Goal: Task Accomplishment & Management: Use online tool/utility

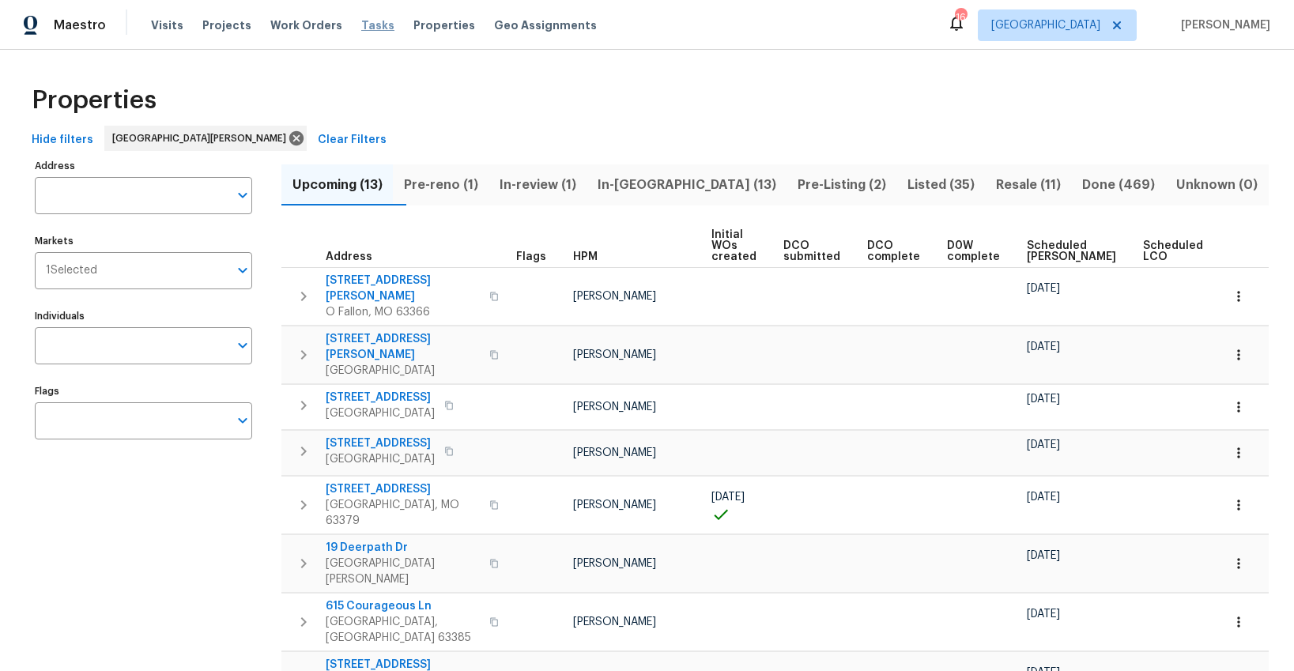
click at [366, 25] on span "Tasks" at bounding box center [377, 25] width 33 height 11
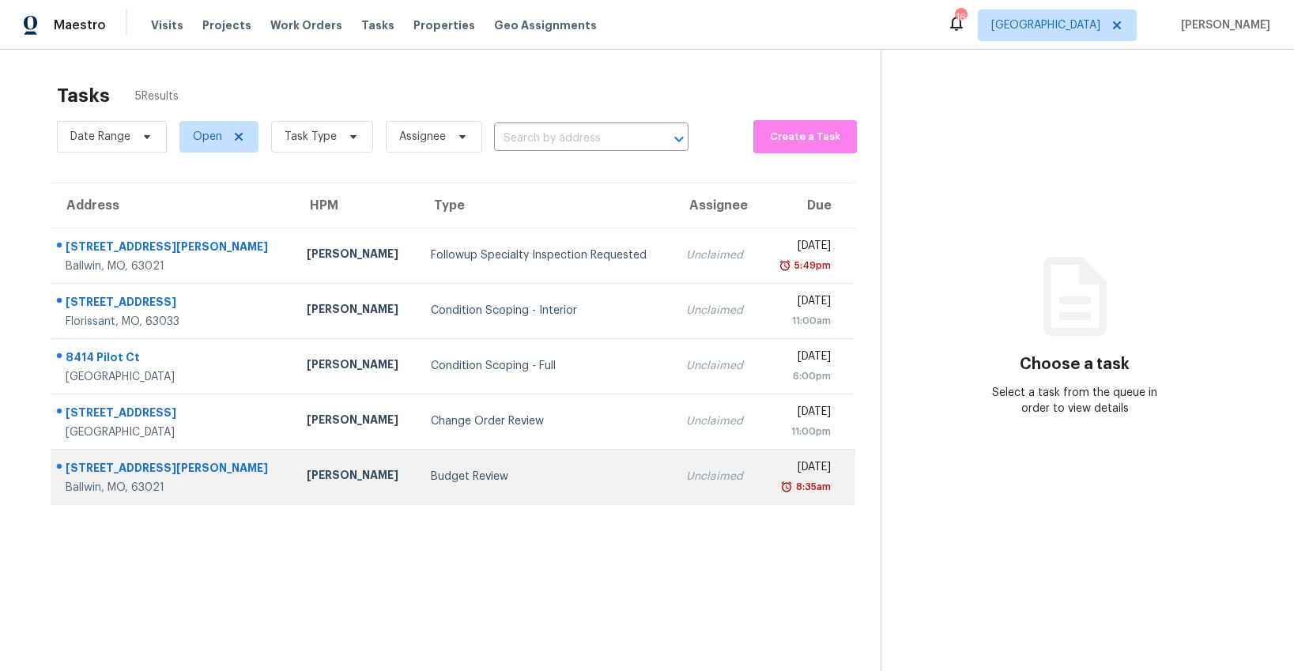
click at [444, 472] on div "Budget Review" at bounding box center [546, 477] width 230 height 16
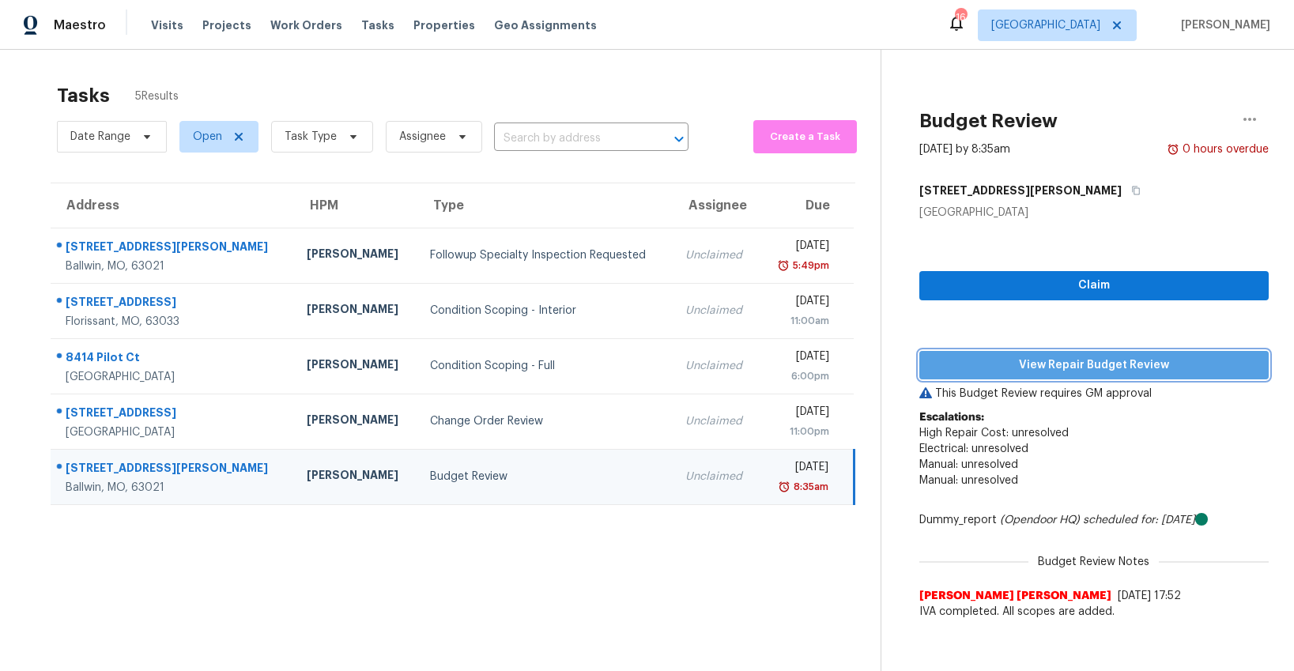
click at [1063, 360] on span "View Repair Budget Review" at bounding box center [1094, 366] width 324 height 20
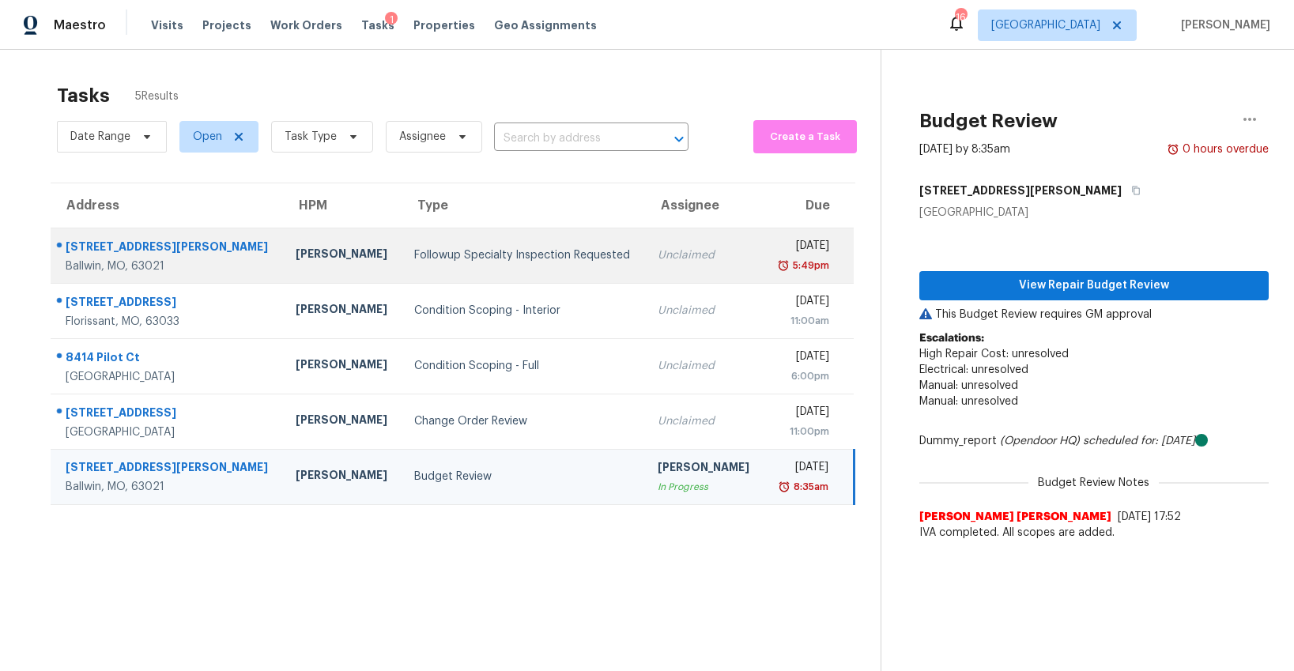
click at [474, 255] on div "Followup Specialty Inspection Requested" at bounding box center [523, 256] width 218 height 16
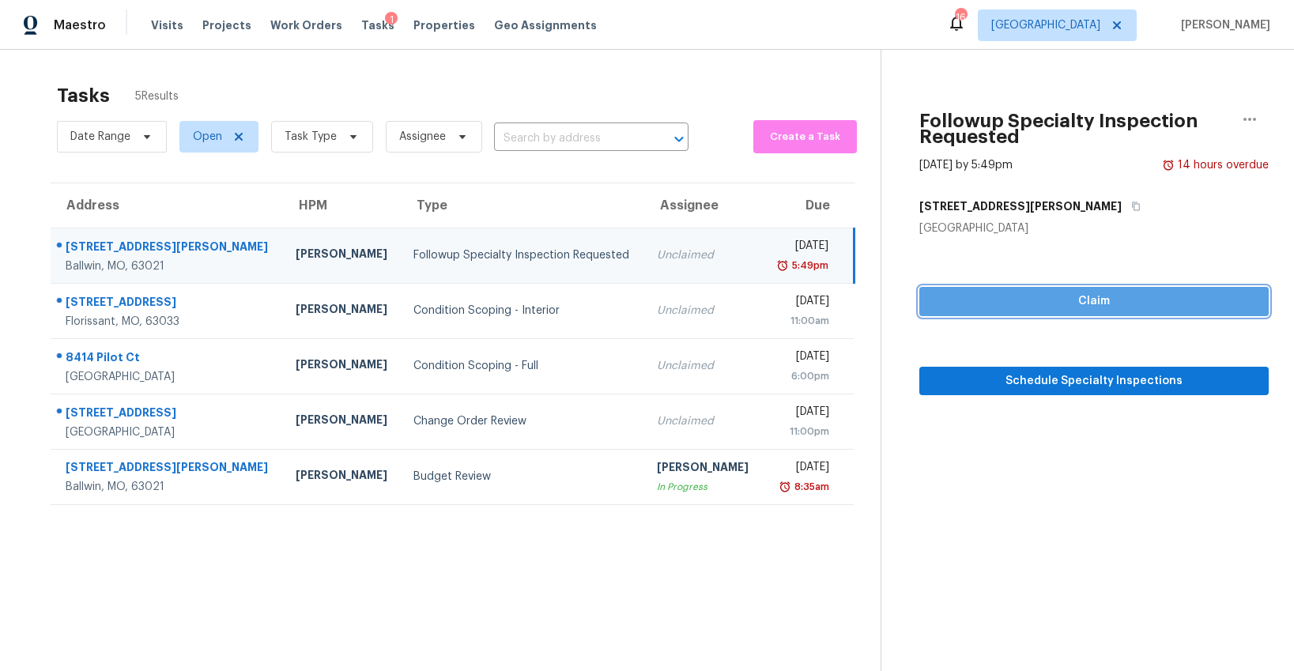
click at [952, 303] on span "Claim" at bounding box center [1094, 302] width 324 height 20
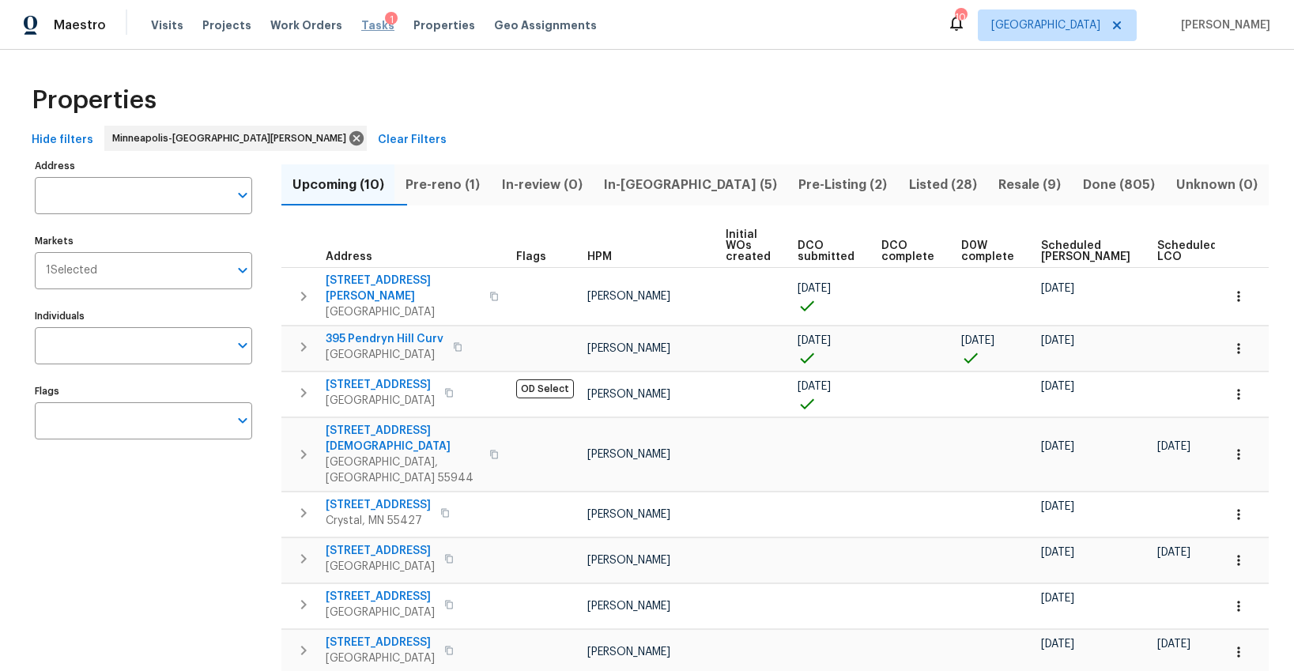
click at [362, 28] on span "Tasks" at bounding box center [377, 25] width 33 height 11
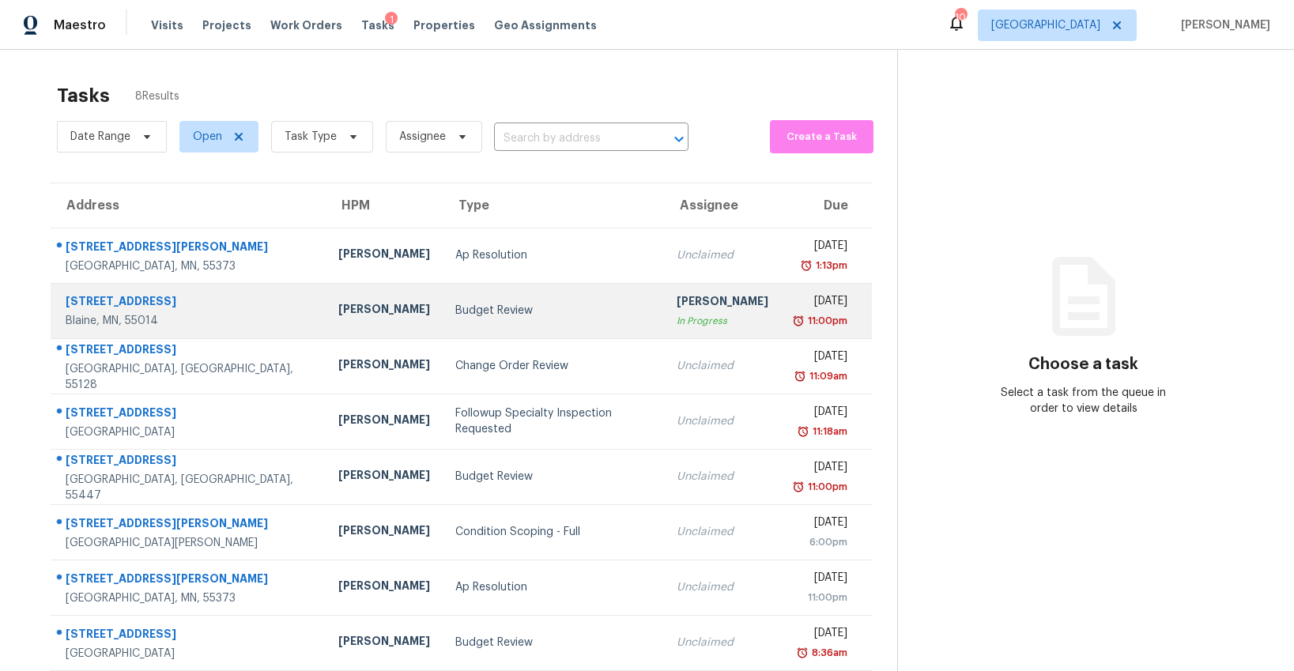
click at [455, 309] on div "Budget Review" at bounding box center [553, 311] width 196 height 16
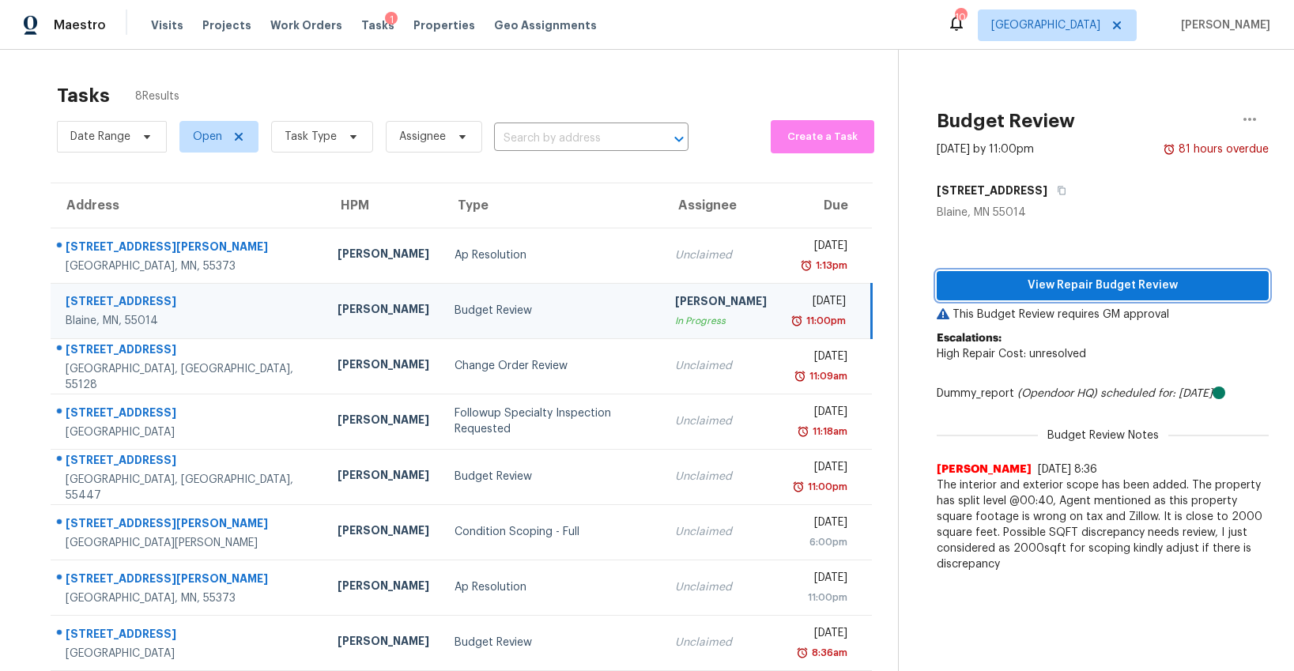
click at [1062, 289] on span "View Repair Budget Review" at bounding box center [1103, 286] width 307 height 20
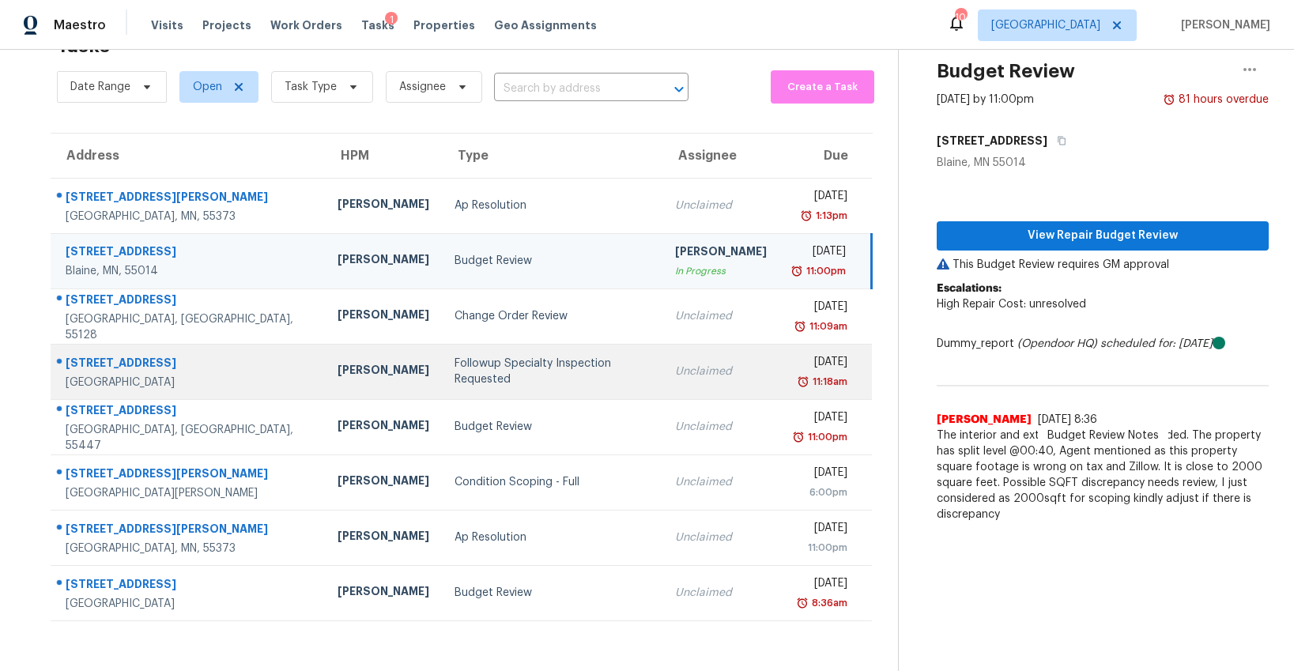
click at [455, 373] on div "Followup Specialty Inspection Requested" at bounding box center [552, 372] width 195 height 32
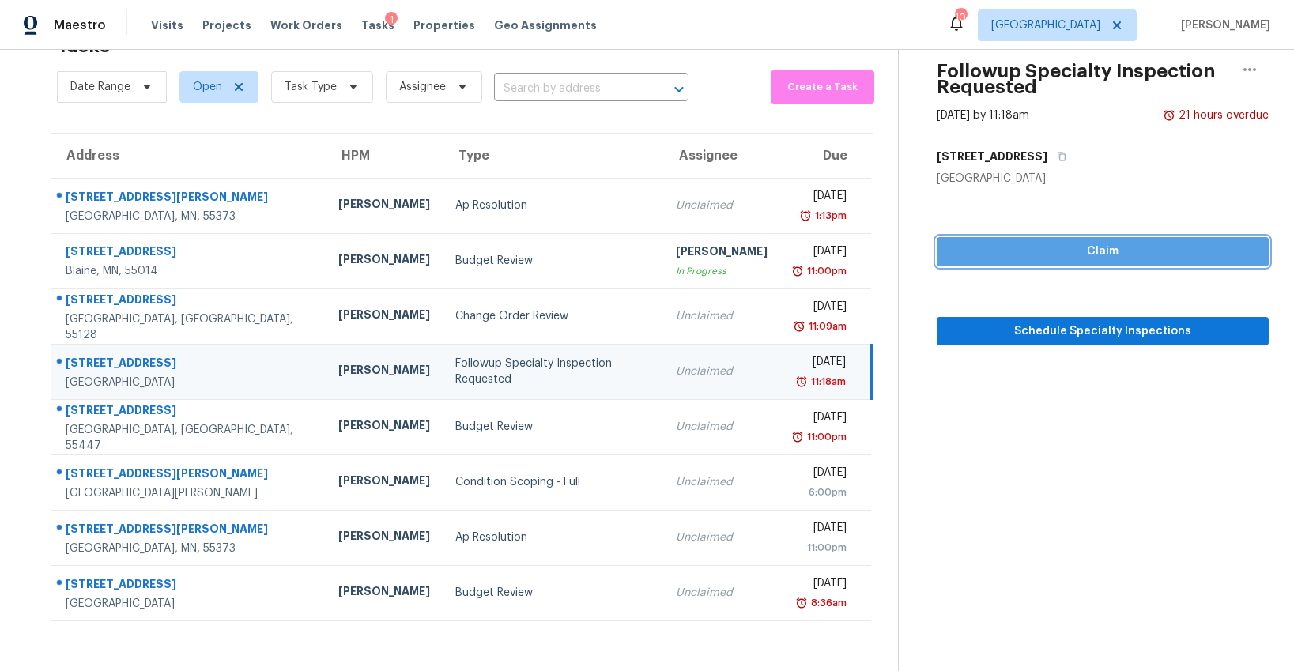
click at [1071, 250] on span "Claim" at bounding box center [1103, 252] width 307 height 20
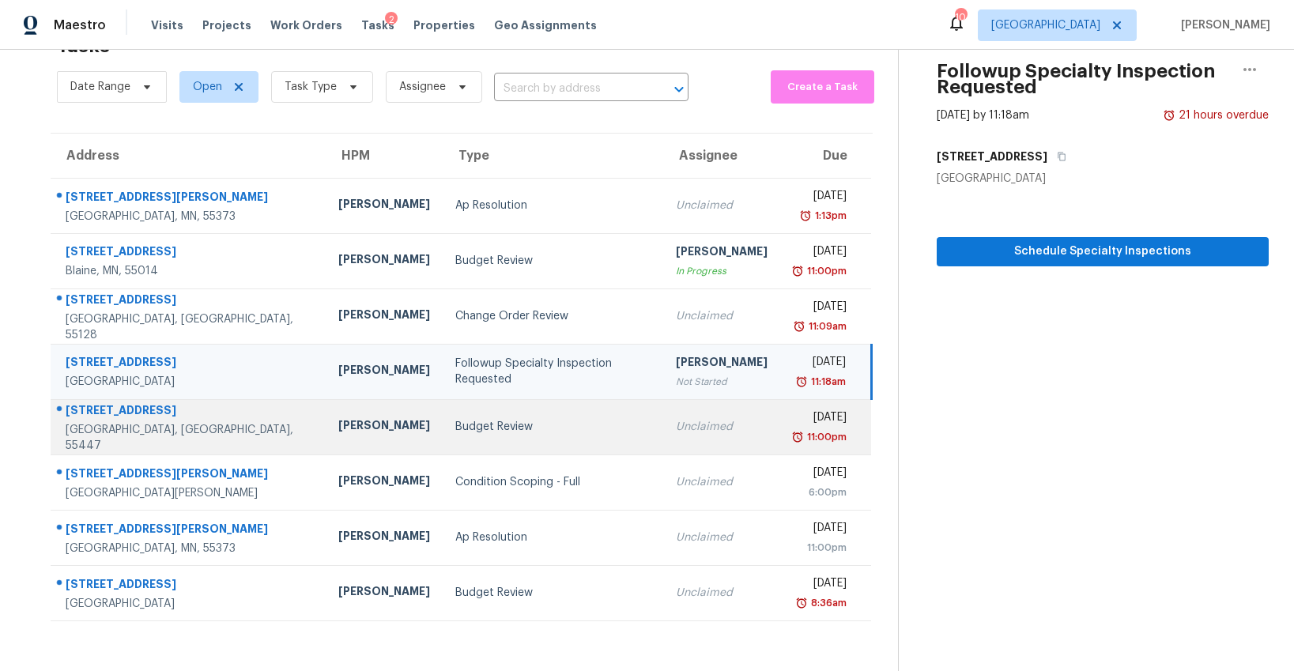
click at [457, 424] on div "Budget Review" at bounding box center [553, 427] width 196 height 16
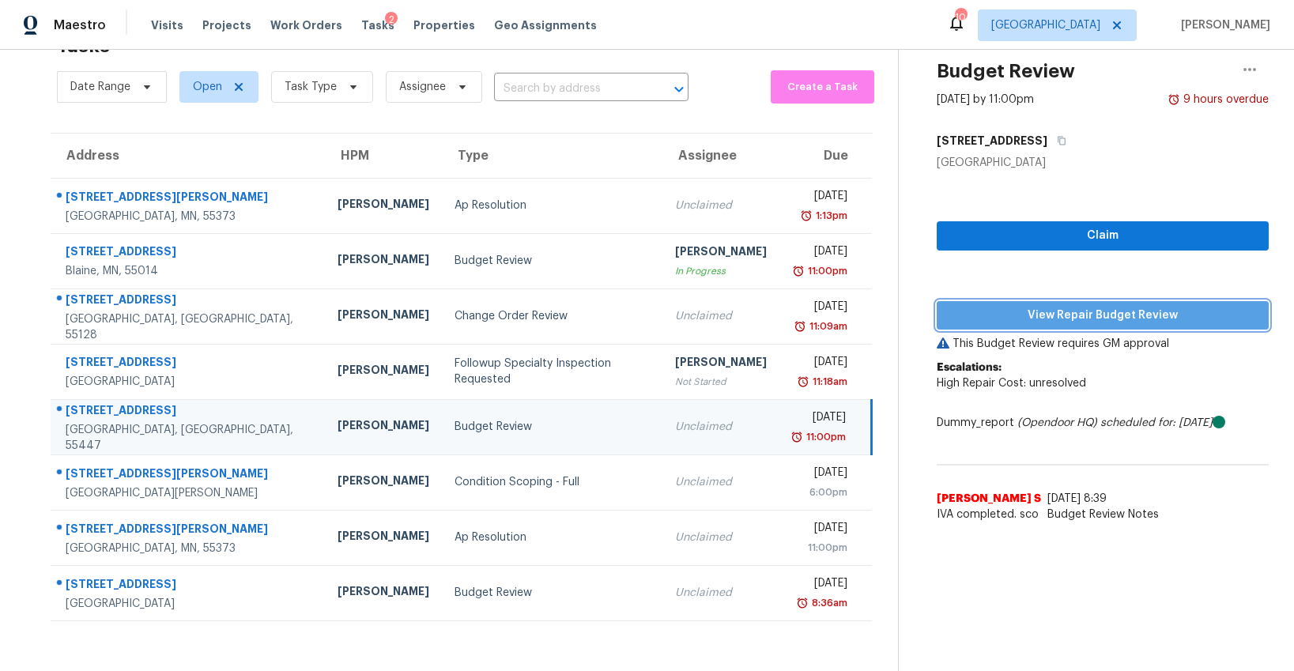
click at [1035, 320] on span "View Repair Budget Review" at bounding box center [1103, 316] width 307 height 20
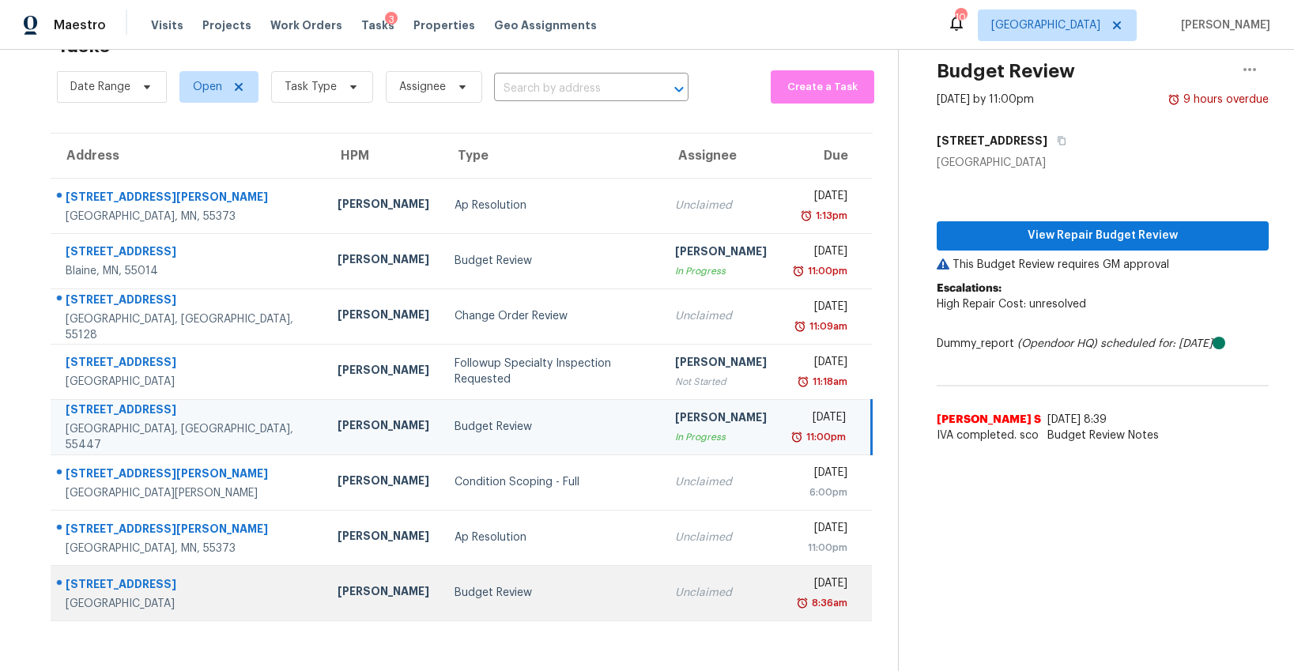
click at [455, 592] on div "Budget Review" at bounding box center [552, 593] width 195 height 16
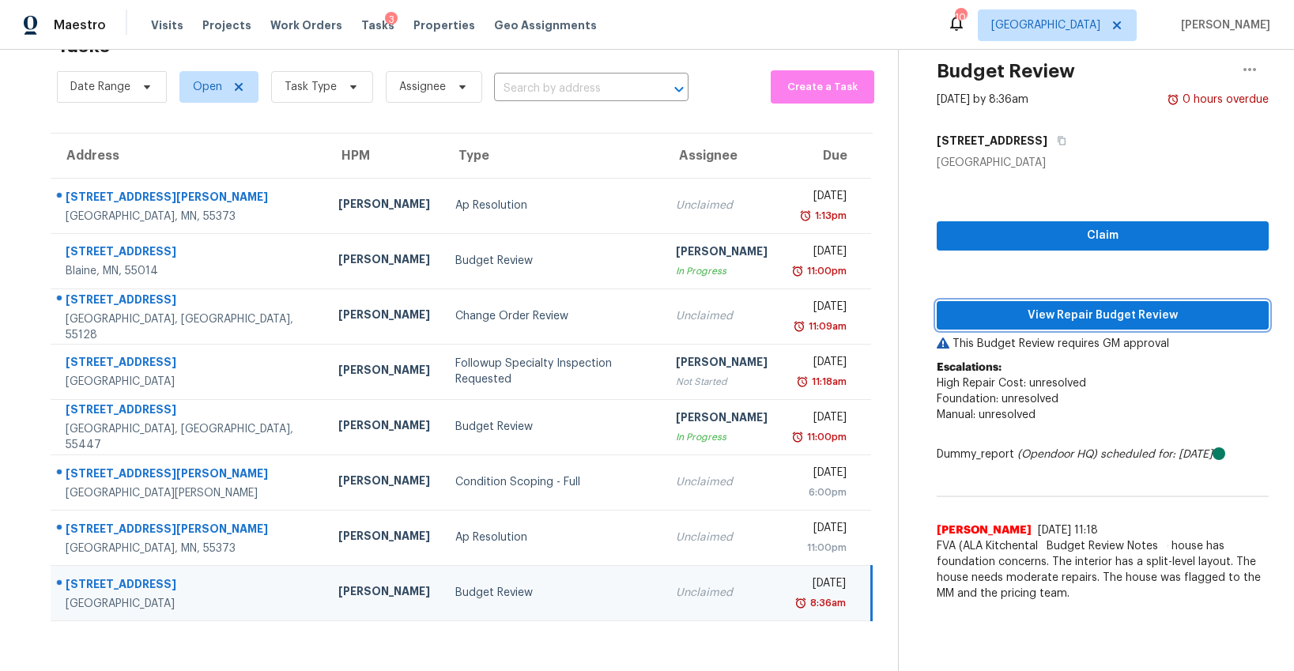
click at [1025, 312] on span "View Repair Budget Review" at bounding box center [1103, 316] width 307 height 20
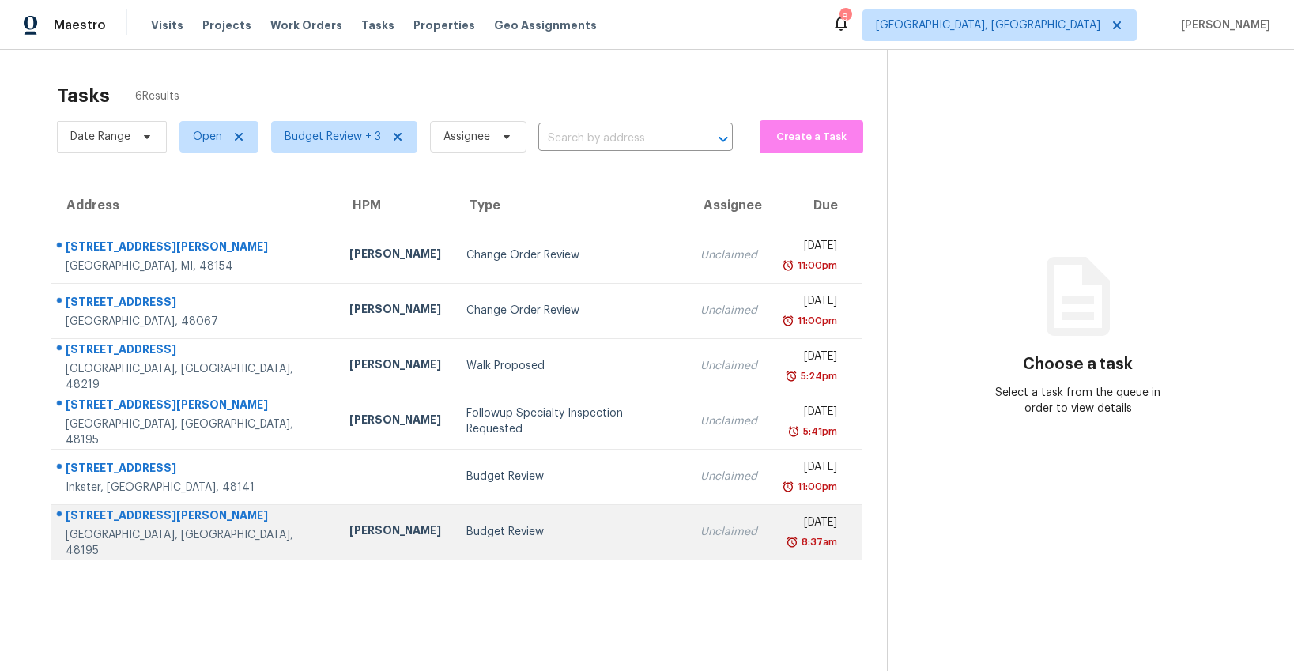
click at [467, 529] on div "Budget Review" at bounding box center [571, 532] width 209 height 16
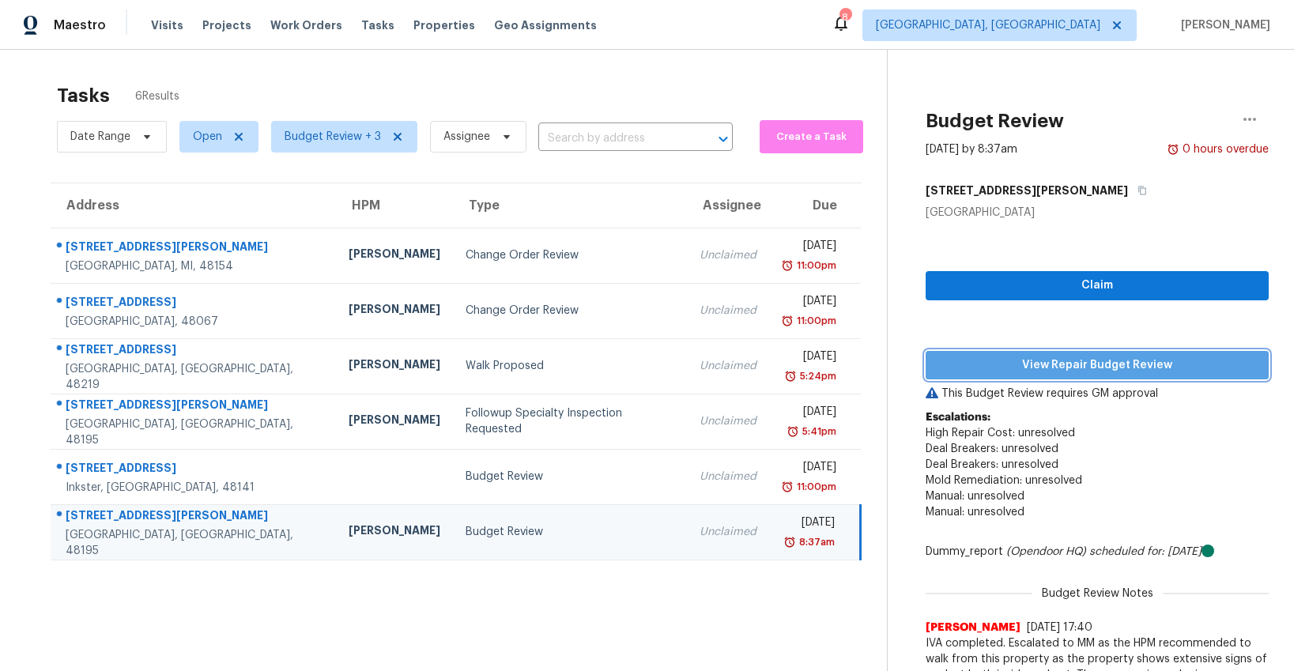
click at [1098, 363] on span "View Repair Budget Review" at bounding box center [1098, 366] width 318 height 20
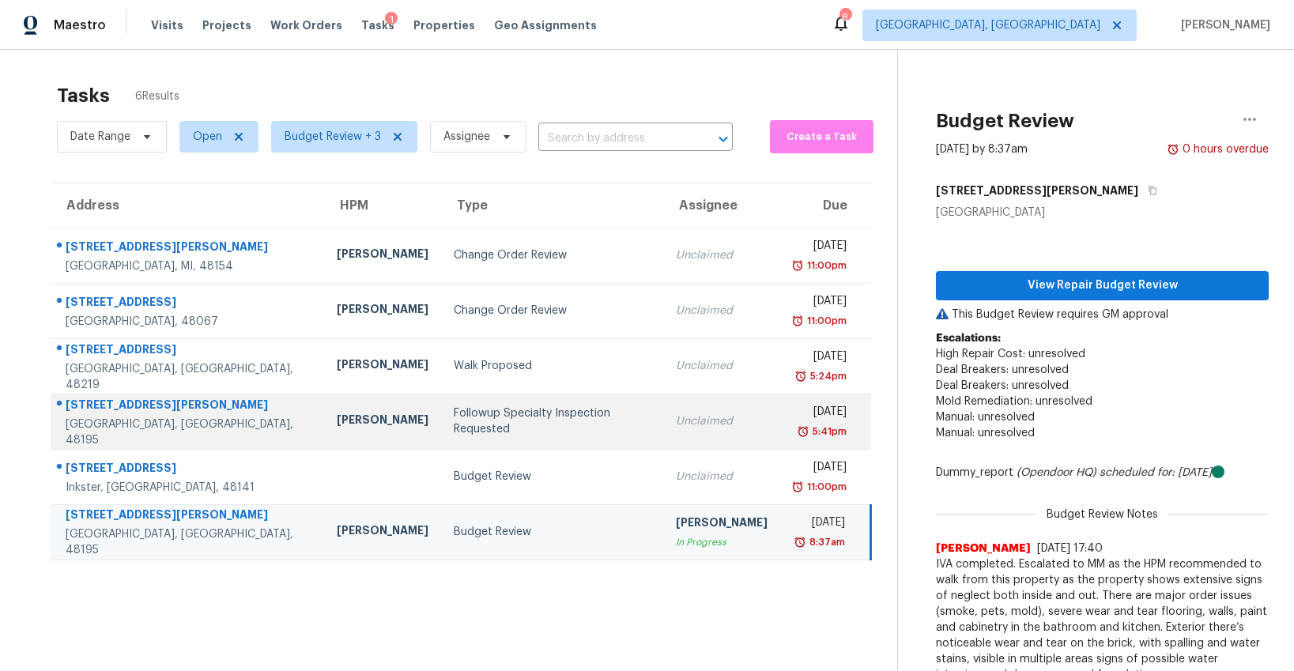
click at [454, 417] on div "Followup Specialty Inspection Requested" at bounding box center [552, 422] width 196 height 32
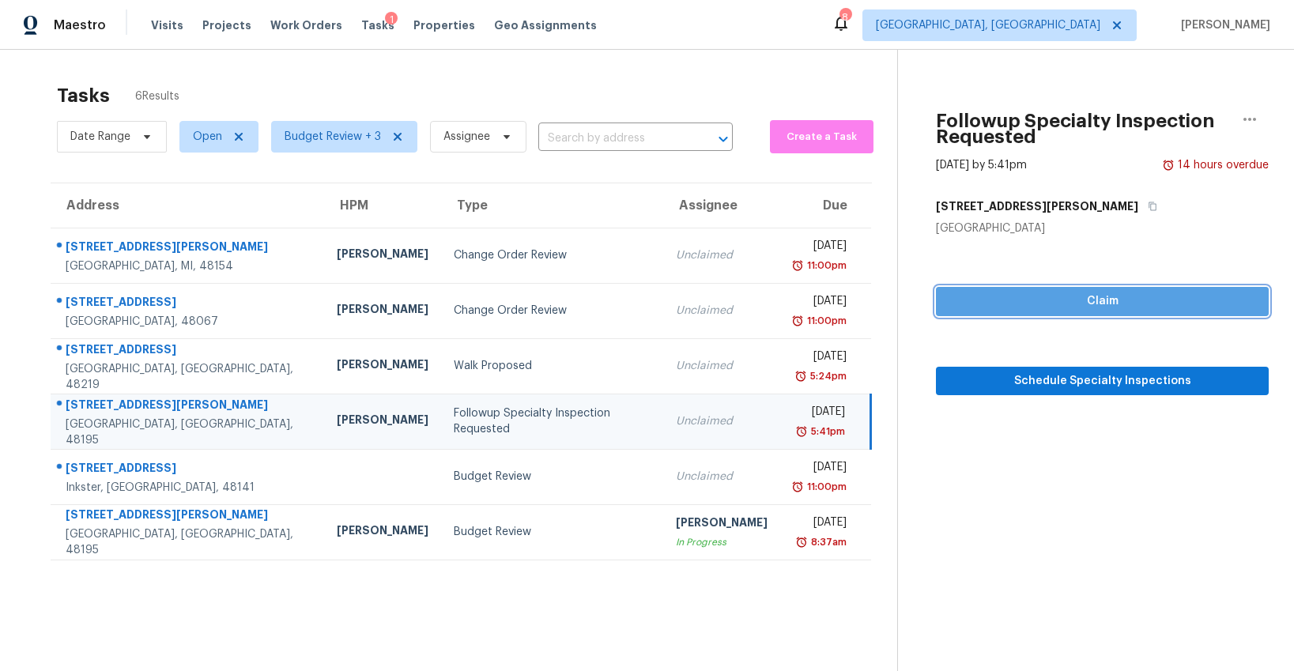
click at [1109, 299] on span "Claim" at bounding box center [1103, 302] width 308 height 20
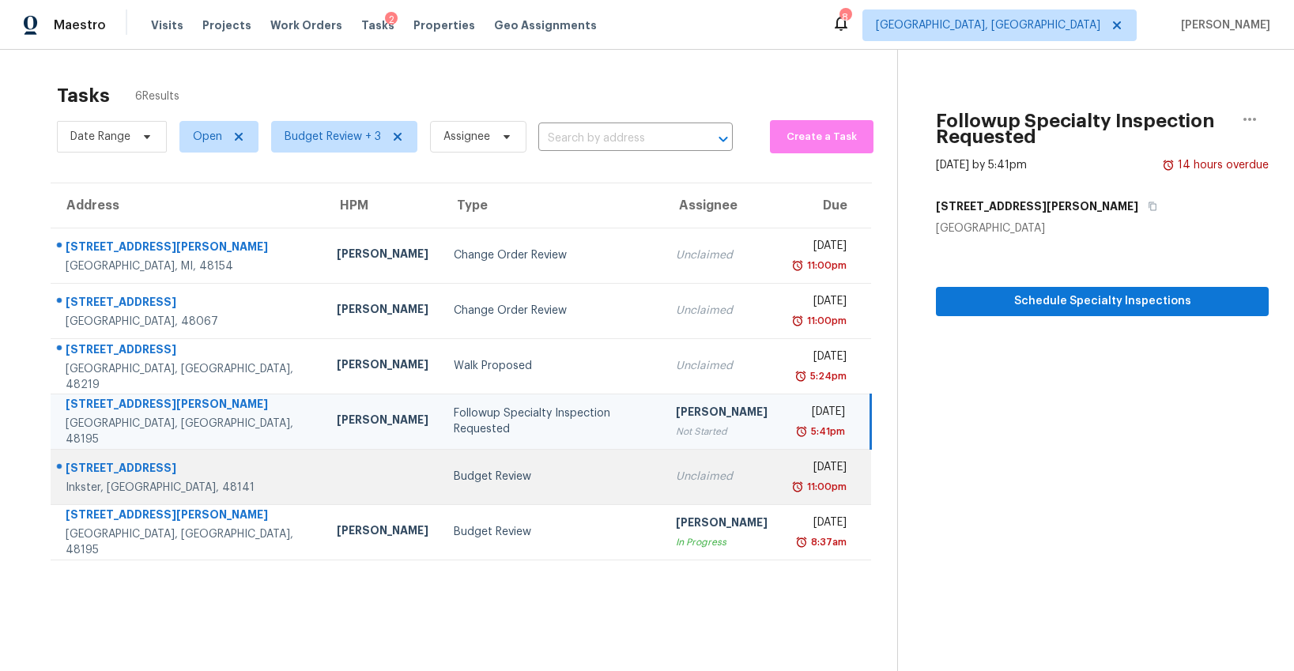
click at [454, 471] on div "Budget Review" at bounding box center [552, 477] width 196 height 16
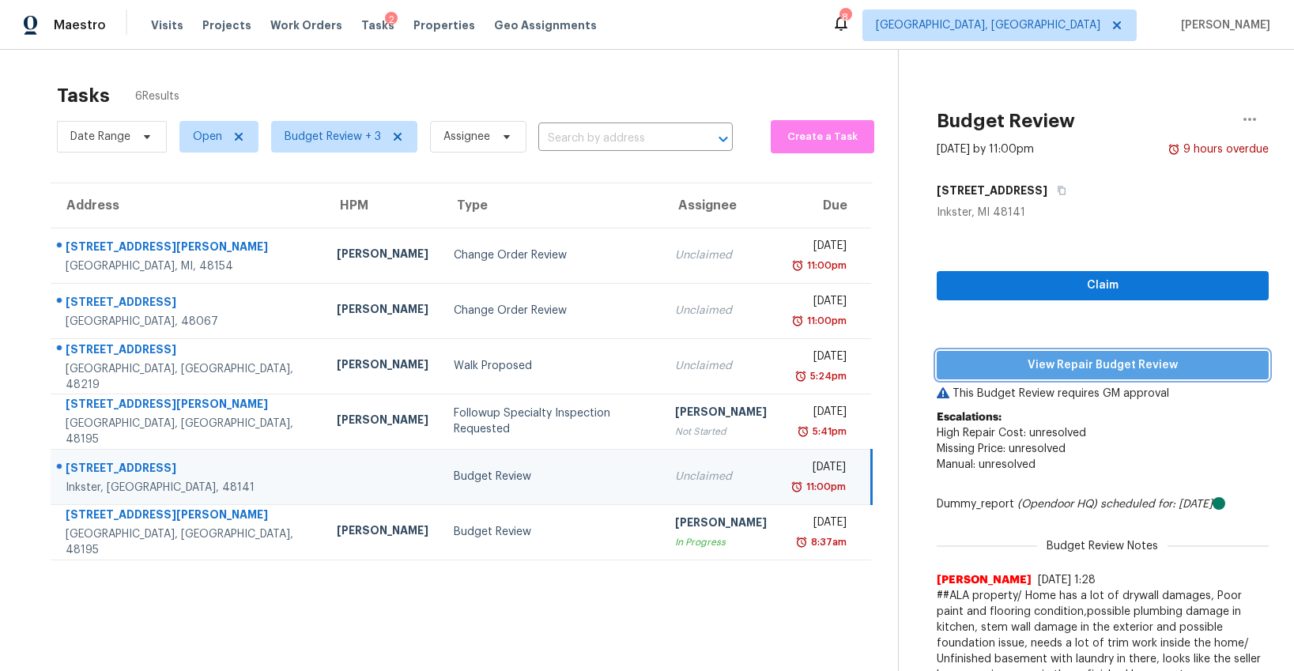
click at [1058, 368] on span "View Repair Budget Review" at bounding box center [1103, 366] width 307 height 20
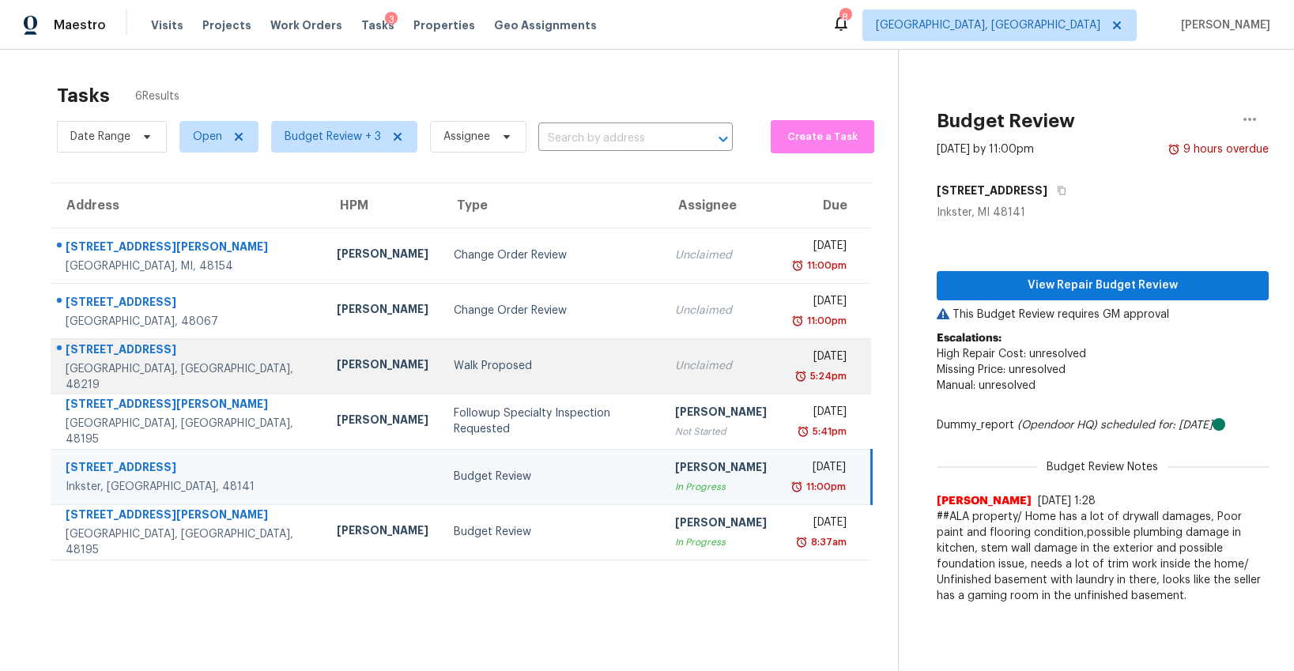
click at [454, 371] on div "Walk Proposed" at bounding box center [552, 366] width 196 height 16
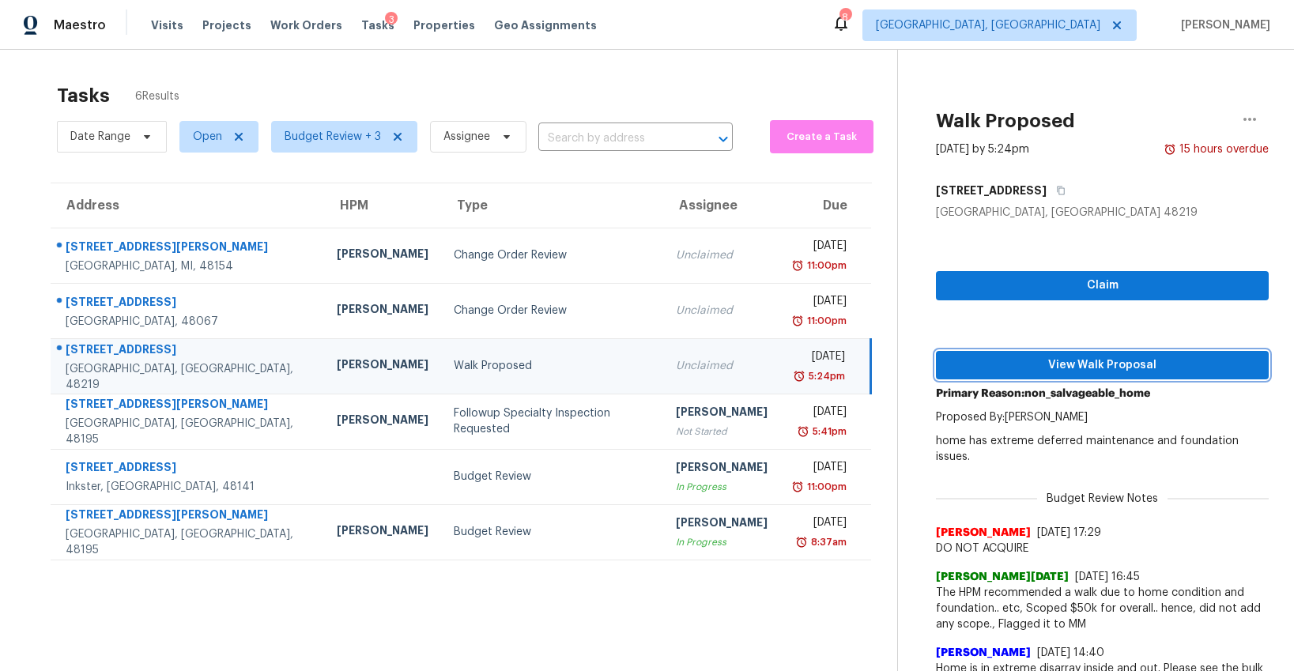
click at [1105, 361] on span "View Walk Proposal" at bounding box center [1103, 366] width 308 height 20
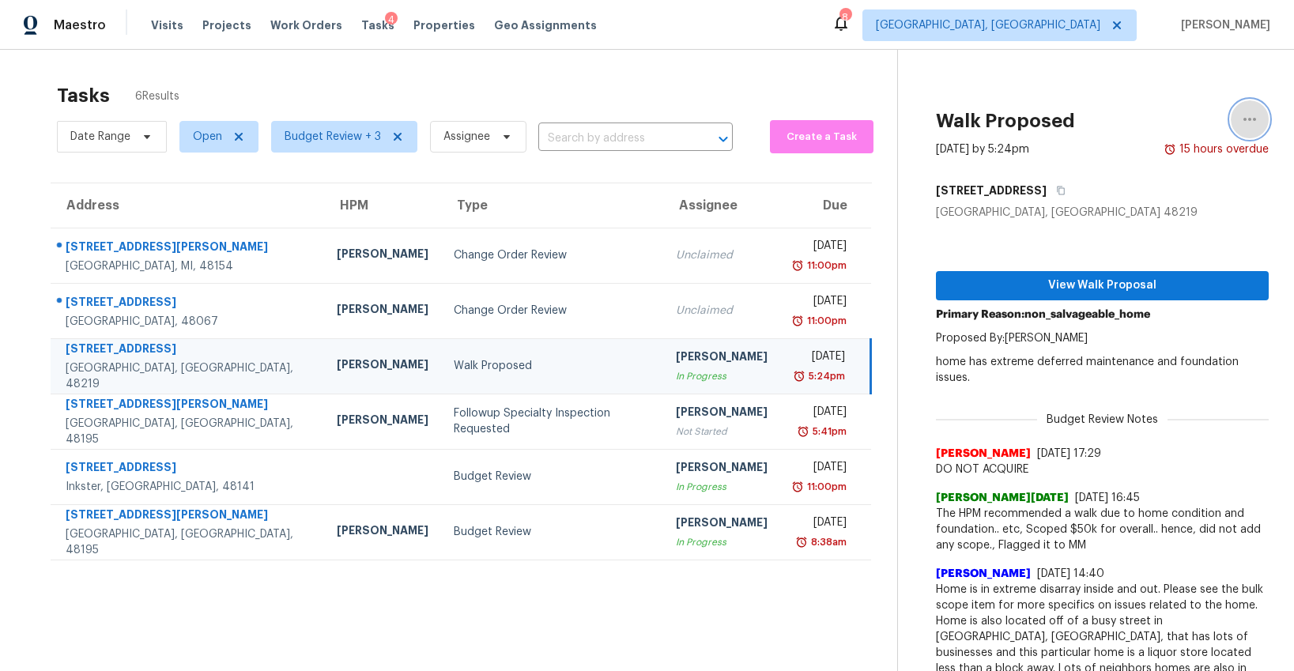
click at [1245, 123] on icon "button" at bounding box center [1250, 119] width 19 height 19
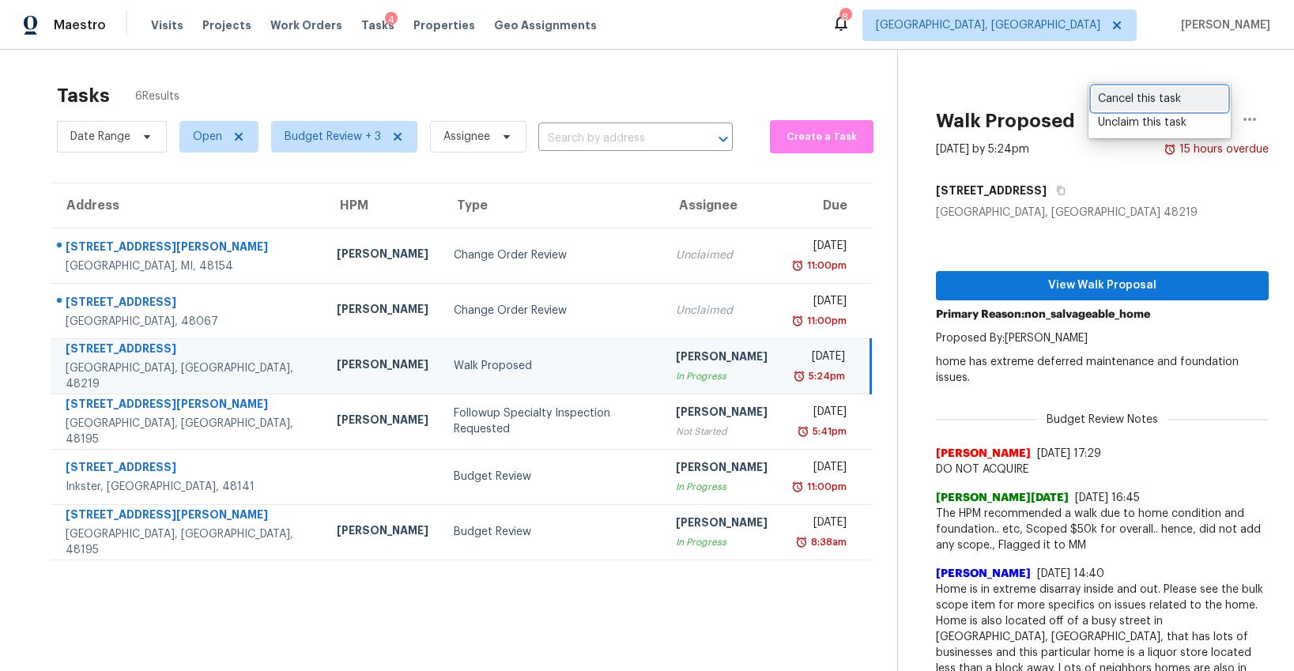
click at [1161, 104] on div "Cancel this task" at bounding box center [1159, 99] width 123 height 16
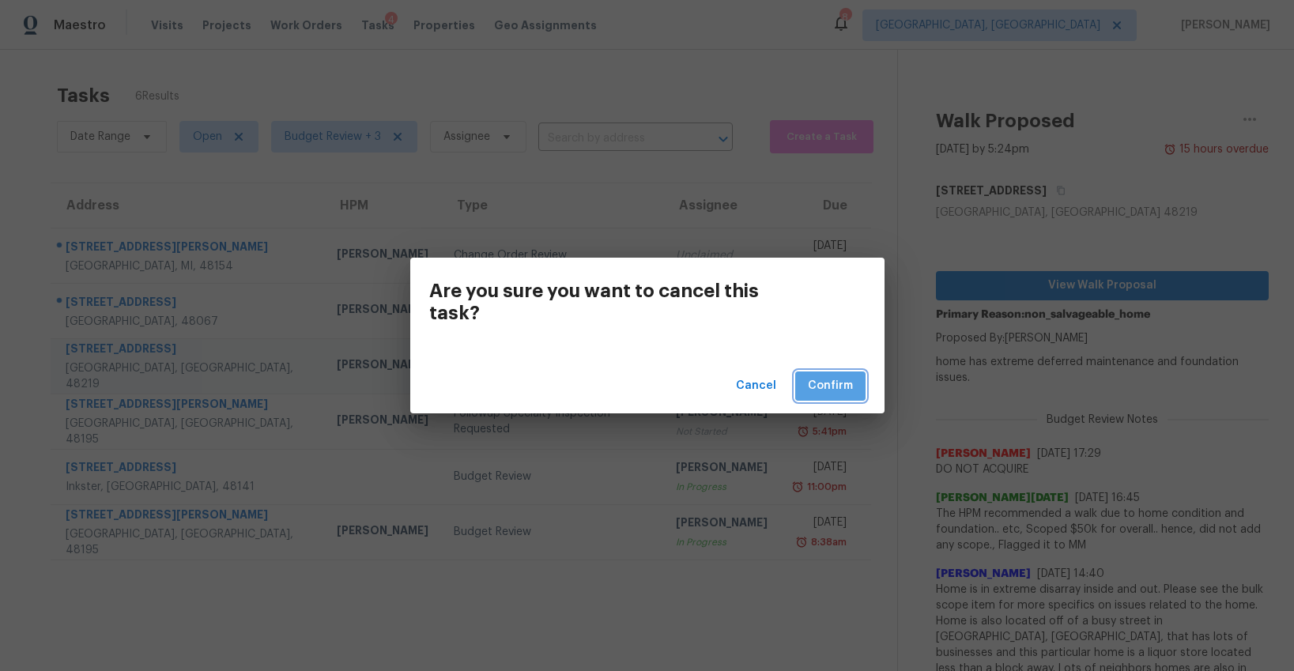
click at [831, 381] on span "Confirm" at bounding box center [830, 386] width 45 height 20
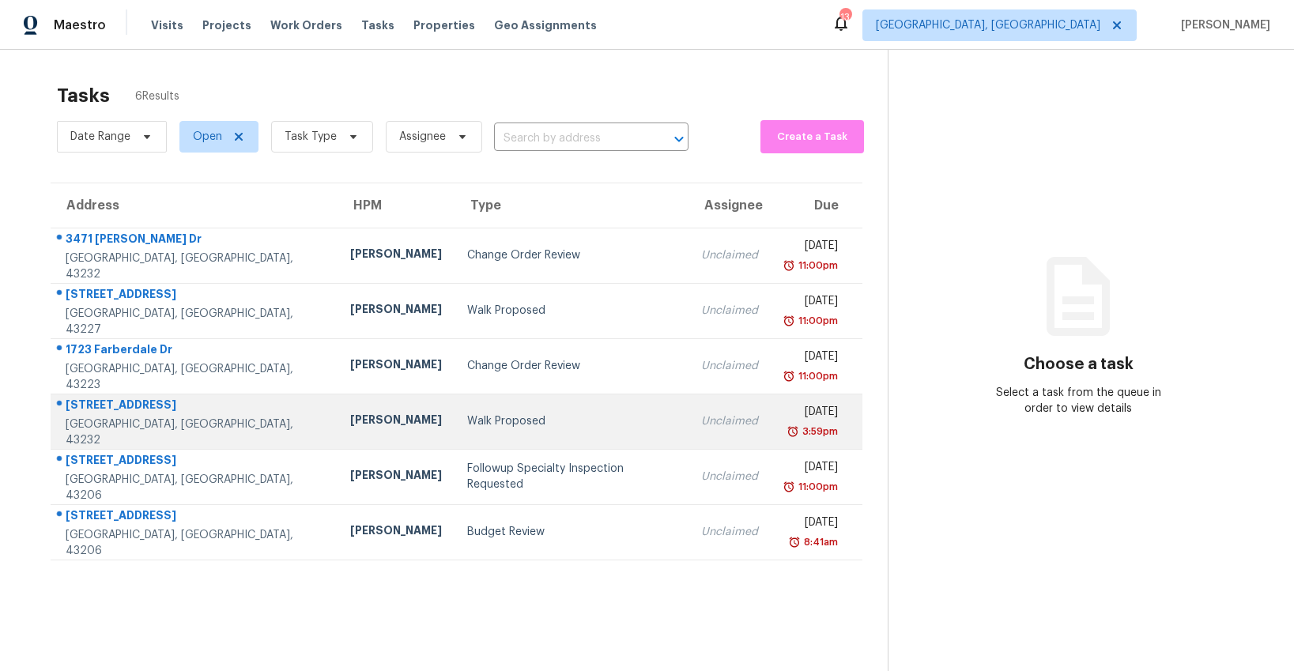
click at [467, 418] on div "Walk Proposed" at bounding box center [571, 422] width 208 height 16
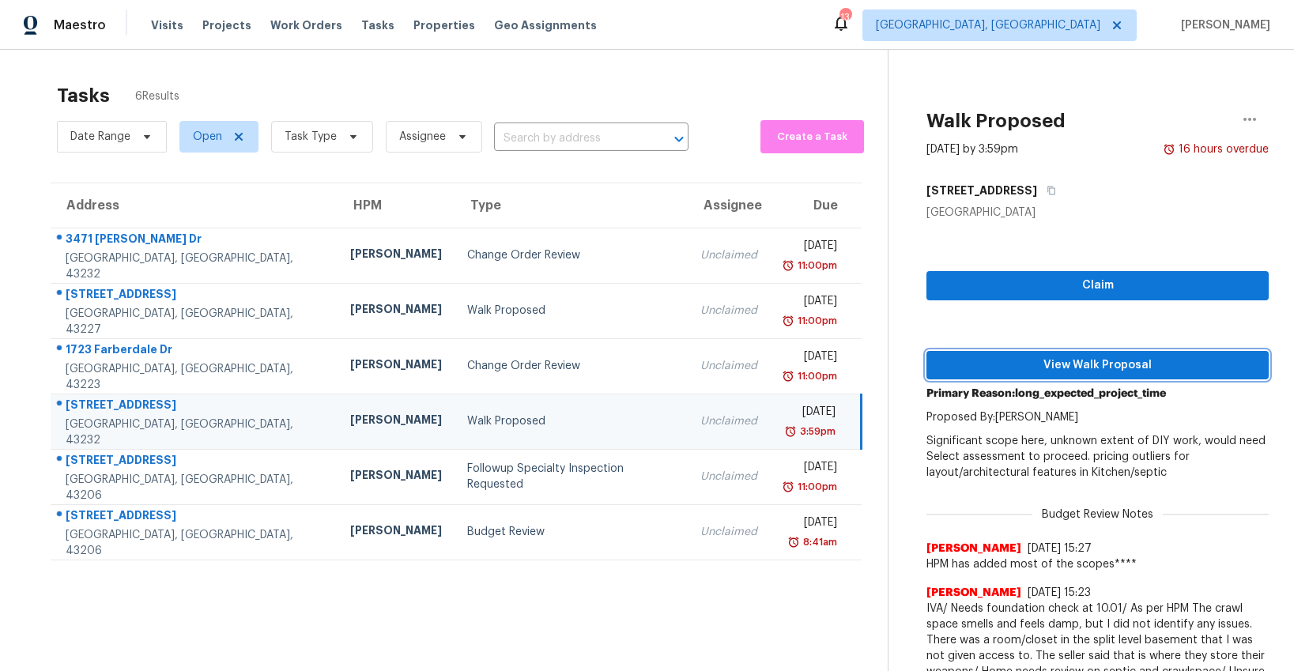
click at [1041, 370] on span "View Walk Proposal" at bounding box center [1097, 366] width 317 height 20
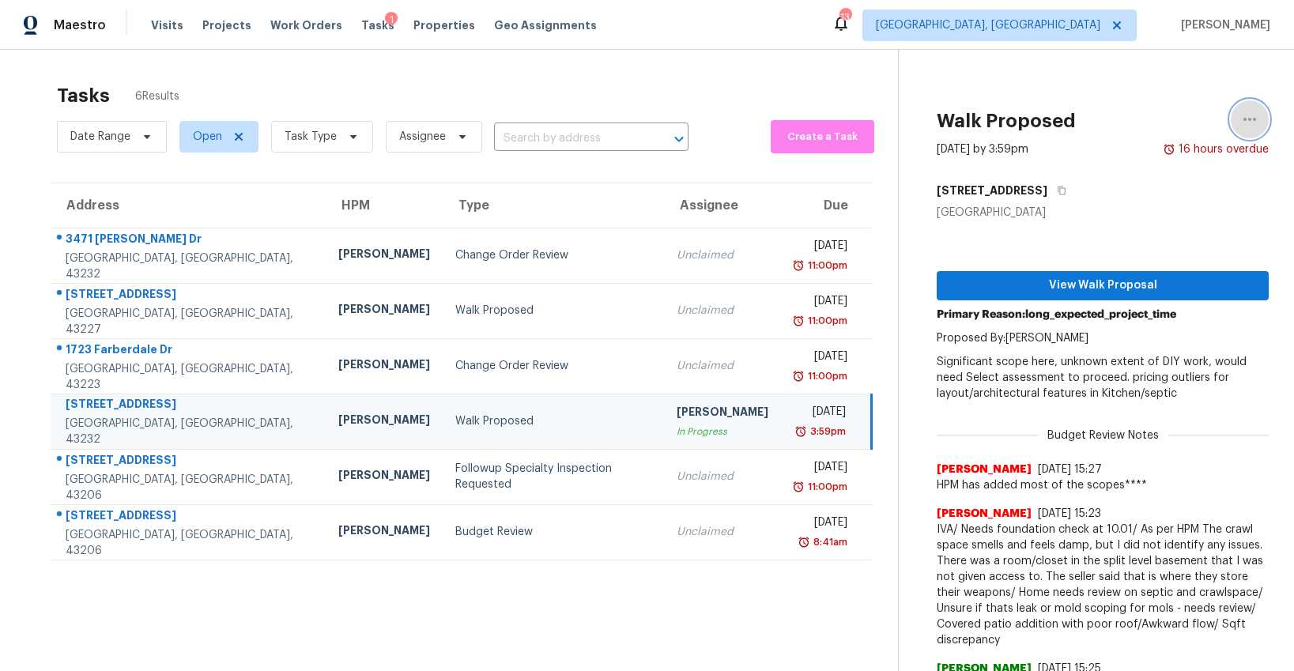
click at [1253, 114] on icon "button" at bounding box center [1250, 119] width 19 height 19
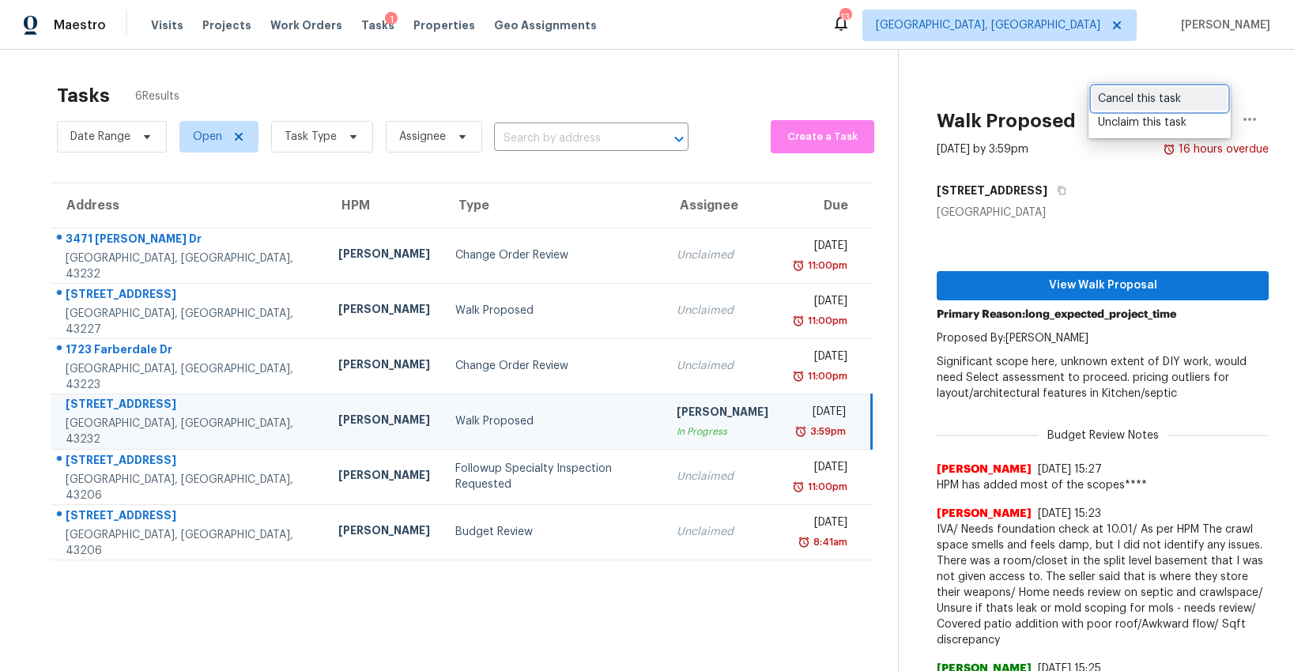
click at [1139, 97] on div "Cancel this task" at bounding box center [1159, 99] width 123 height 16
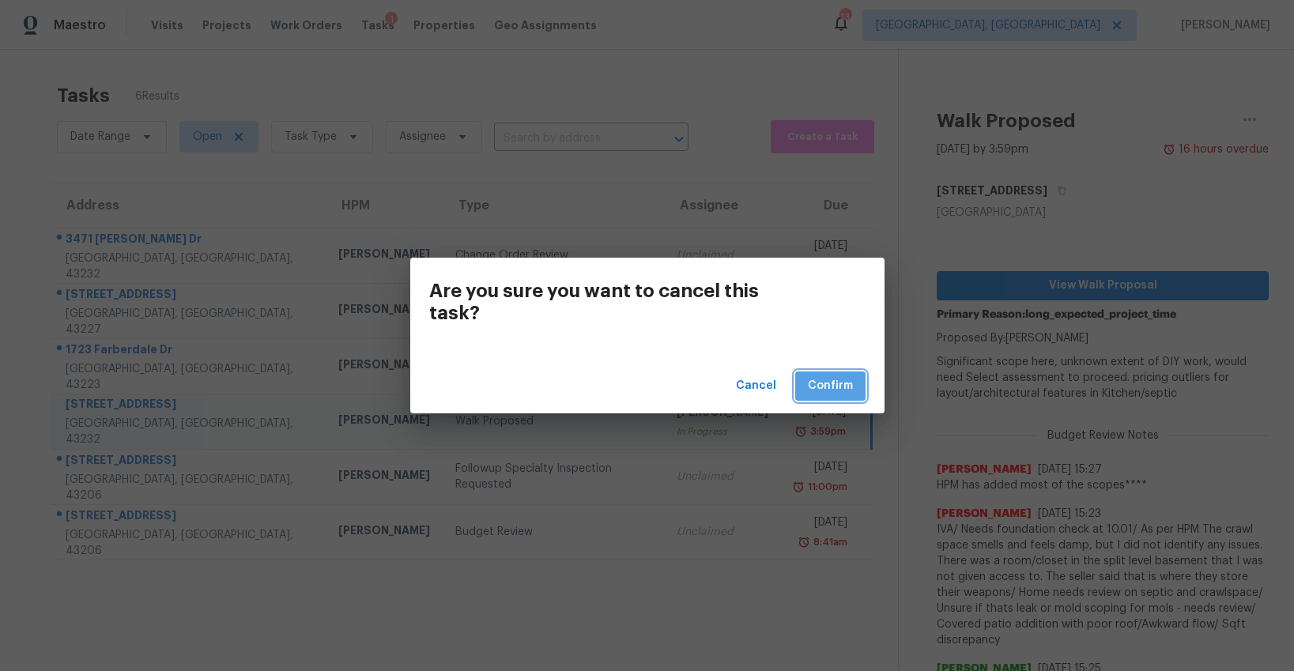
click at [825, 386] on span "Confirm" at bounding box center [830, 386] width 45 height 20
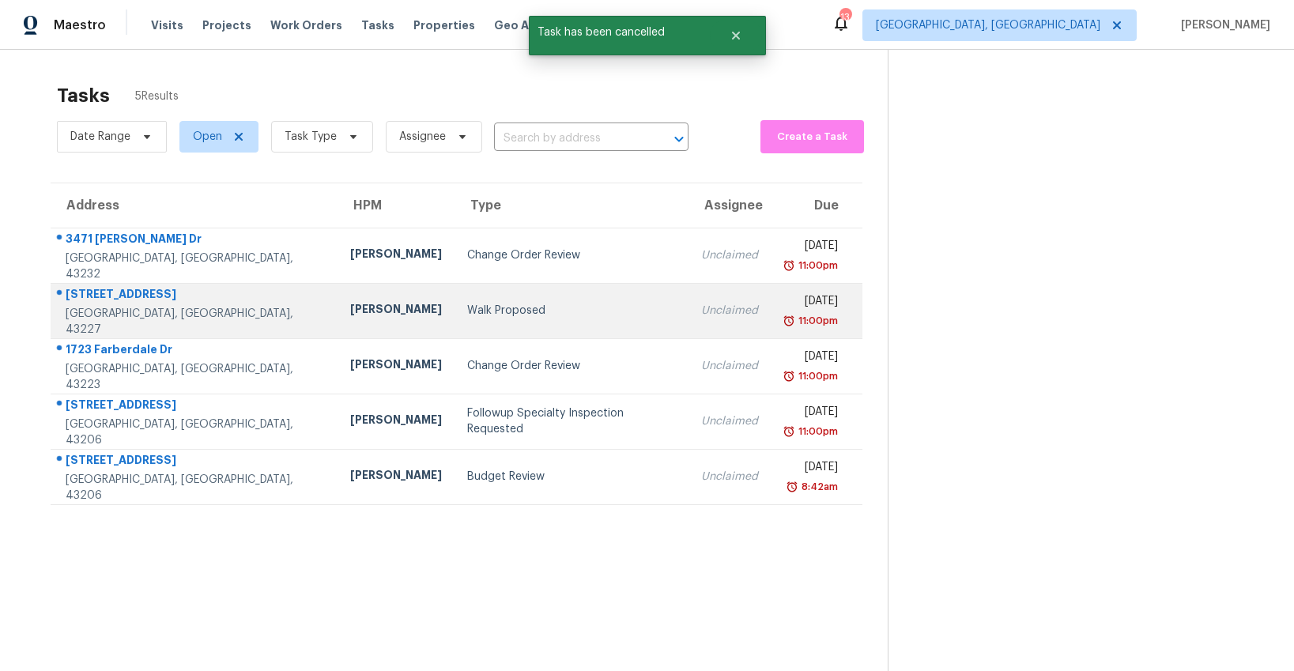
click at [471, 309] on div "Walk Proposed" at bounding box center [571, 311] width 208 height 16
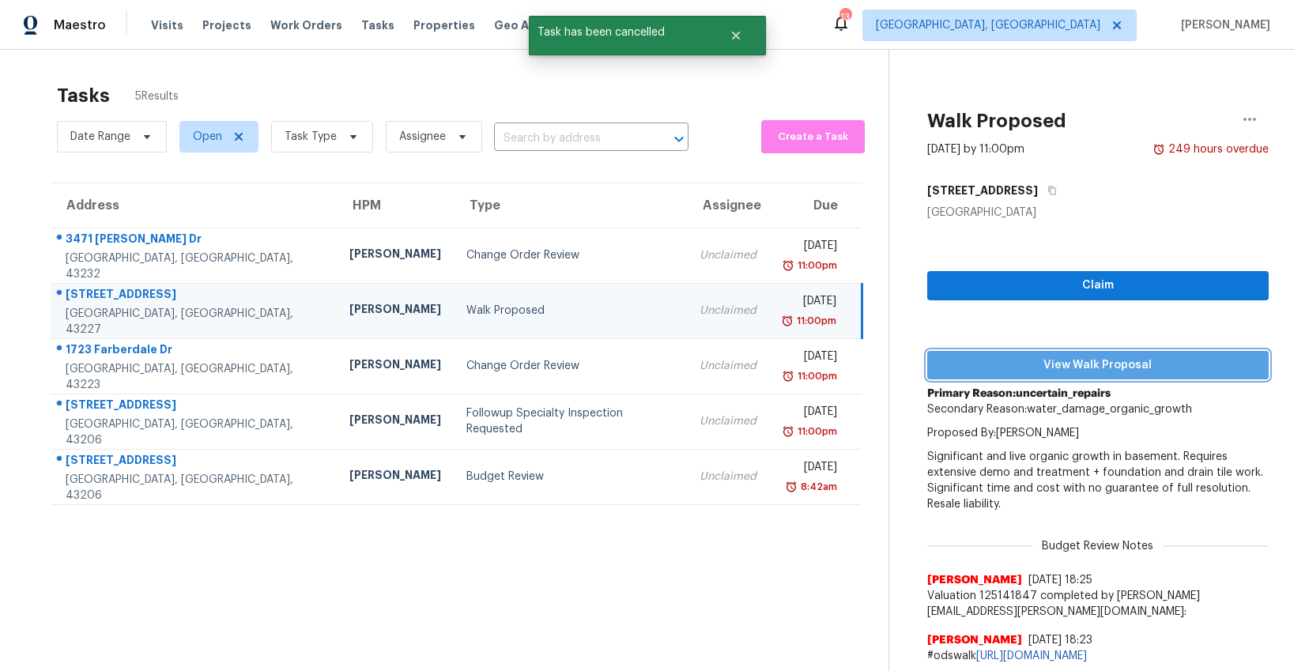
click at [1025, 359] on span "View Walk Proposal" at bounding box center [1098, 366] width 316 height 20
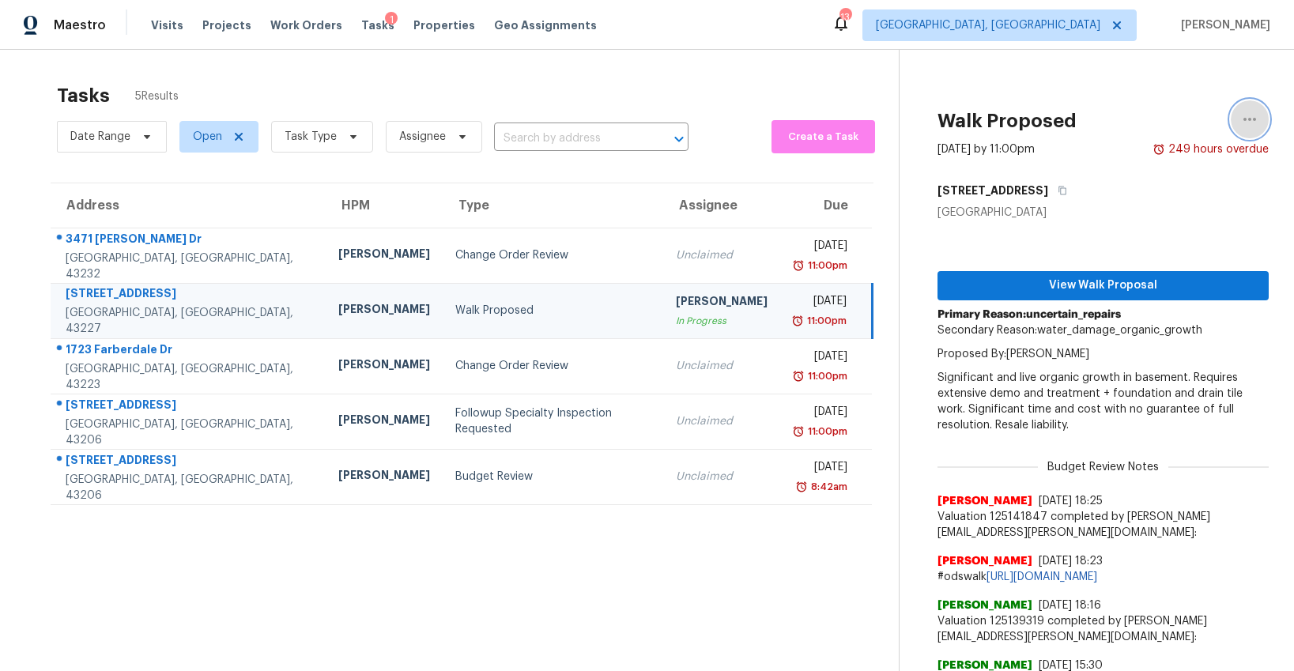
click at [1245, 118] on icon "button" at bounding box center [1250, 119] width 13 height 3
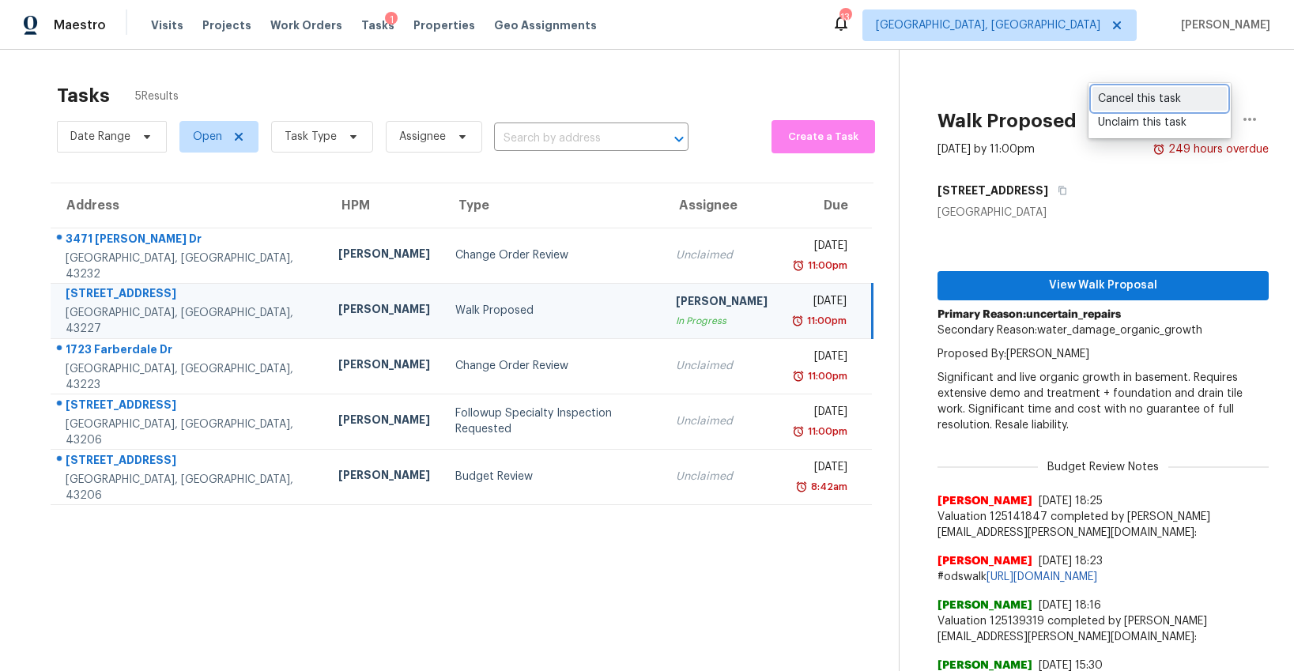
click at [1119, 101] on div "Cancel this task" at bounding box center [1159, 99] width 123 height 16
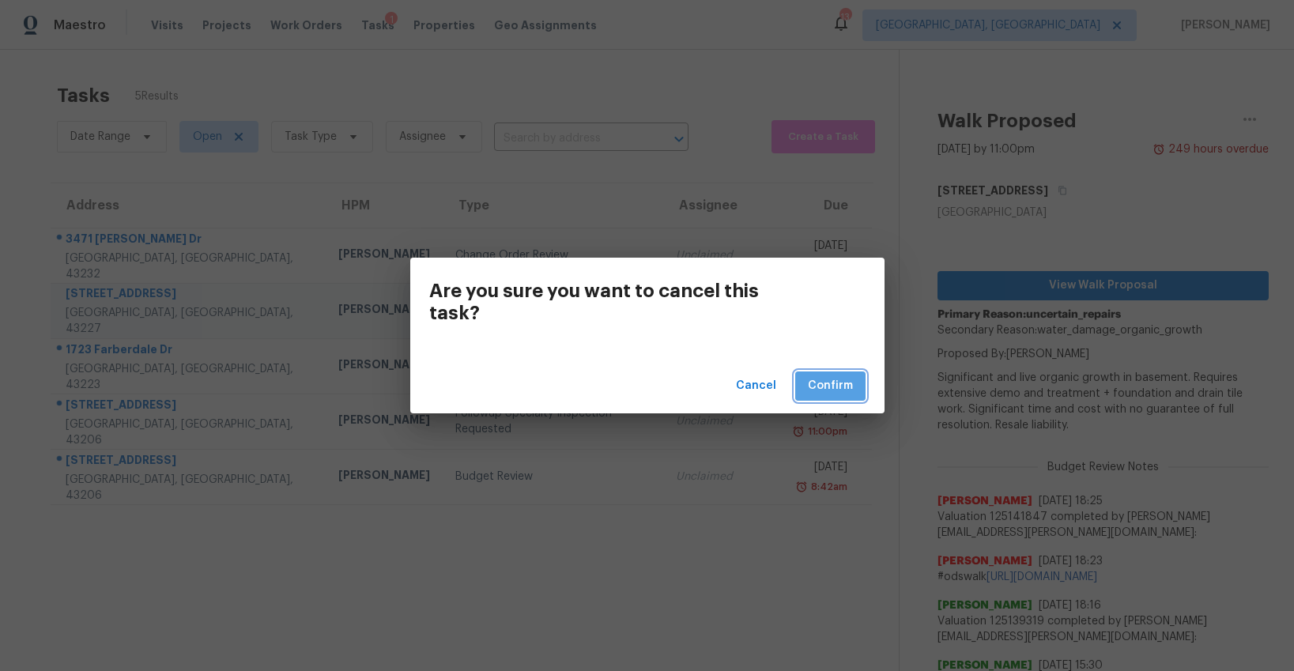
click at [840, 391] on span "Confirm" at bounding box center [830, 386] width 45 height 20
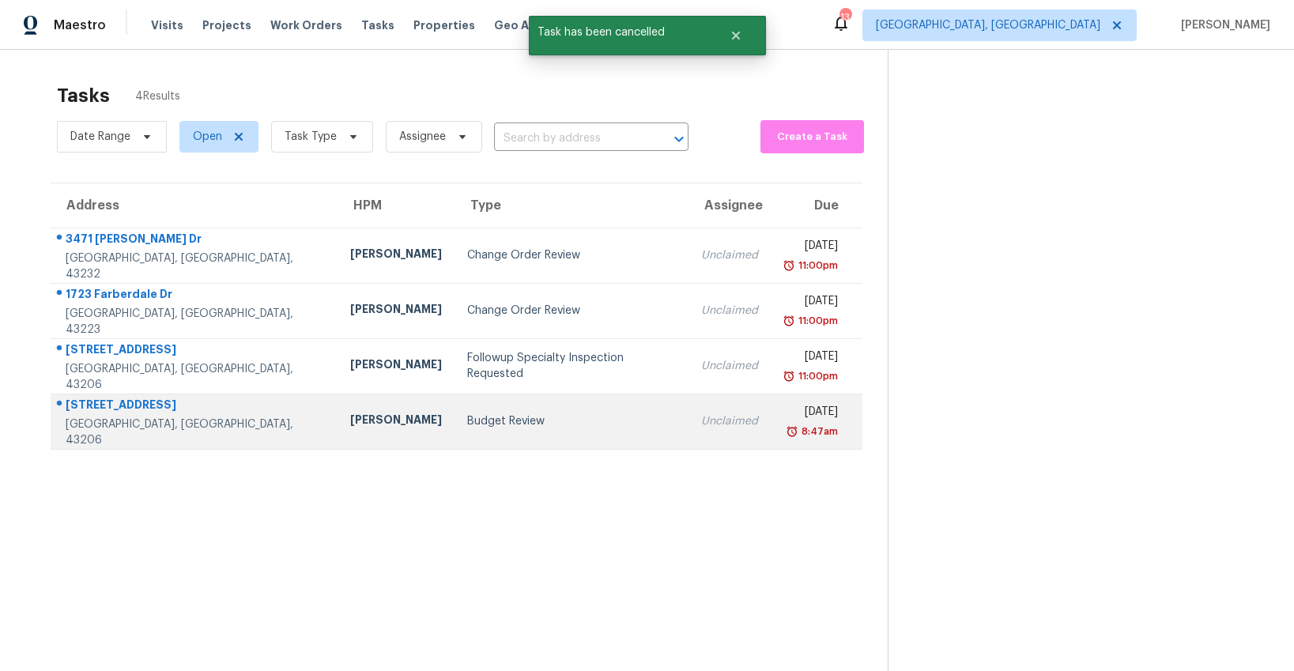
click at [543, 419] on div "Budget Review" at bounding box center [571, 422] width 208 height 16
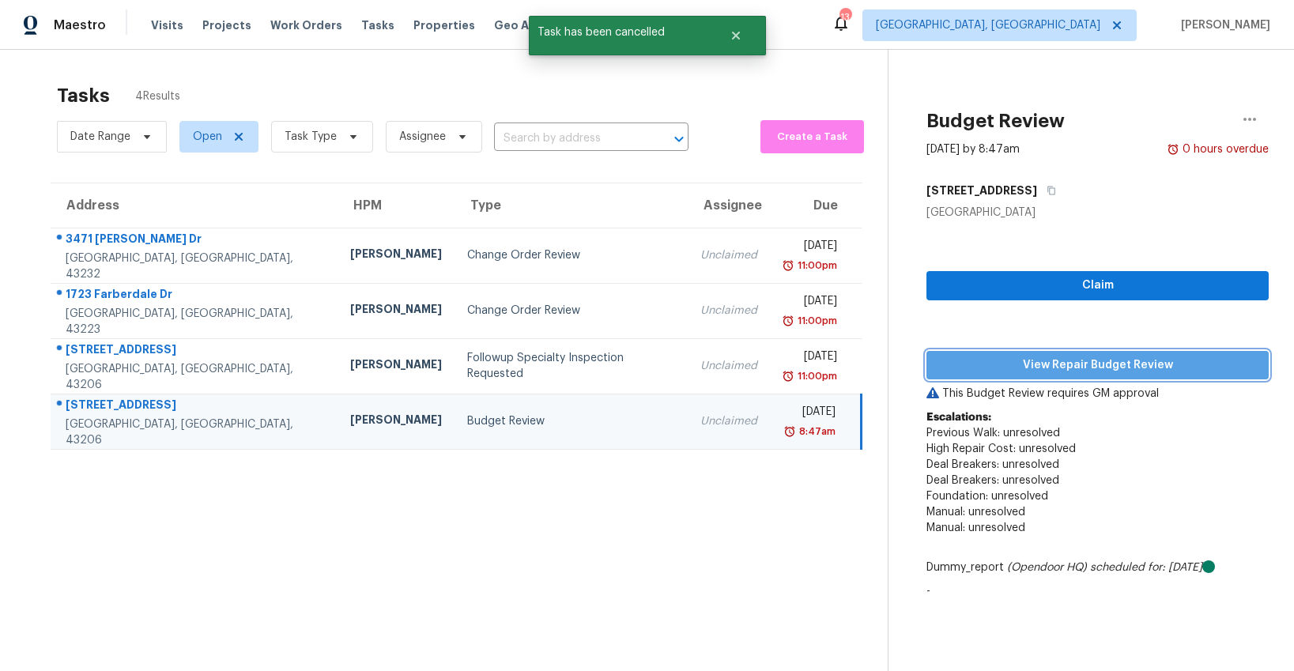
click at [1032, 364] on span "View Repair Budget Review" at bounding box center [1097, 366] width 317 height 20
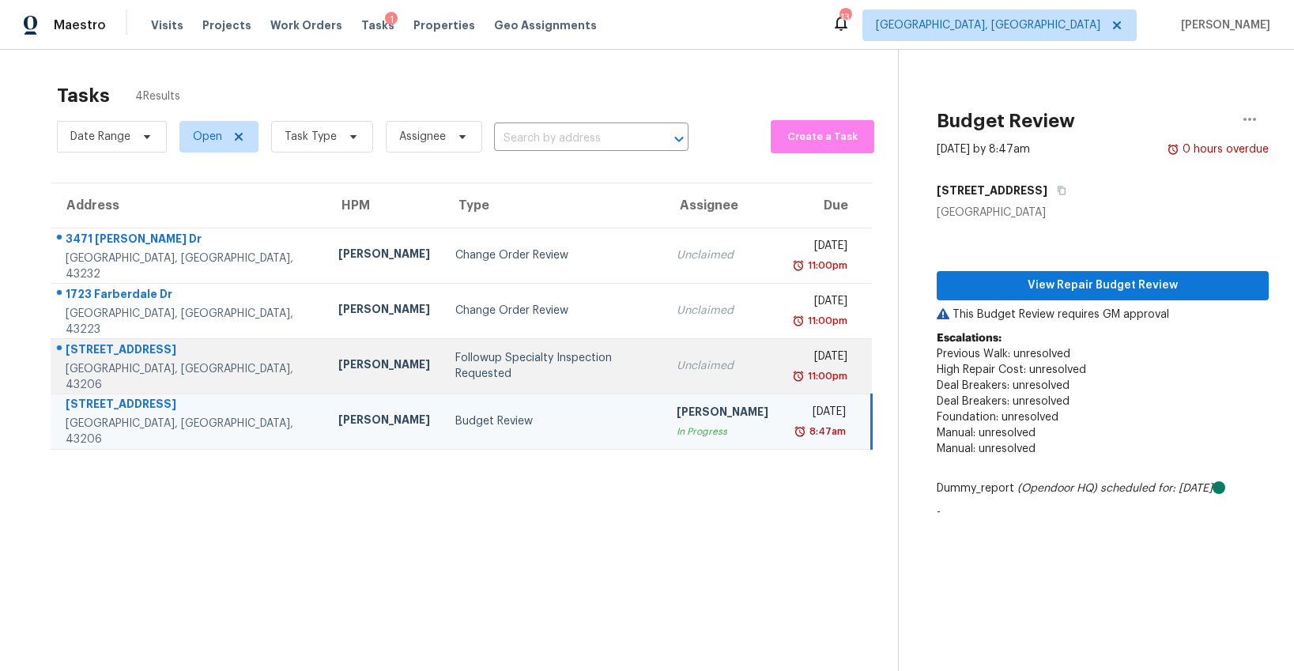
click at [494, 362] on div "Followup Specialty Inspection Requested" at bounding box center [552, 366] width 195 height 32
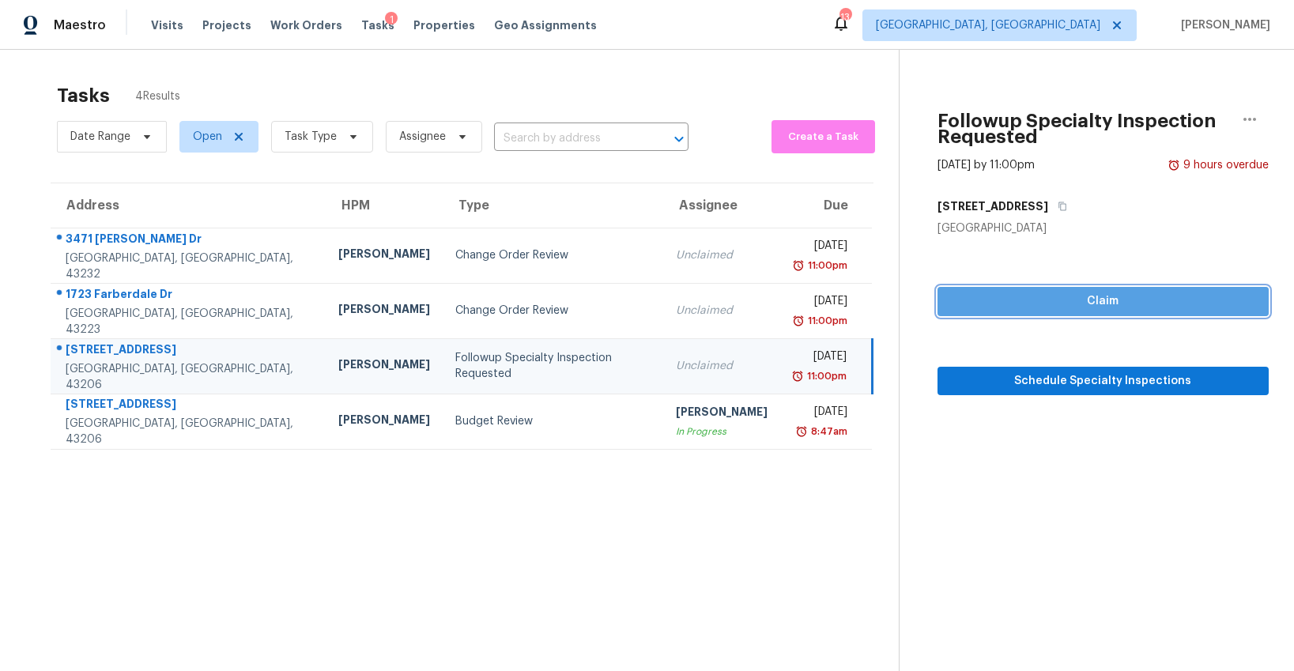
click at [1018, 295] on span "Claim" at bounding box center [1103, 302] width 306 height 20
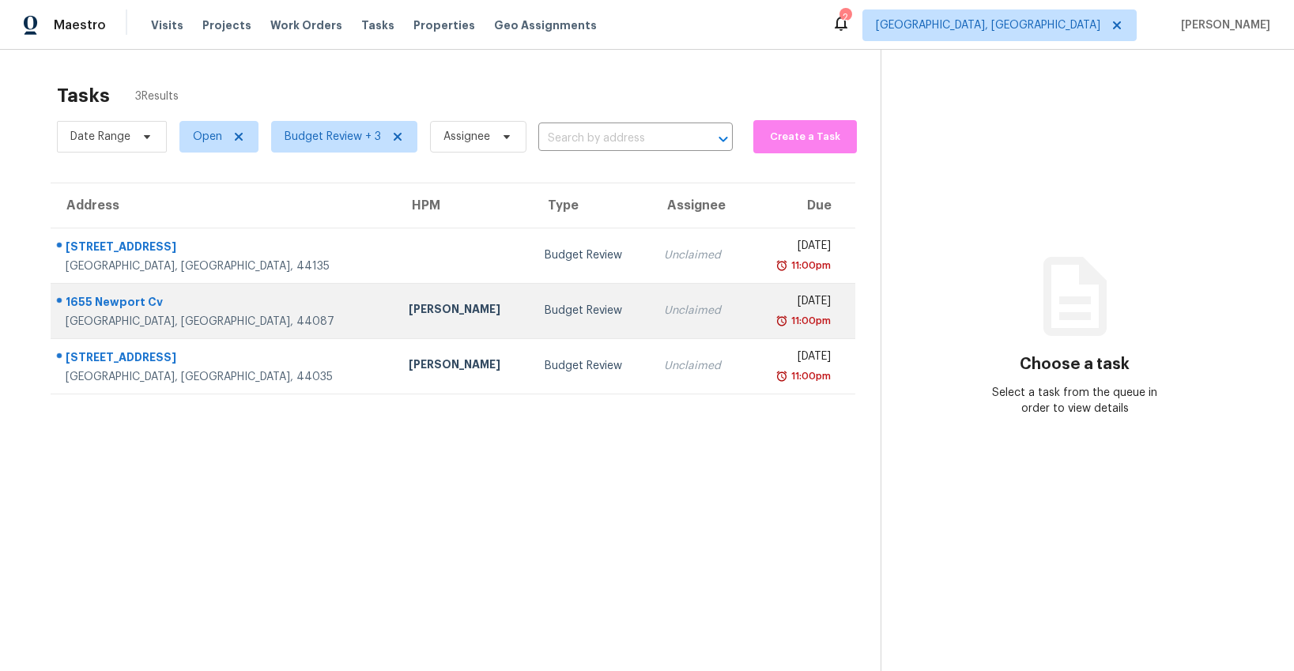
click at [545, 308] on div "Budget Review" at bounding box center [592, 311] width 94 height 16
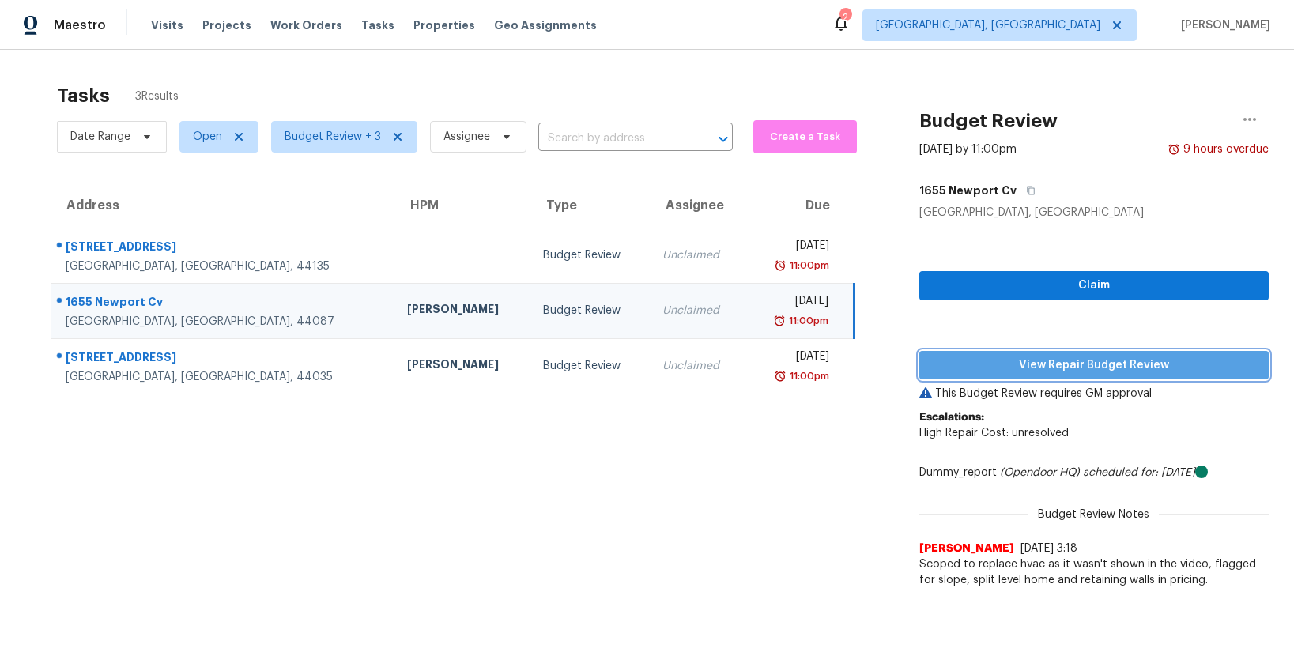
click at [1100, 363] on span "View Repair Budget Review" at bounding box center [1094, 366] width 324 height 20
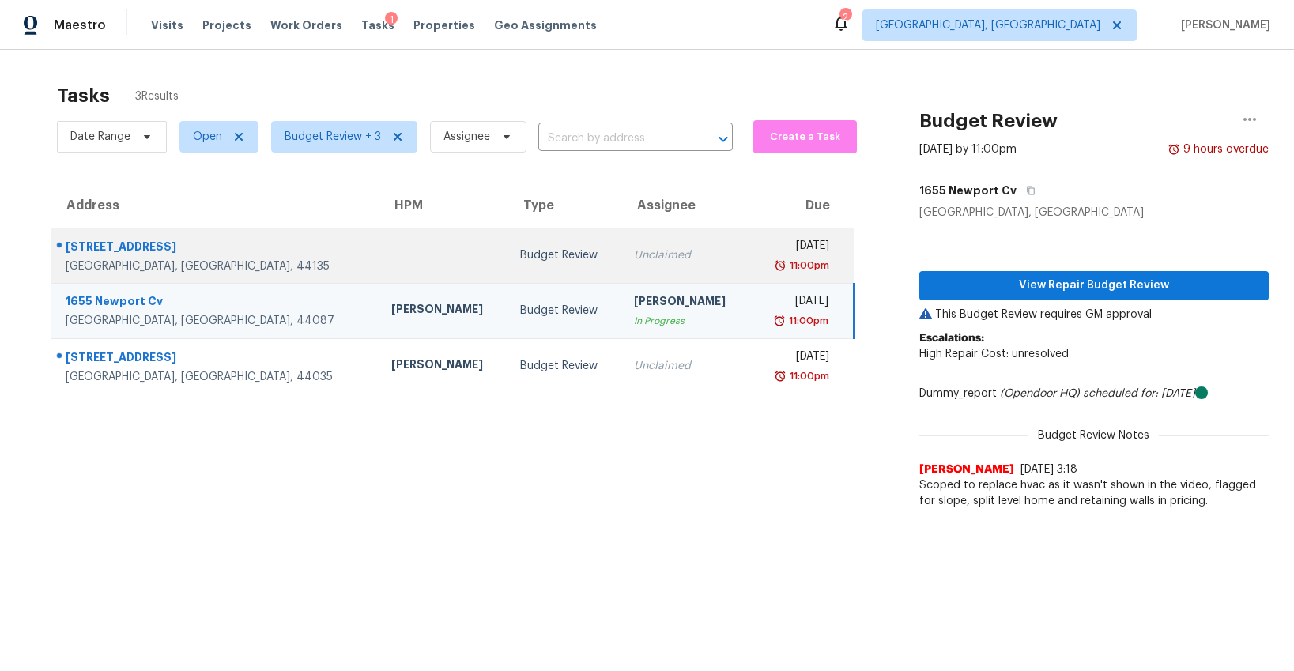
click at [508, 266] on td "Budget Review" at bounding box center [565, 255] width 114 height 55
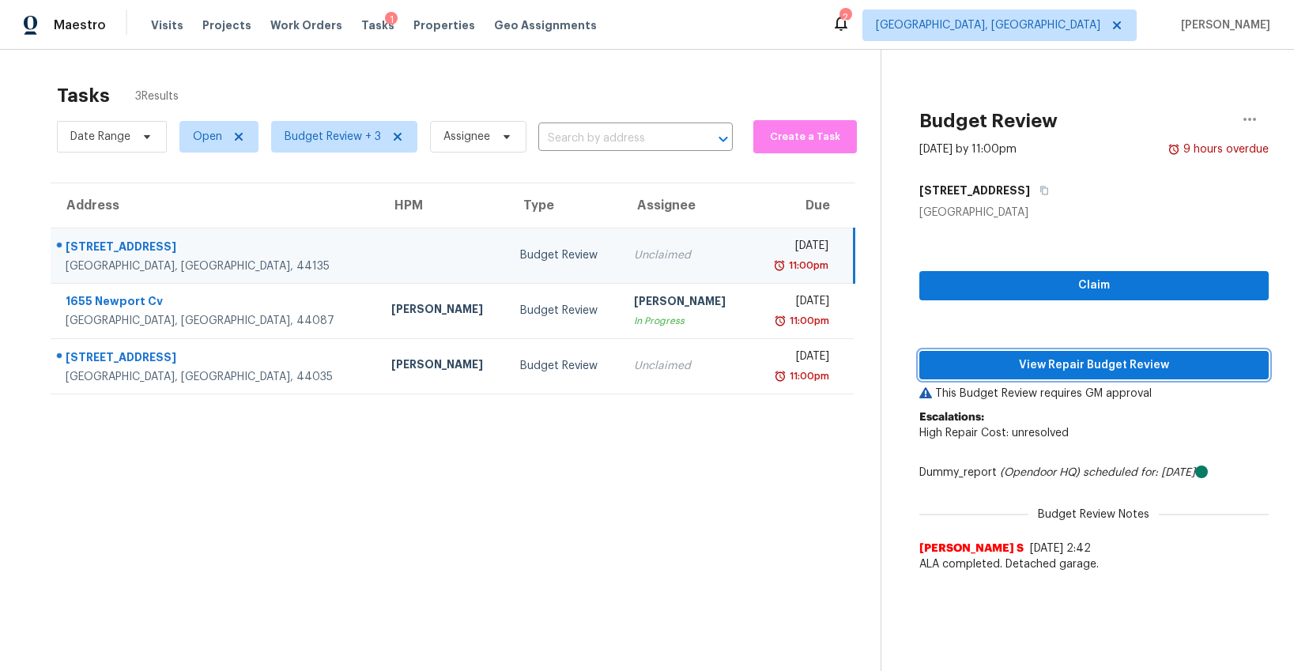
click at [1009, 359] on span "View Repair Budget Review" at bounding box center [1094, 366] width 324 height 20
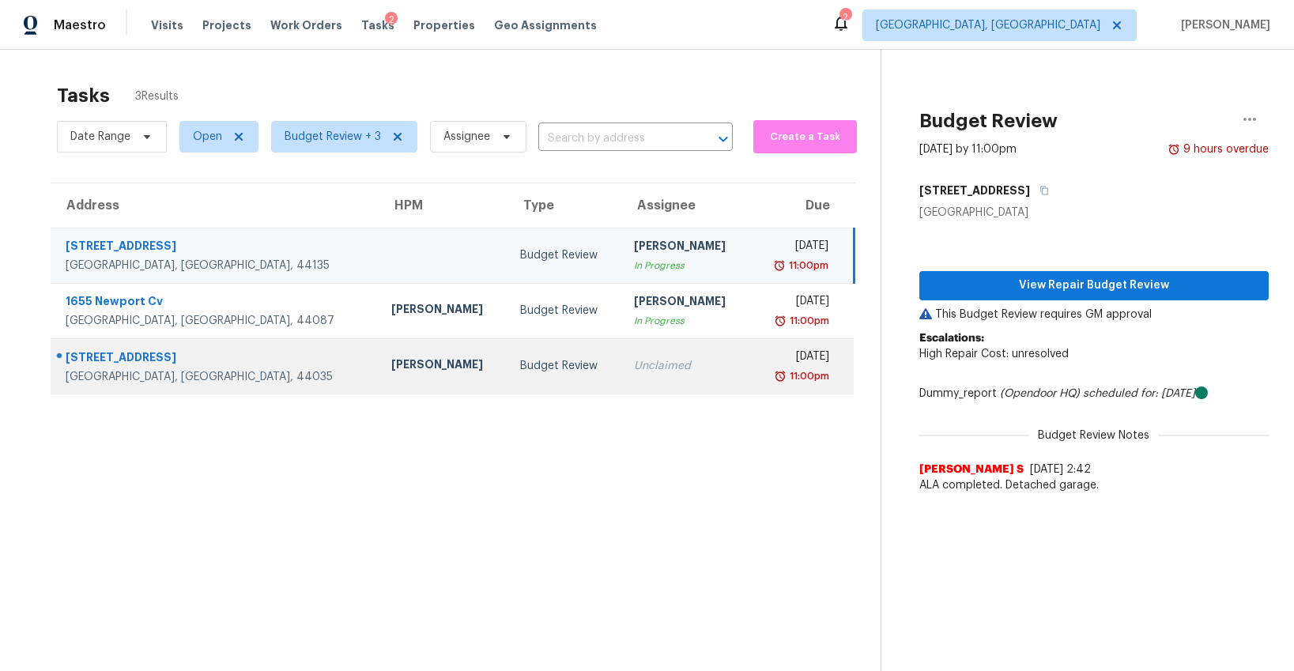
click at [520, 365] on div "Budget Review" at bounding box center [564, 366] width 89 height 16
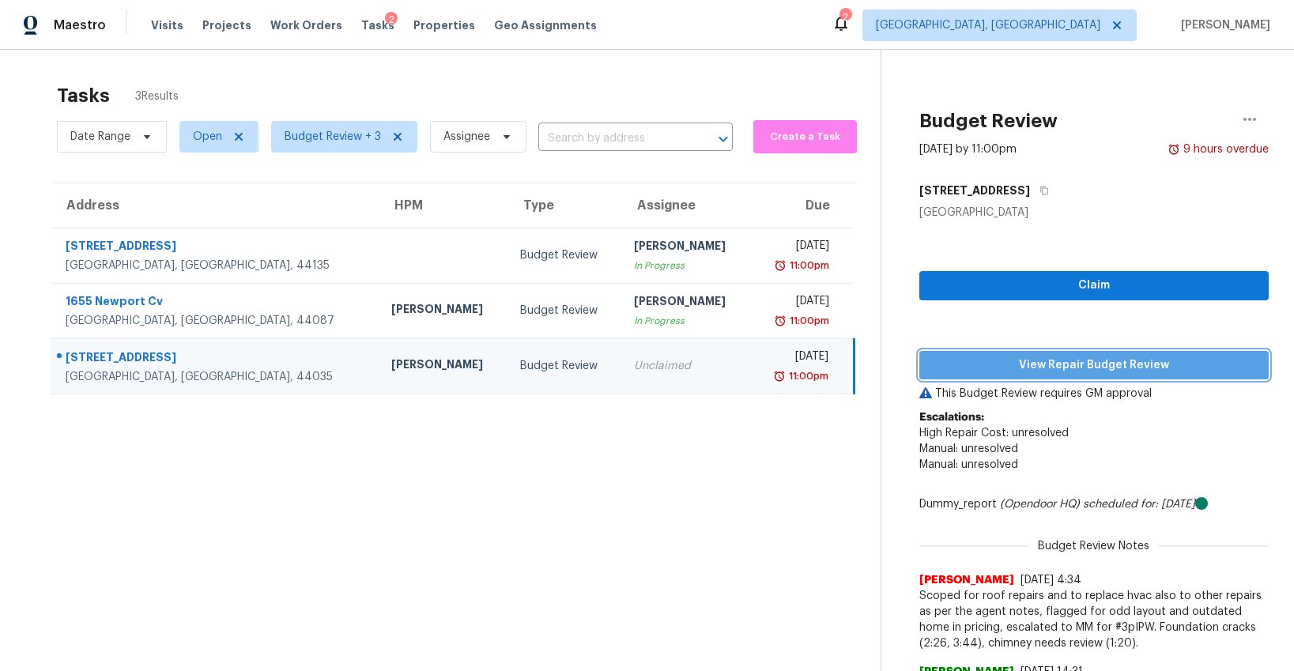
click at [1085, 368] on span "View Repair Budget Review" at bounding box center [1094, 366] width 324 height 20
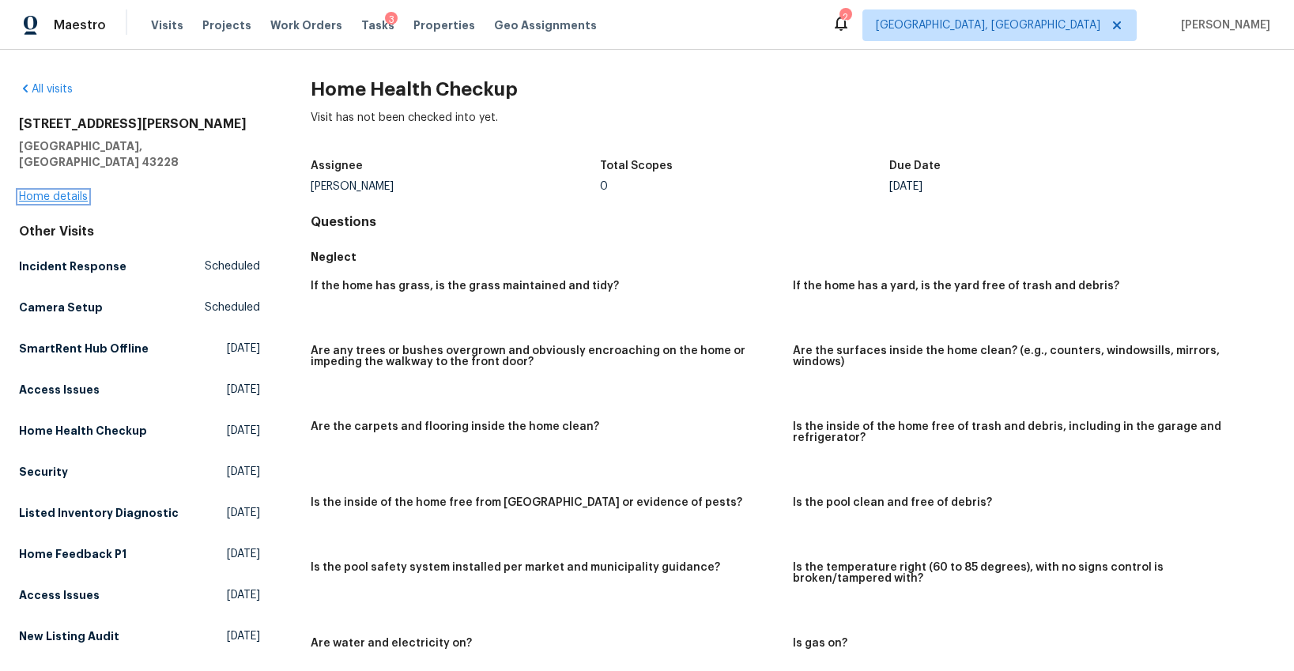
click at [37, 191] on link "Home details" at bounding box center [53, 196] width 69 height 11
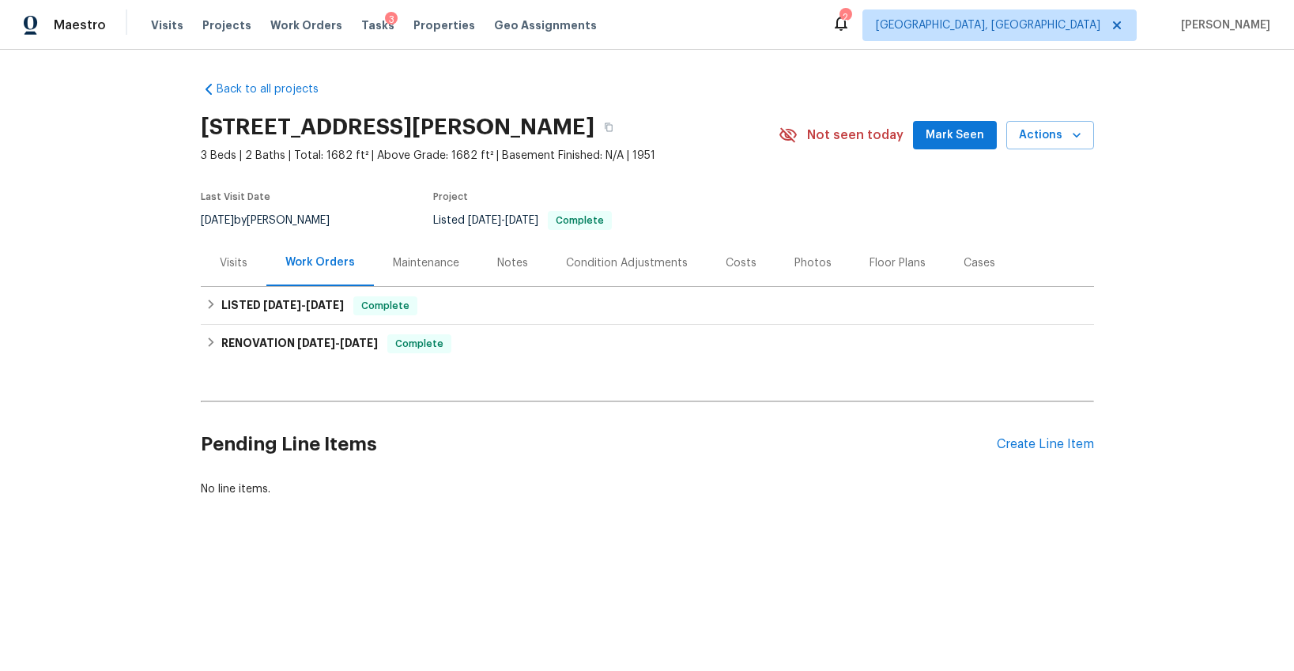
click at [231, 263] on div "Visits" at bounding box center [234, 263] width 28 height 16
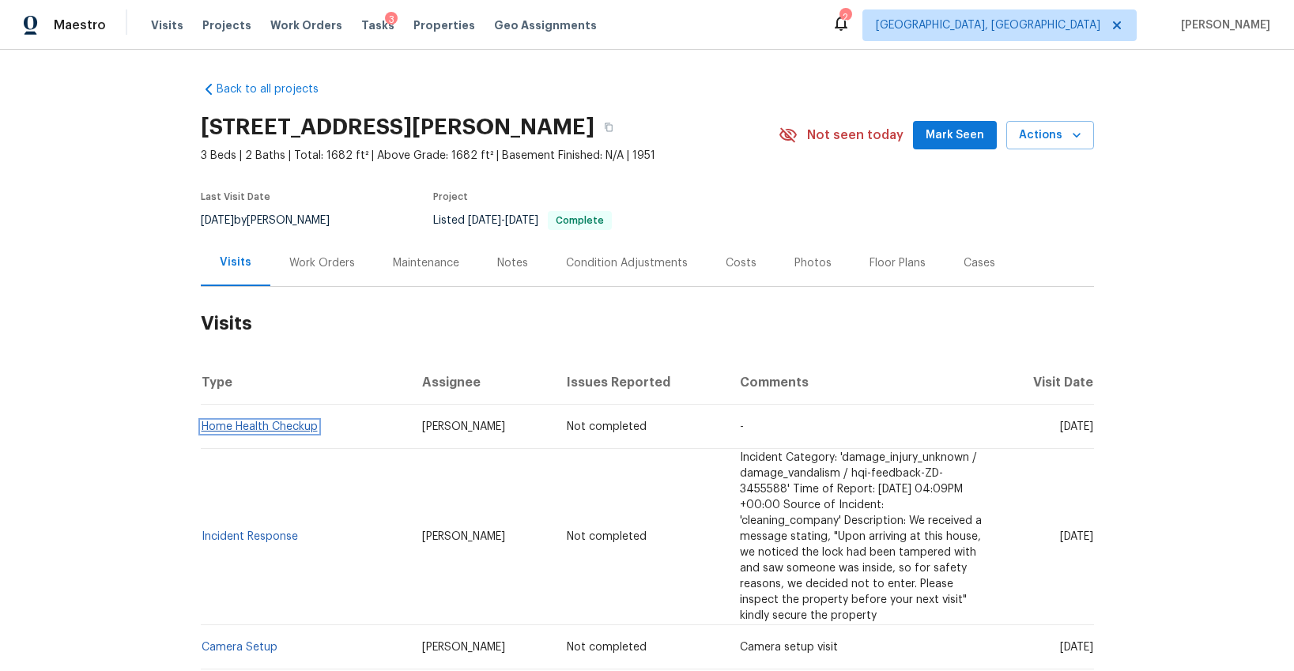
click at [287, 427] on link "Home Health Checkup" at bounding box center [260, 426] width 116 height 11
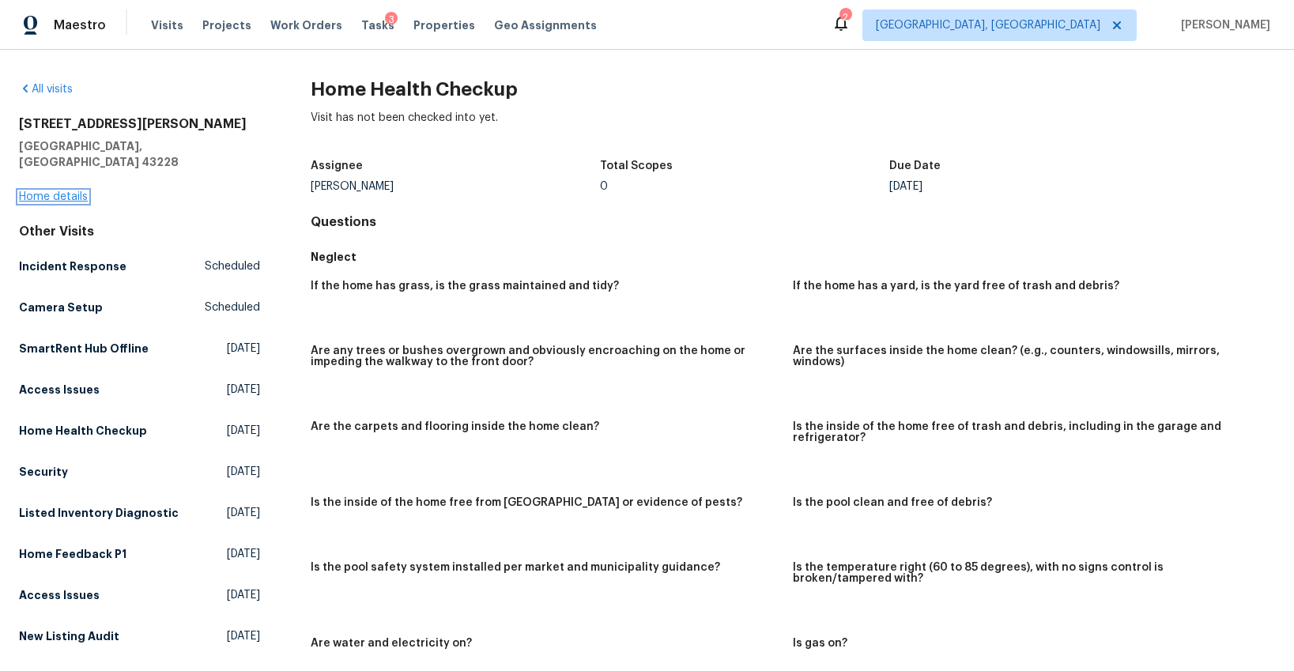
click at [55, 191] on link "Home details" at bounding box center [53, 196] width 69 height 11
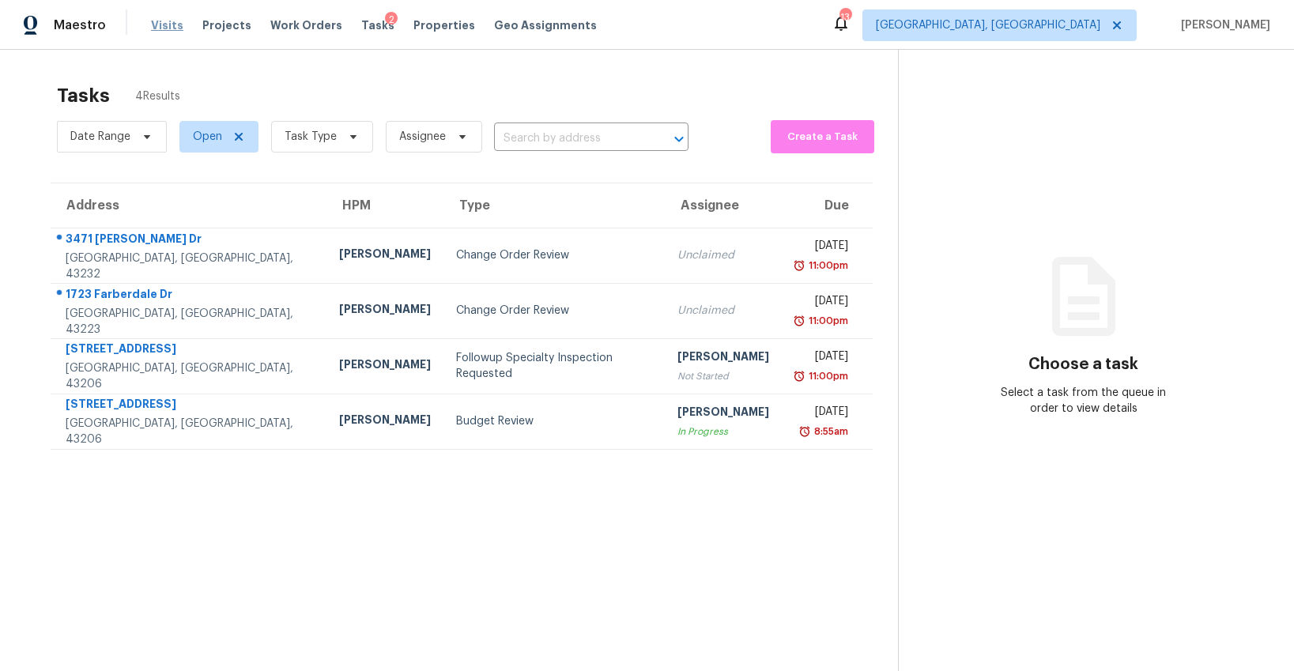
click at [159, 26] on span "Visits" at bounding box center [167, 25] width 32 height 16
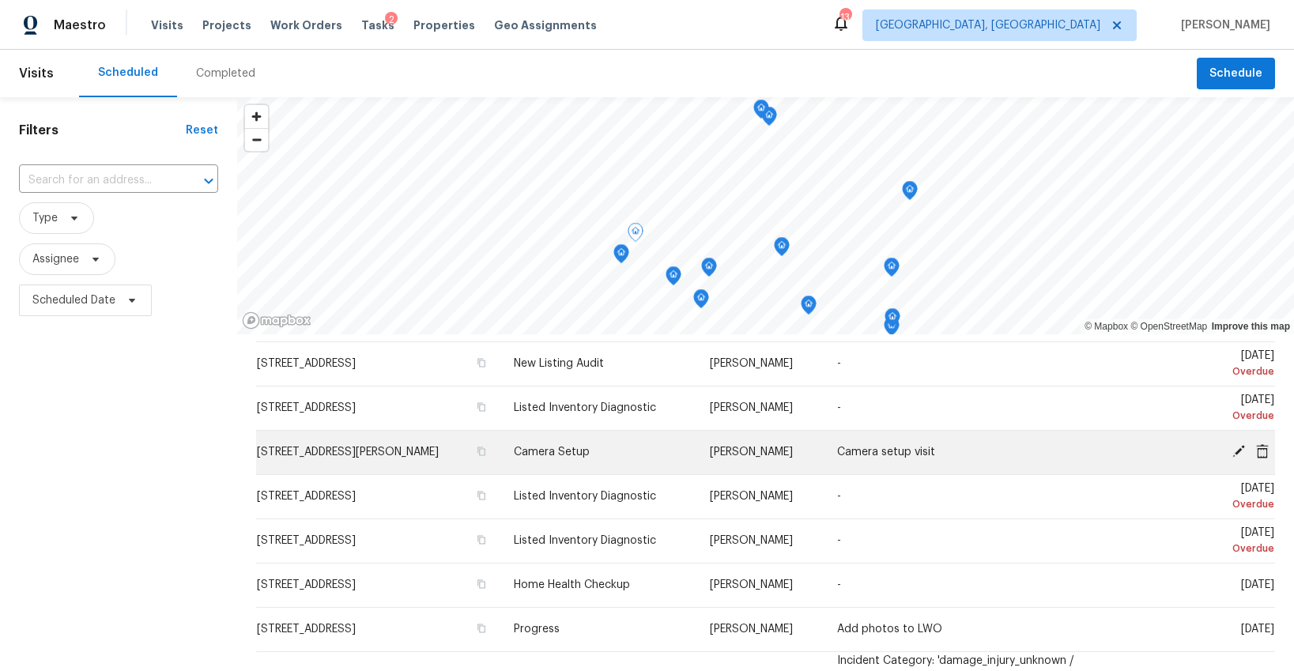
scroll to position [74, 0]
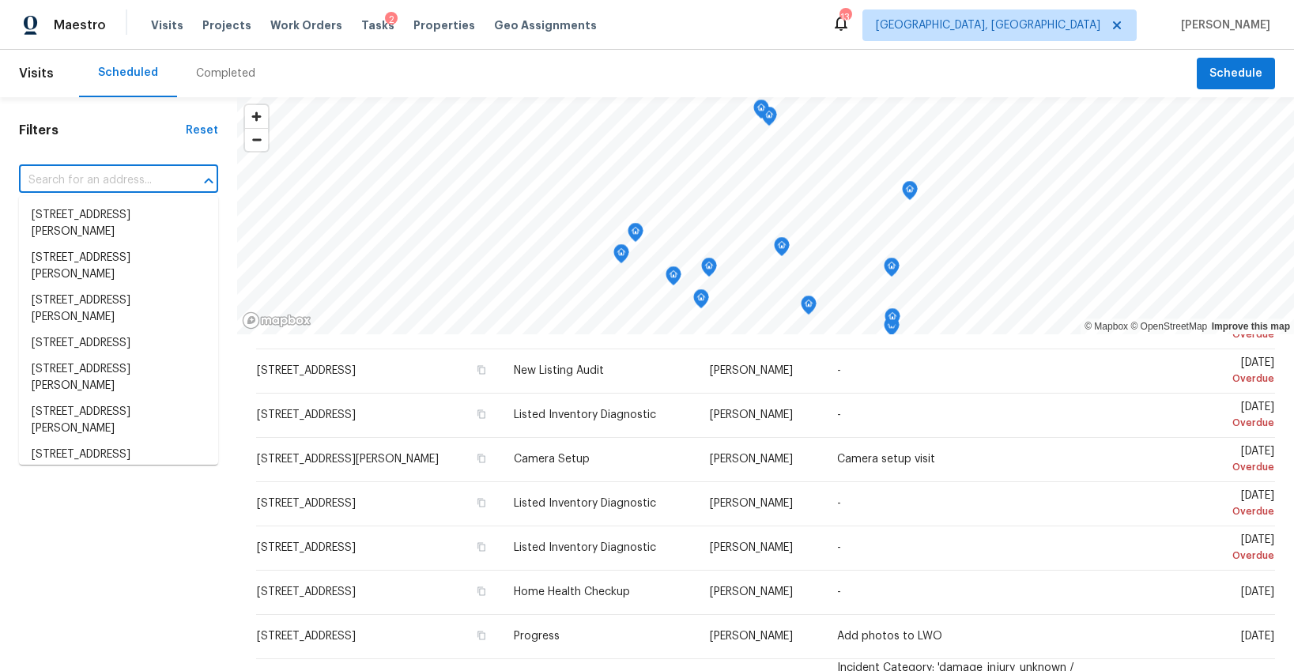
click at [109, 181] on input "text" at bounding box center [96, 180] width 155 height 25
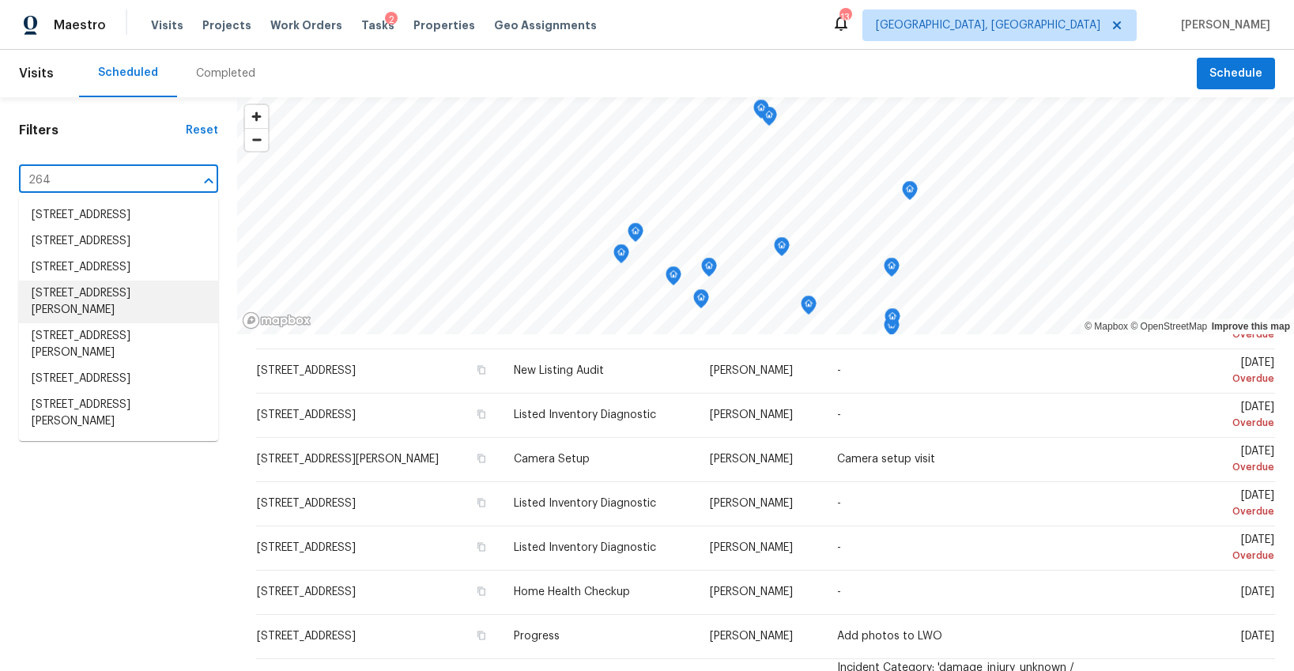
type input "264 l"
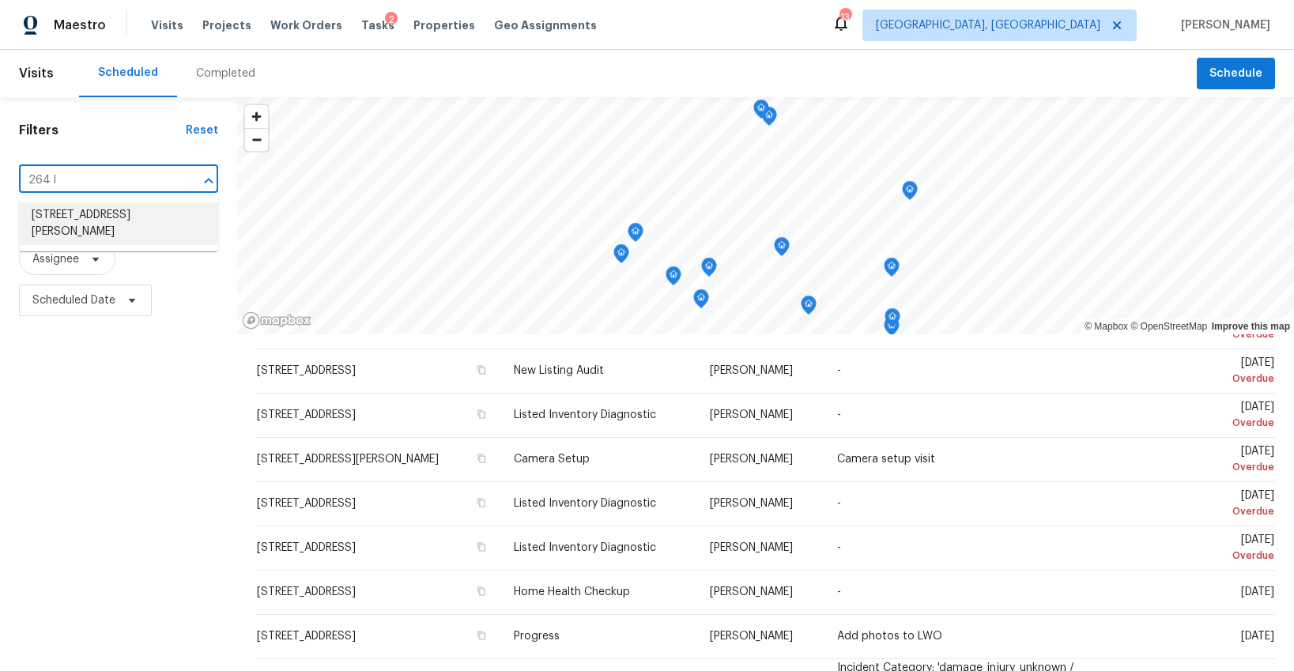
click at [107, 213] on li "264 Lawrence Ave, Columbus, OH 43228" at bounding box center [118, 223] width 199 height 43
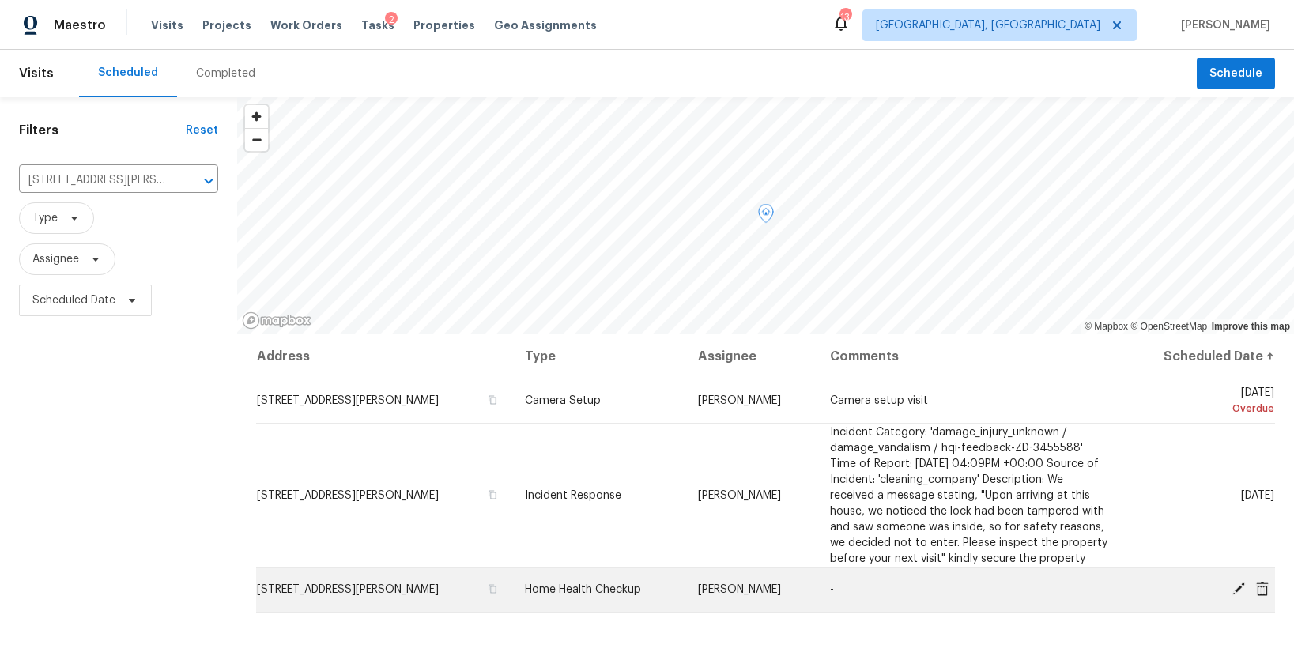
click at [1237, 589] on icon at bounding box center [1239, 589] width 13 height 13
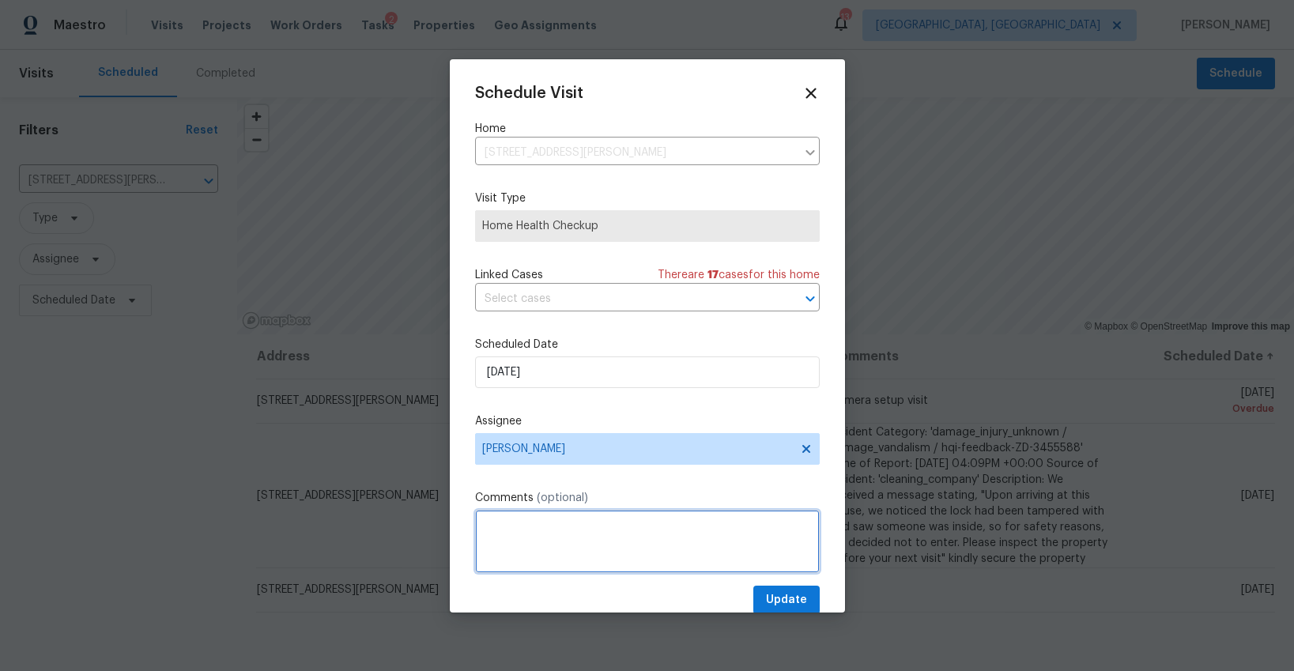
click at [489, 525] on textarea at bounding box center [647, 541] width 345 height 63
paste textarea ""The register vent on the stairs is tricky. May want to secure it better.""
type textarea ""The register vent on the stairs is tricky. May want to secure it better.""
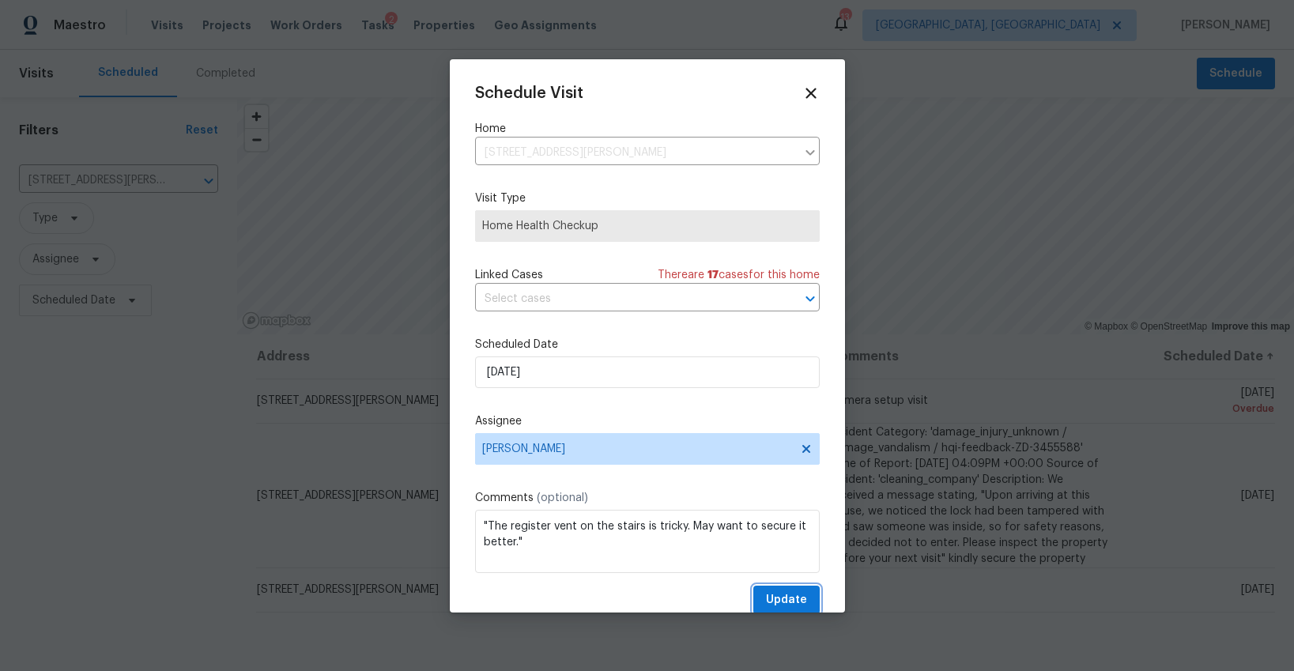
click at [773, 598] on span "Update" at bounding box center [786, 601] width 41 height 20
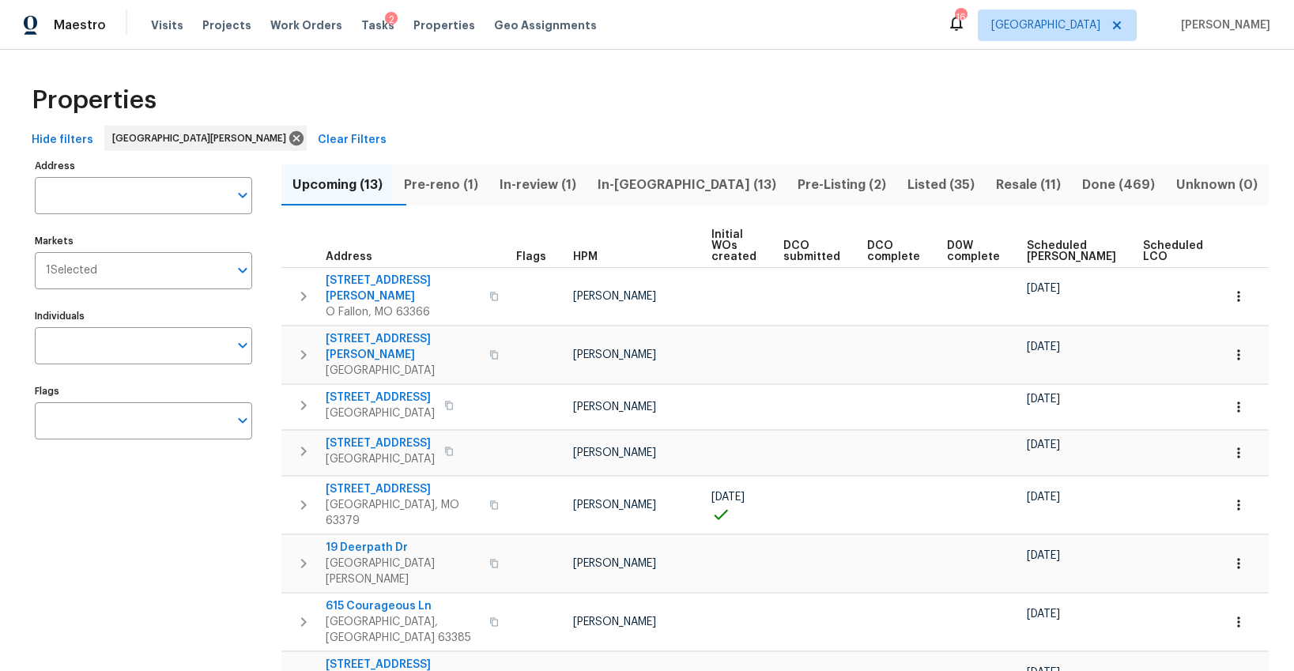
click at [473, 187] on span "Pre-reno (1)" at bounding box center [440, 185] width 77 height 22
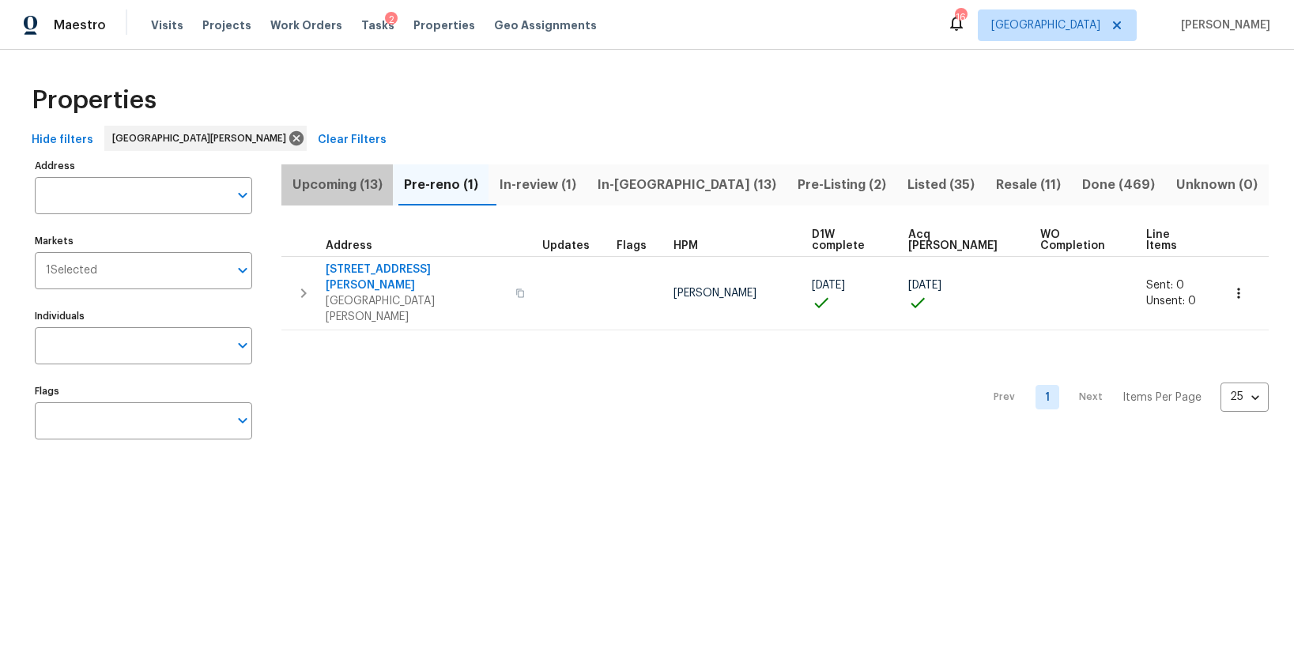
click at [341, 183] on span "Upcoming (13)" at bounding box center [337, 185] width 93 height 22
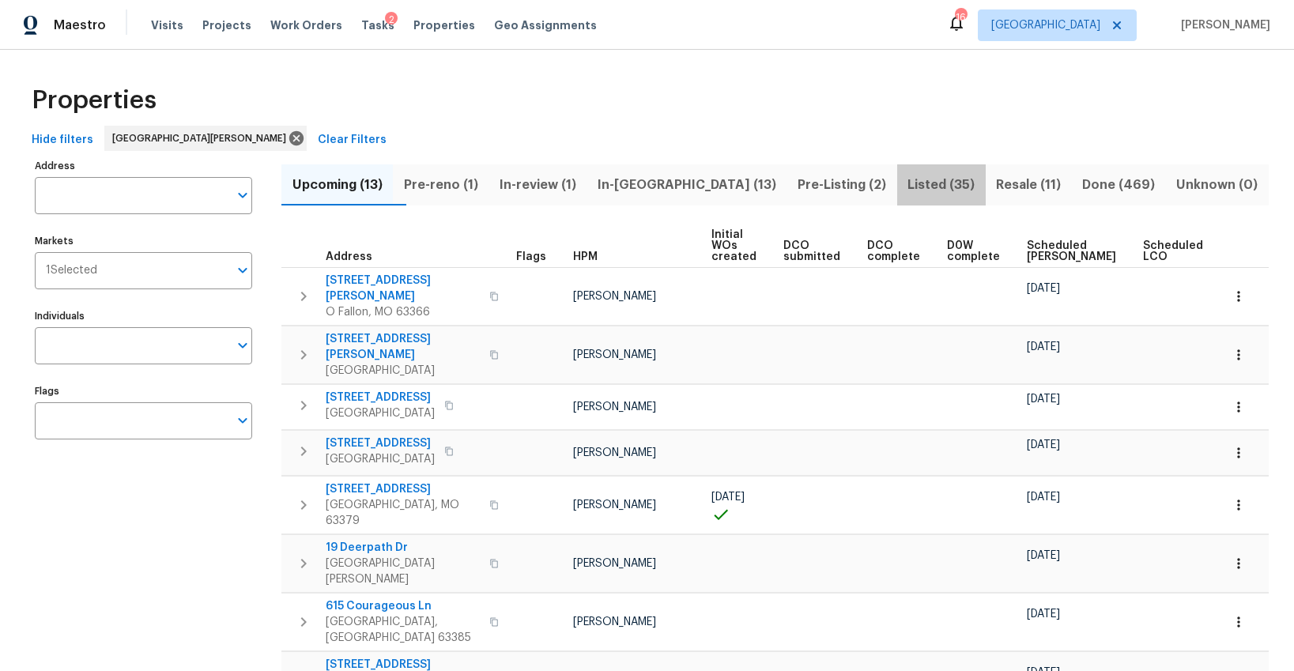
click at [907, 187] on span "Listed (35)" at bounding box center [942, 185] width 70 height 22
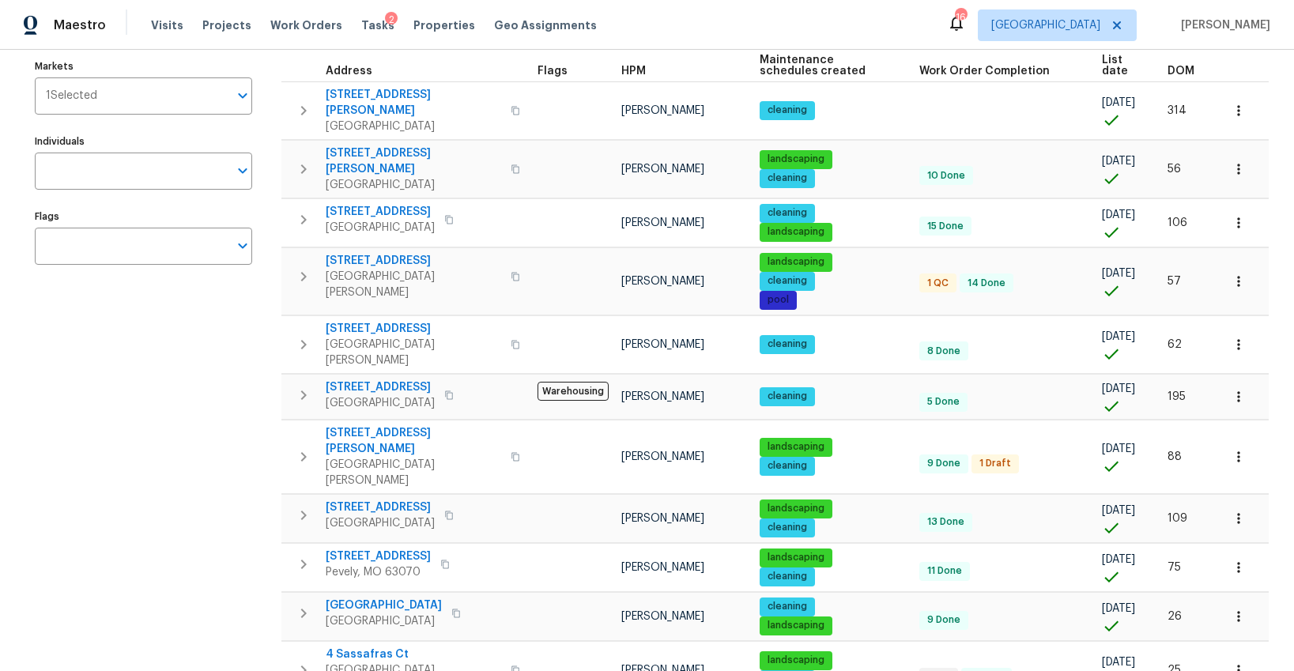
scroll to position [864, 0]
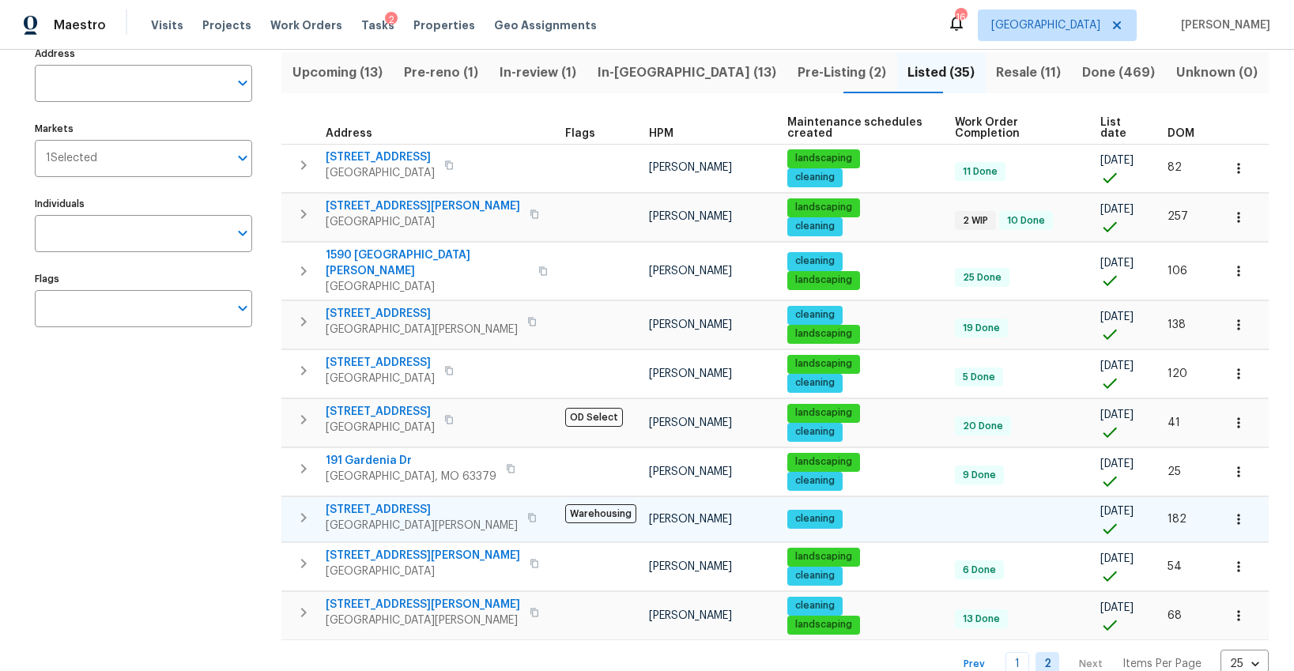
scroll to position [111, 0]
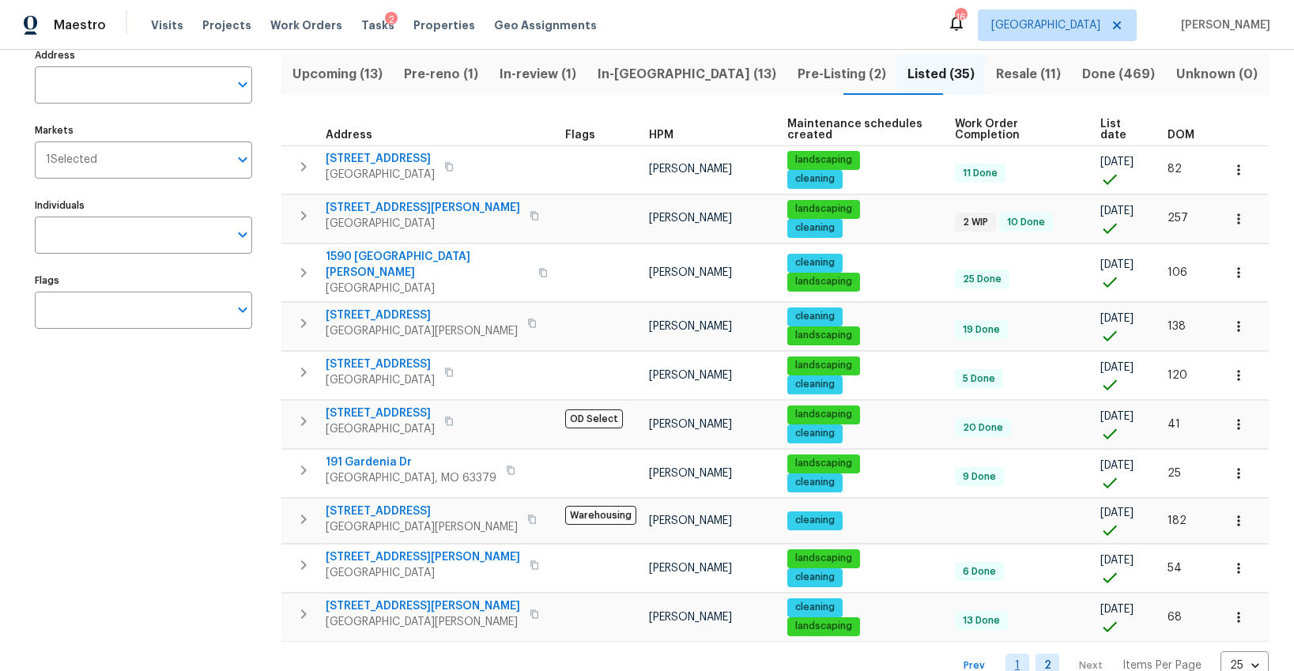
click at [1013, 654] on link "1" at bounding box center [1018, 666] width 24 height 25
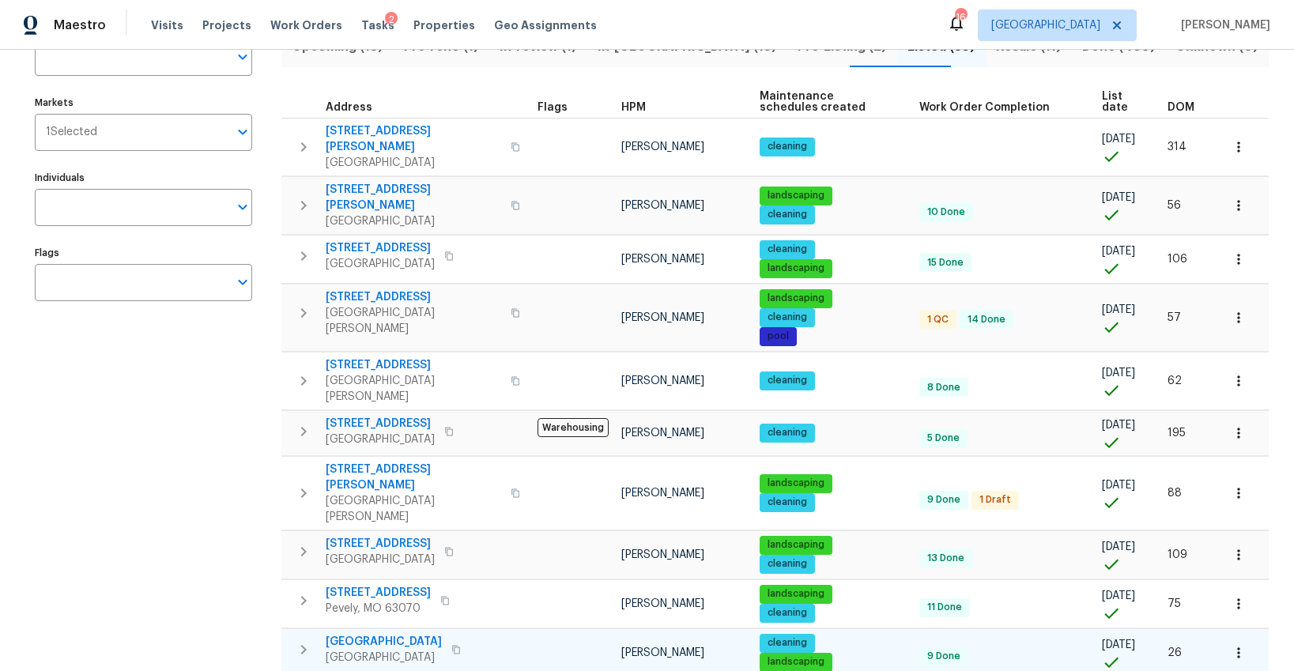
scroll to position [207, 0]
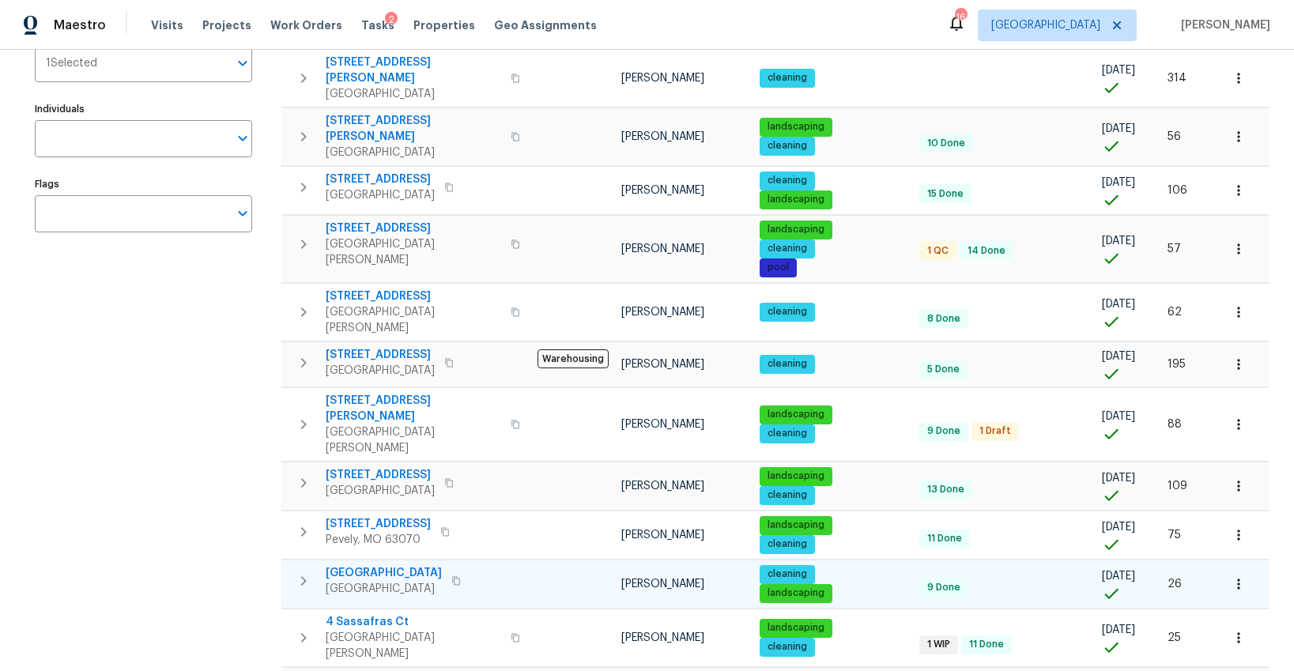
click at [362, 581] on span "[GEOGRAPHIC_DATA]" at bounding box center [384, 589] width 116 height 16
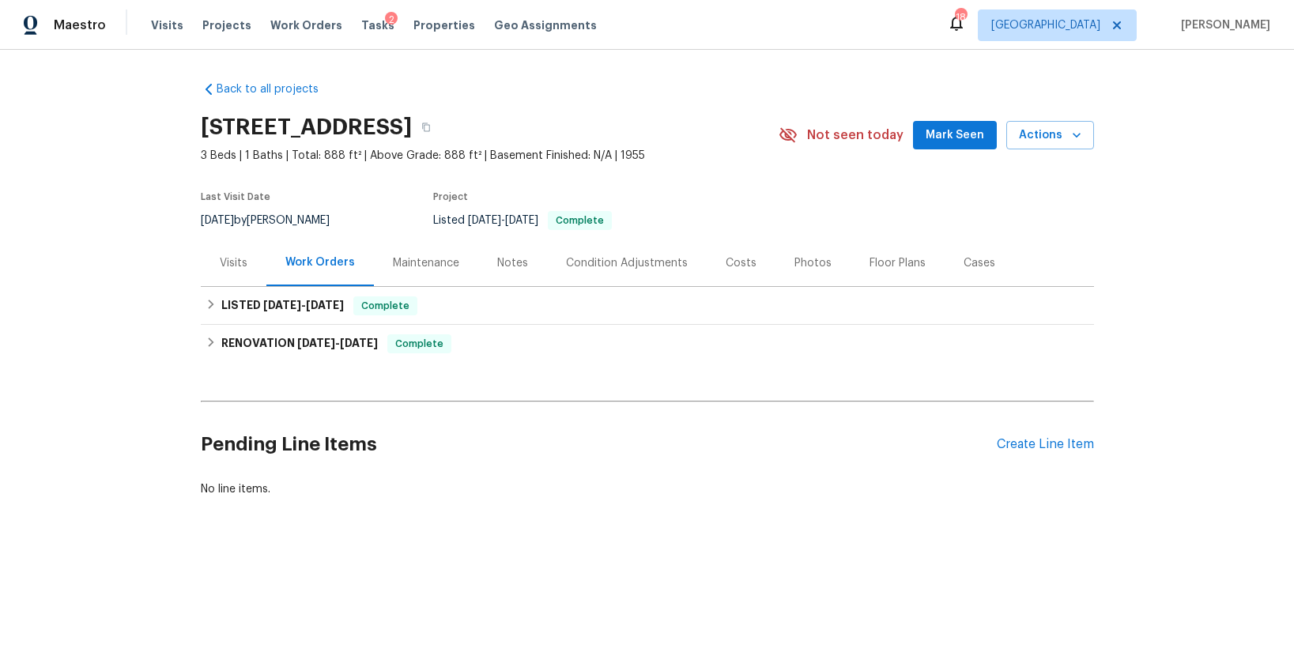
click at [803, 266] on div "Photos" at bounding box center [813, 263] width 37 height 16
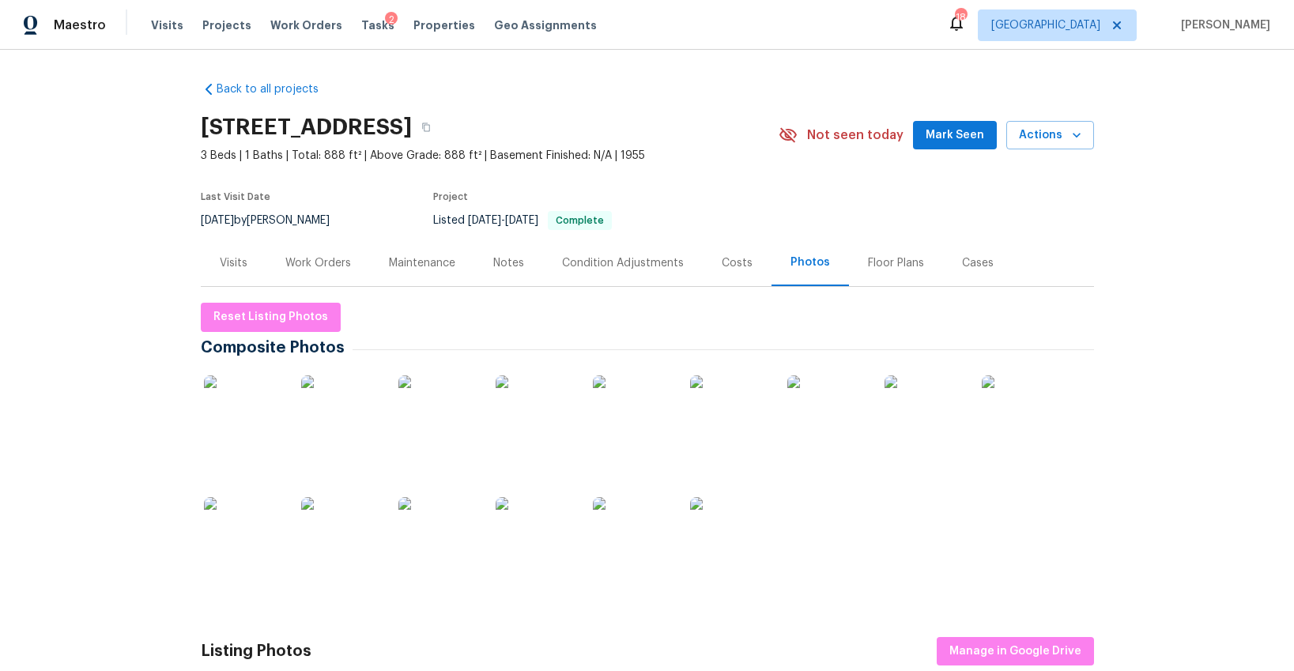
scroll to position [151, 0]
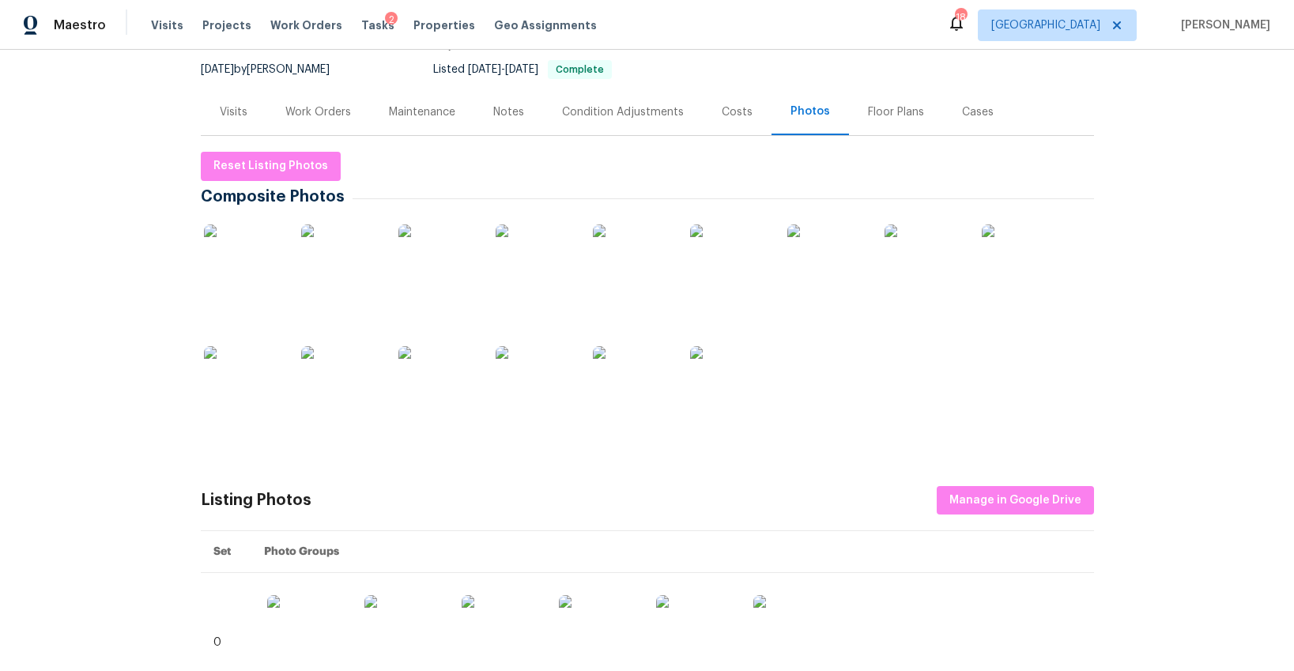
click at [211, 271] on img at bounding box center [243, 264] width 79 height 79
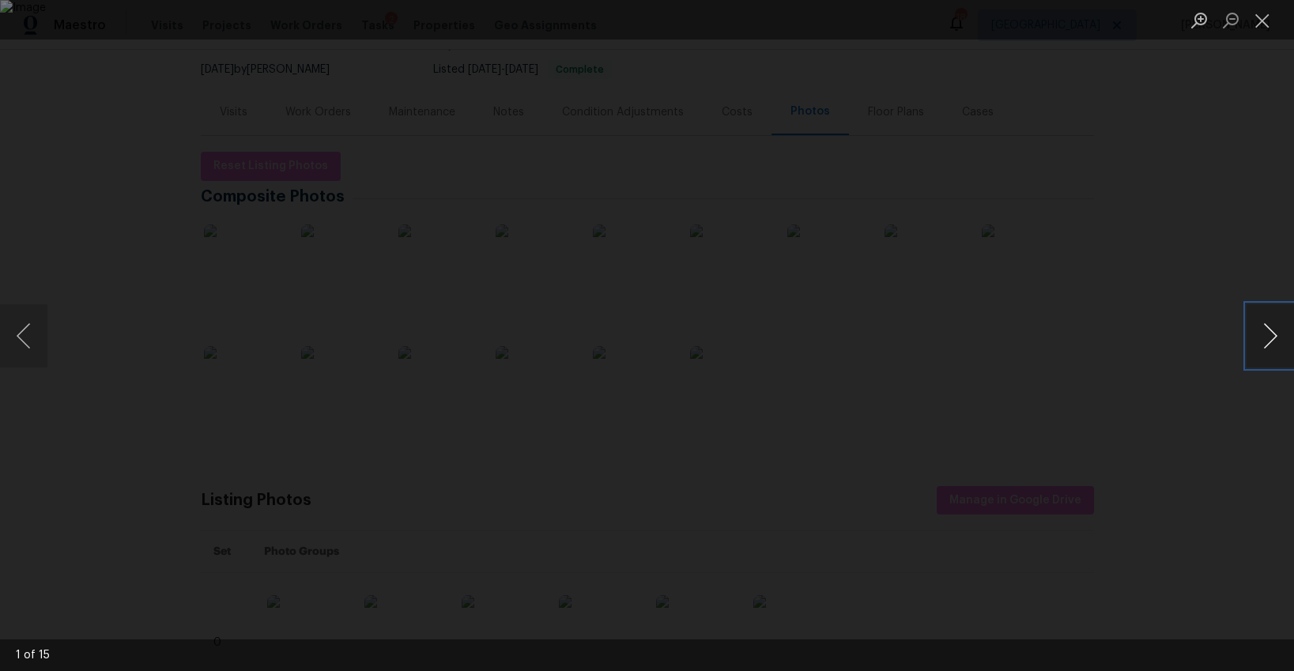
click at [1273, 342] on button "Next image" at bounding box center [1270, 335] width 47 height 63
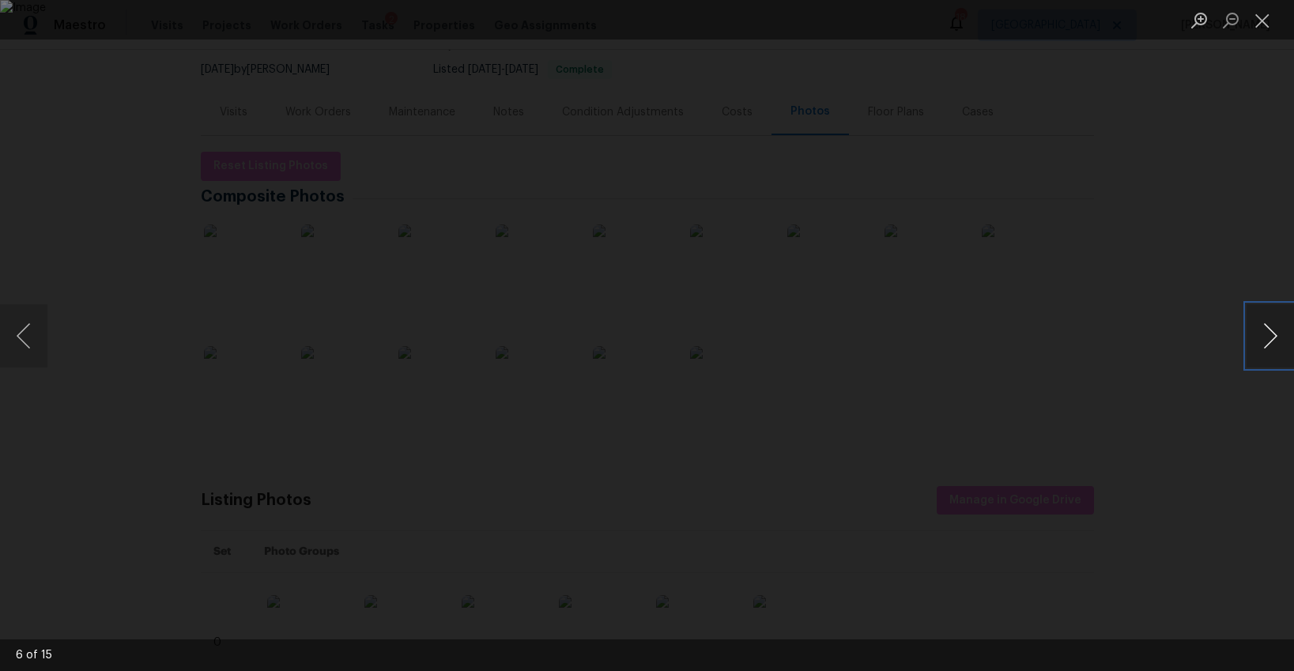
click at [1273, 342] on button "Next image" at bounding box center [1270, 335] width 47 height 63
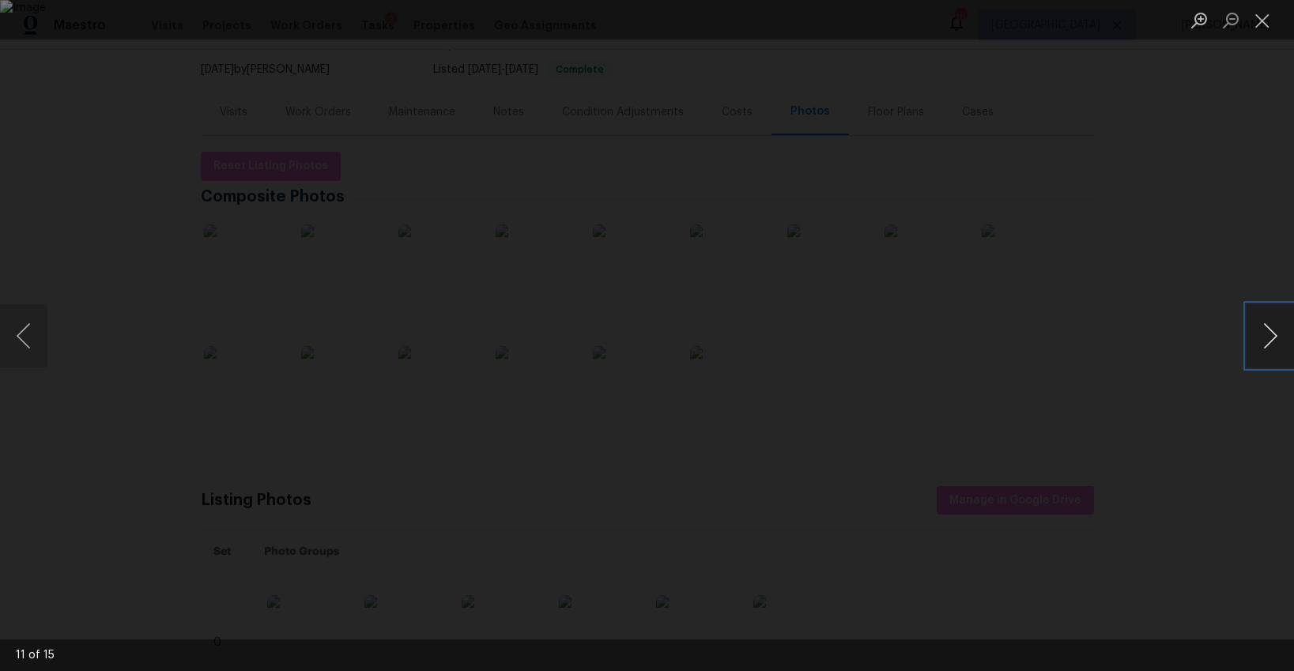
click at [1273, 342] on button "Next image" at bounding box center [1270, 335] width 47 height 63
click at [1273, 338] on button "Next image" at bounding box center [1270, 335] width 47 height 63
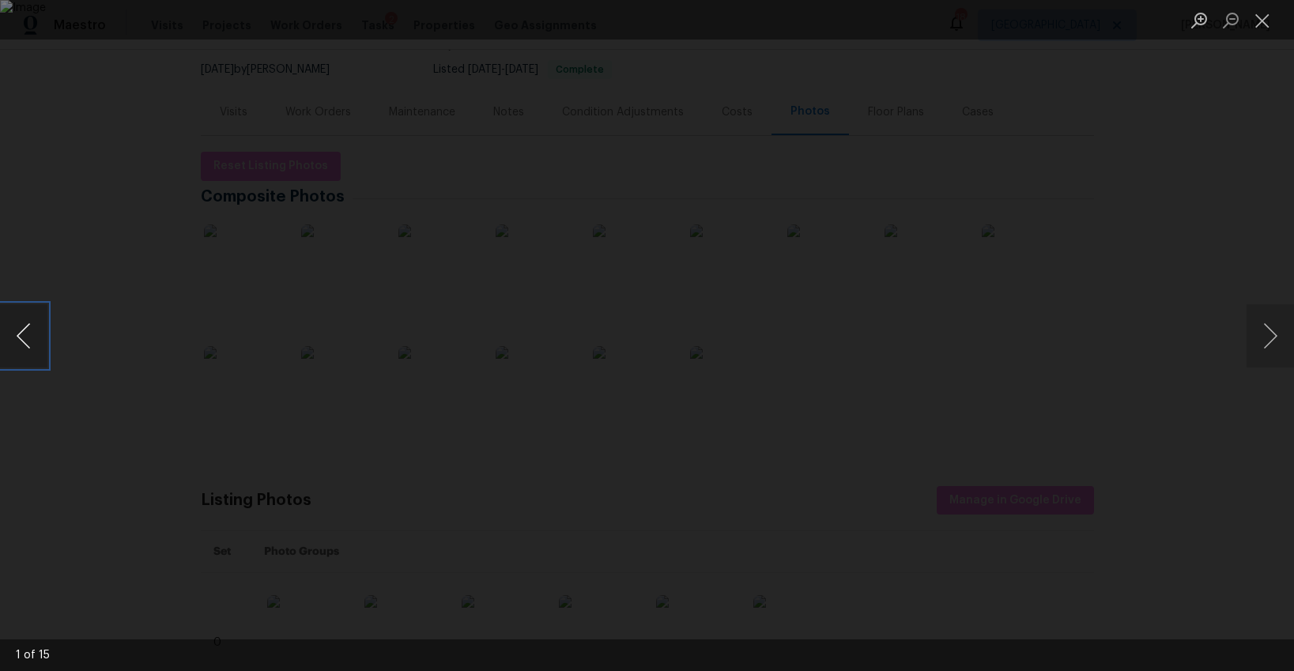
click at [43, 334] on button "Previous image" at bounding box center [23, 335] width 47 height 63
click at [1277, 343] on button "Next image" at bounding box center [1270, 335] width 47 height 63
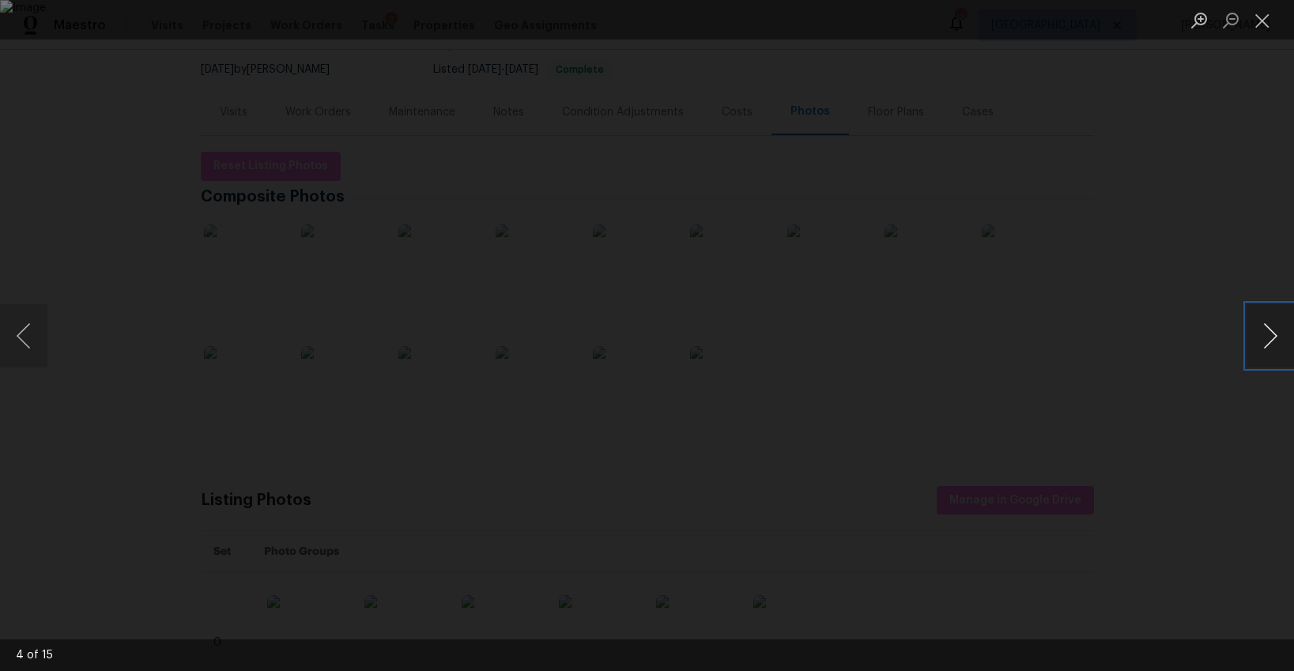
click at [1277, 343] on button "Next image" at bounding box center [1270, 335] width 47 height 63
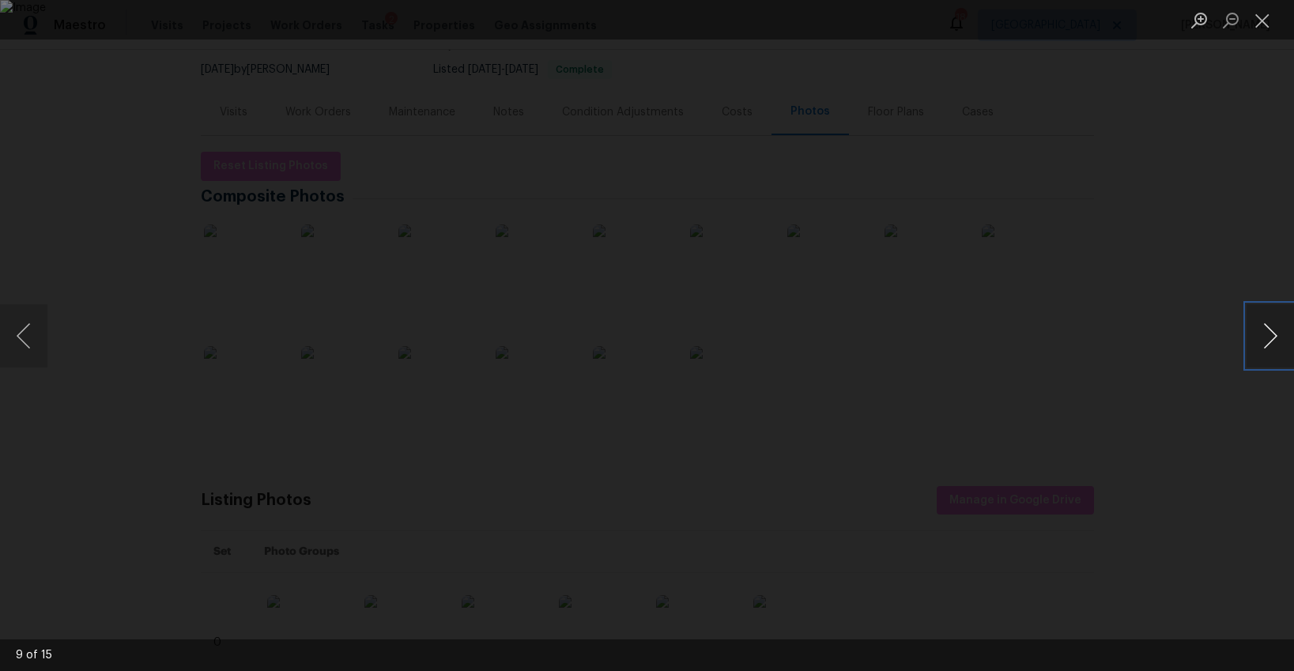
click at [1277, 343] on button "Next image" at bounding box center [1270, 335] width 47 height 63
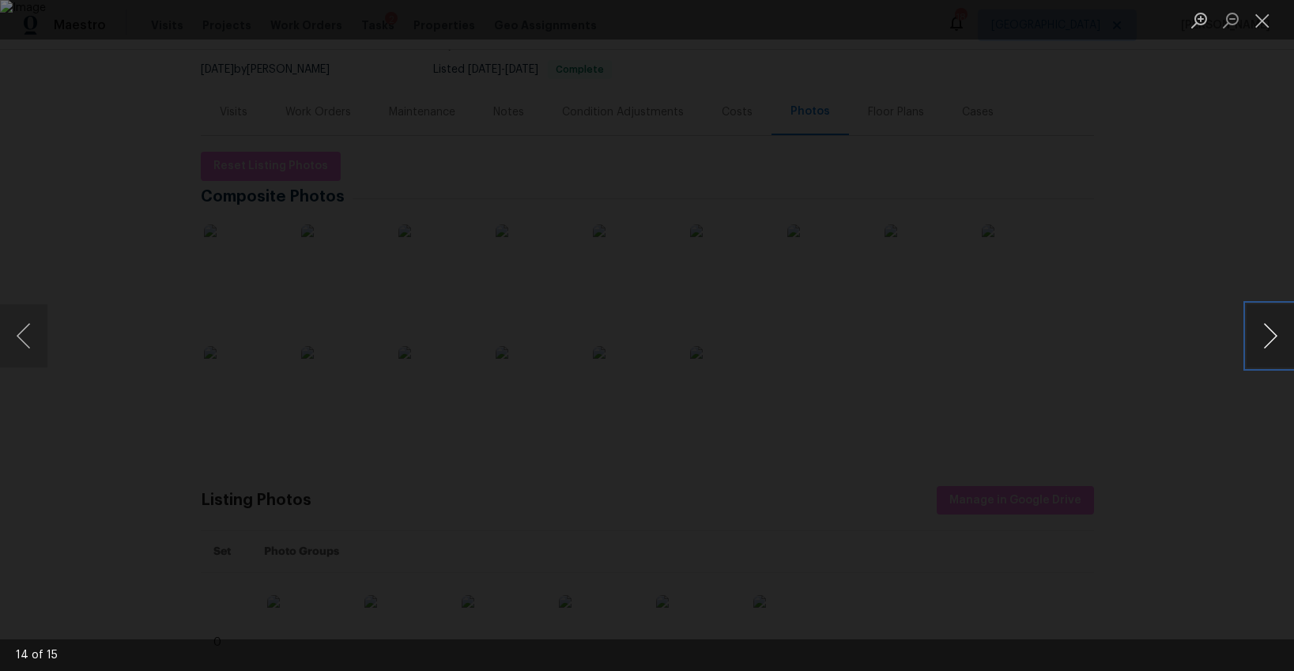
click at [1277, 343] on button "Next image" at bounding box center [1270, 335] width 47 height 63
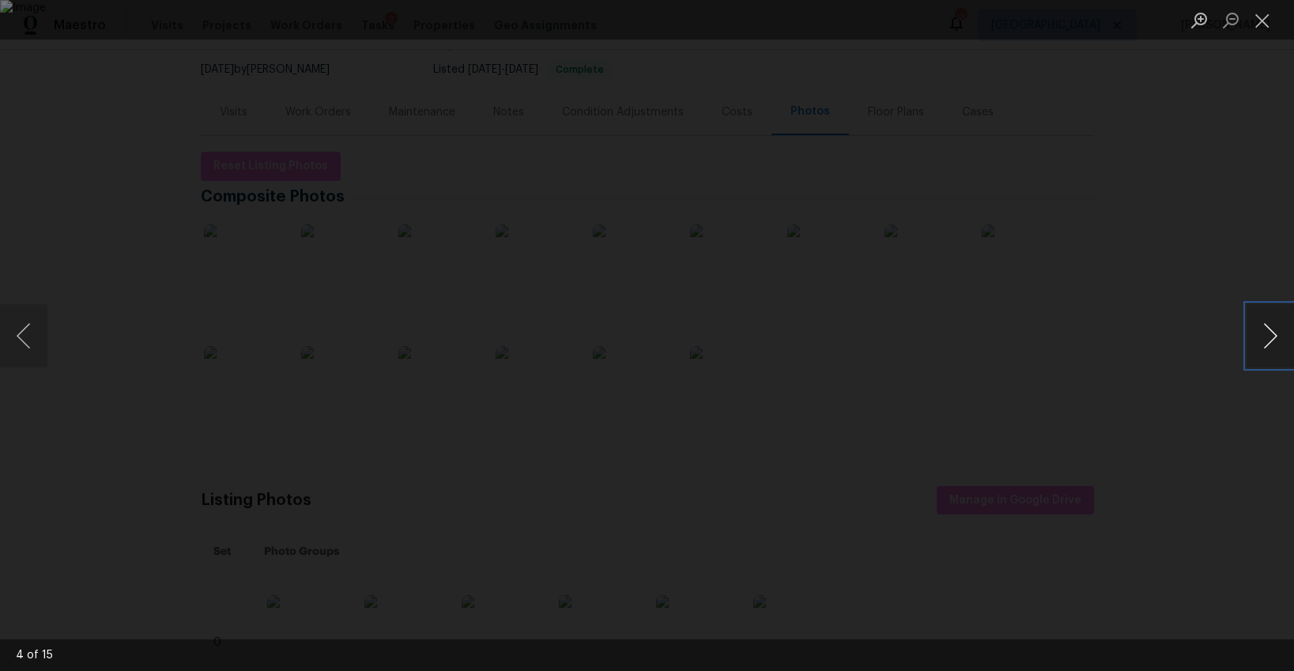
click at [1277, 343] on button "Next image" at bounding box center [1270, 335] width 47 height 63
click at [1256, 29] on button "Close lightbox" at bounding box center [1263, 20] width 32 height 28
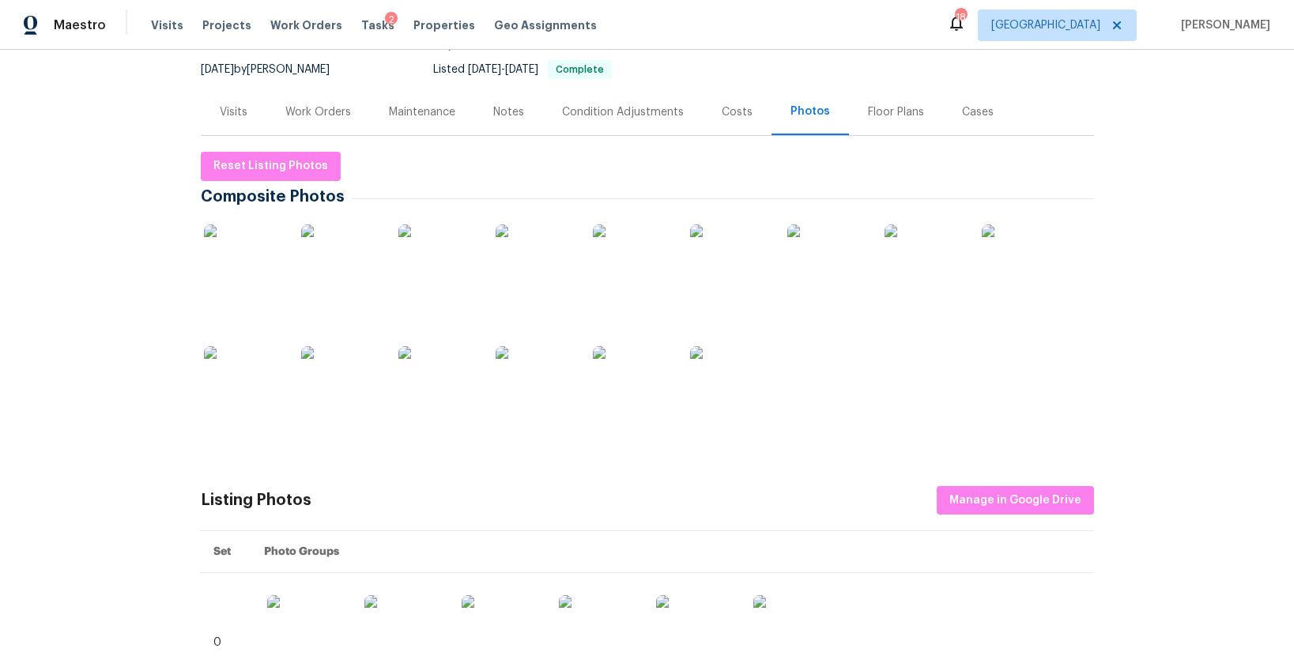
click at [236, 109] on div "Visits" at bounding box center [234, 112] width 28 height 16
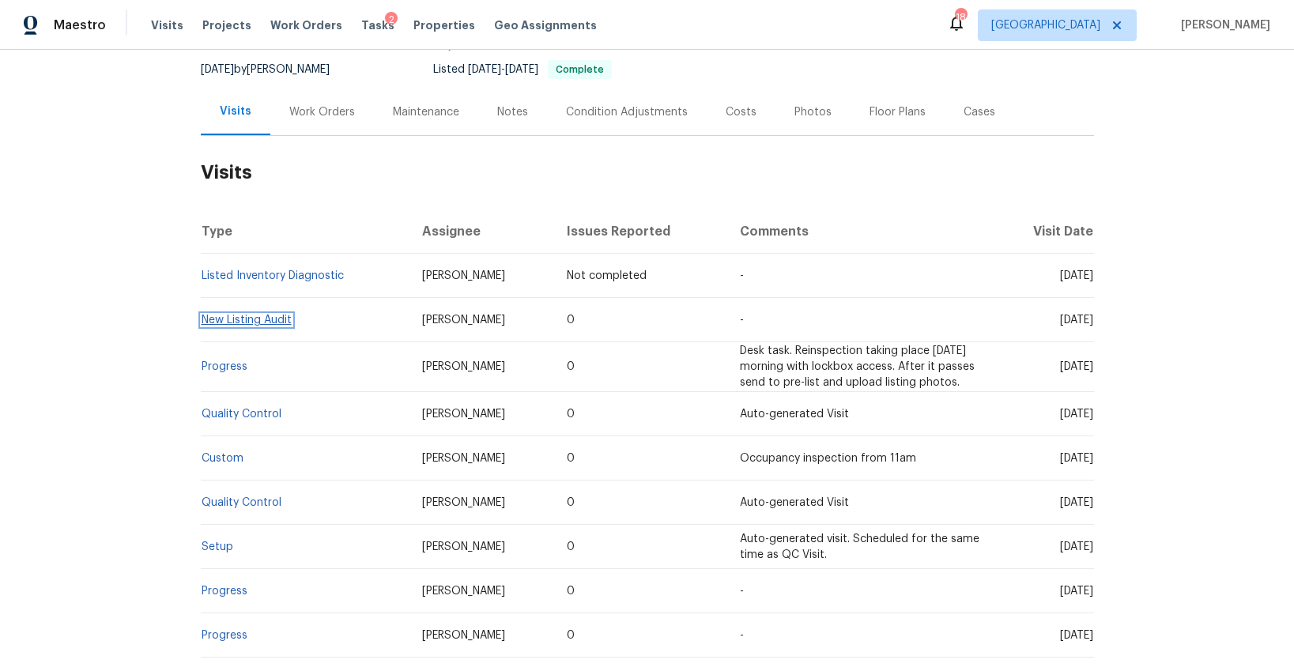
click at [249, 321] on link "New Listing Audit" at bounding box center [247, 320] width 90 height 11
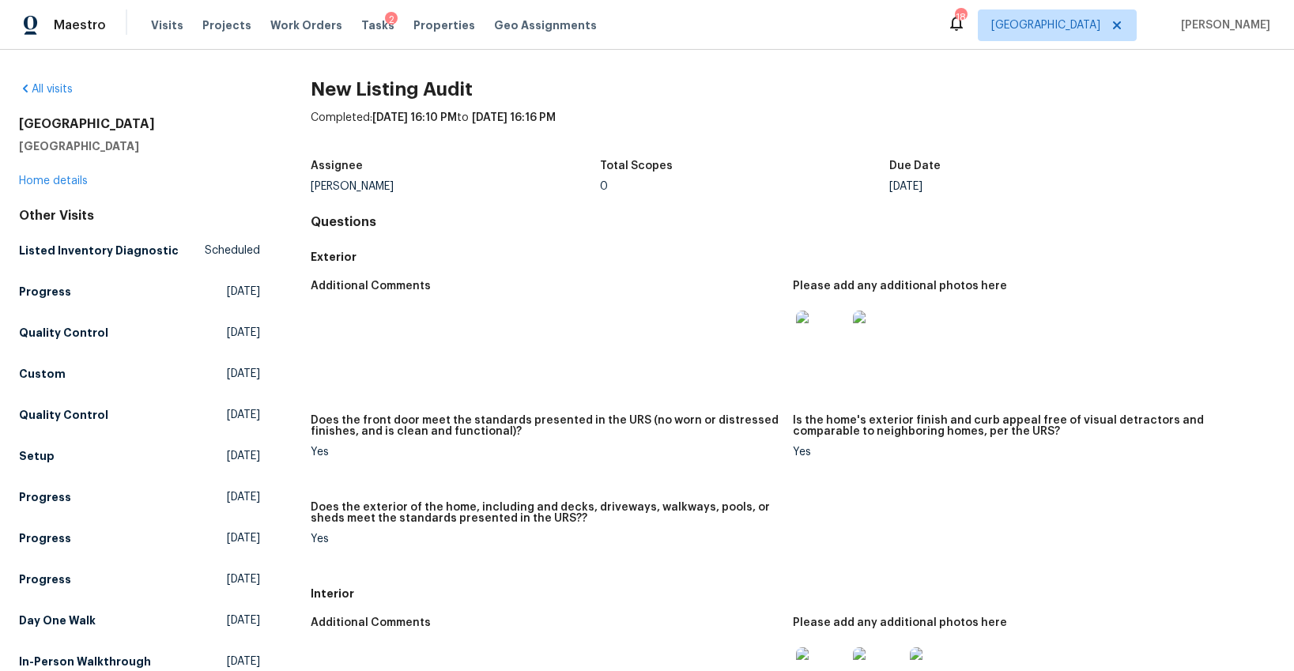
click at [821, 348] on img at bounding box center [821, 336] width 51 height 51
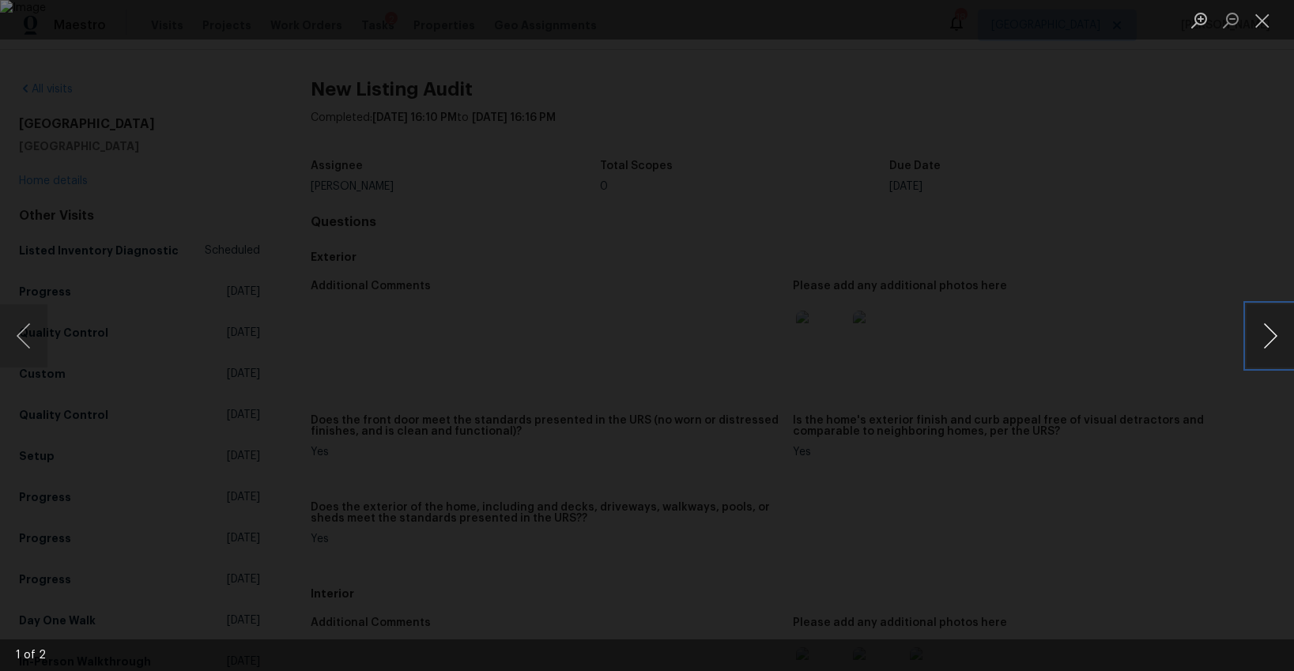
click at [1268, 339] on button "Next image" at bounding box center [1270, 335] width 47 height 63
click at [1263, 21] on button "Close lightbox" at bounding box center [1263, 20] width 32 height 28
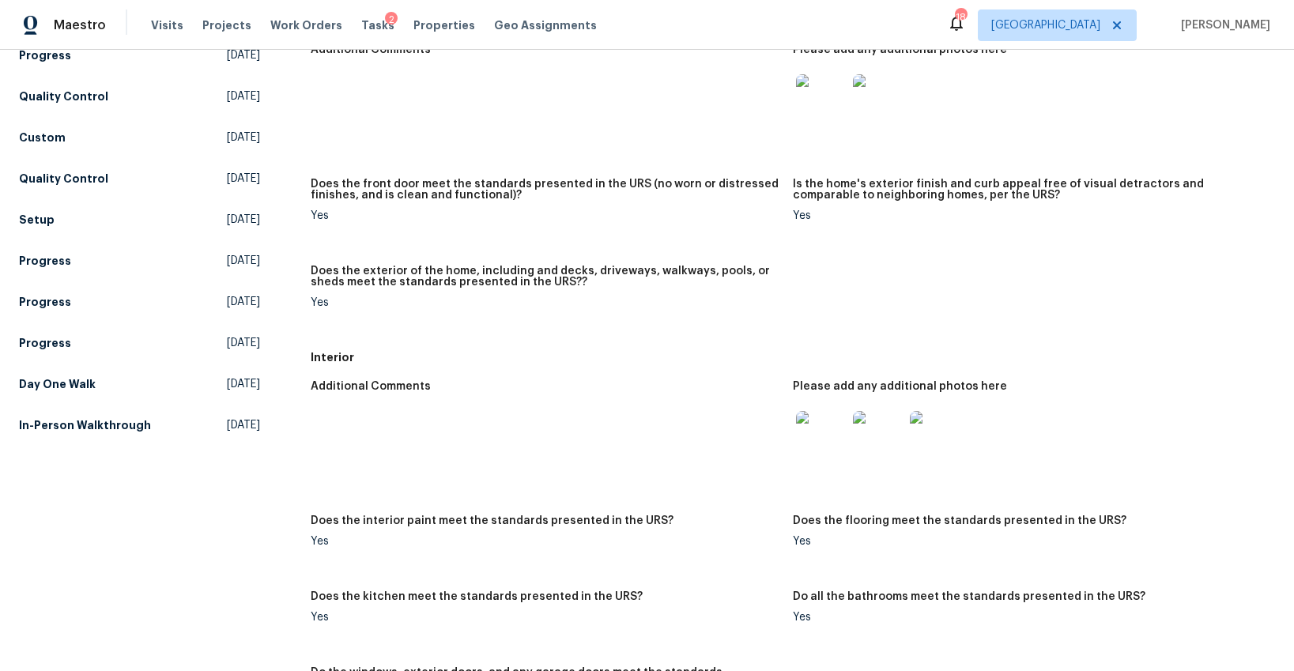
scroll to position [339, 0]
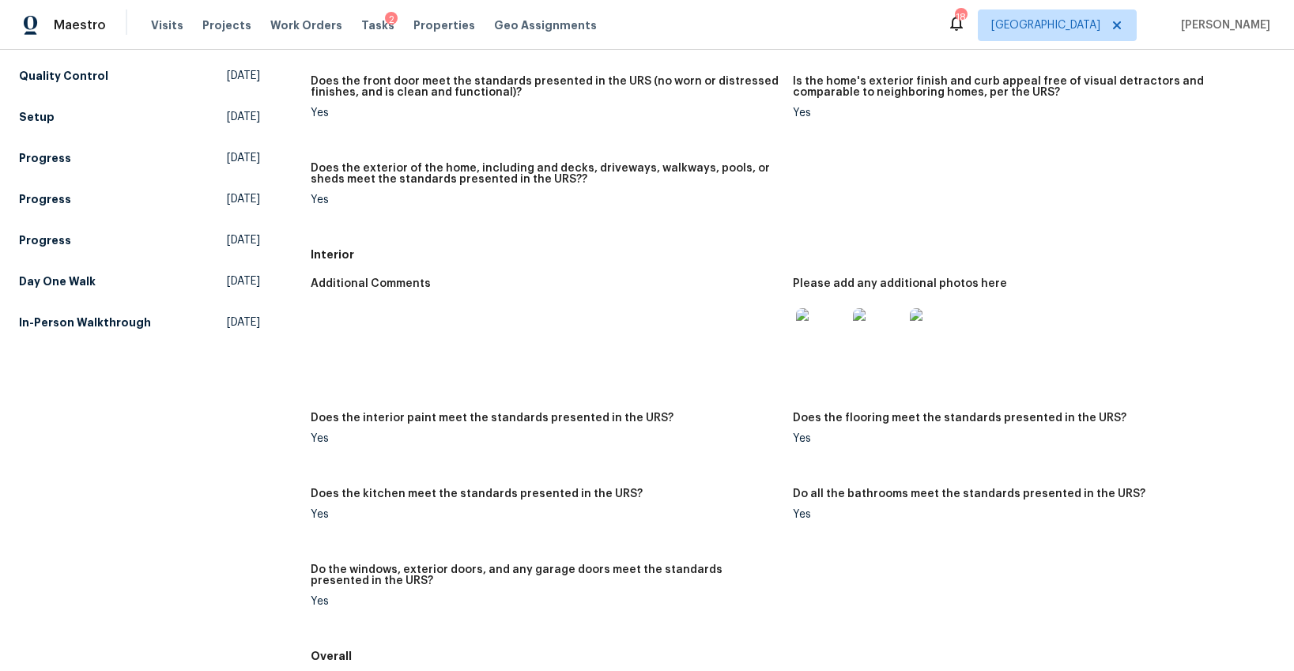
click at [820, 325] on img at bounding box center [821, 333] width 51 height 51
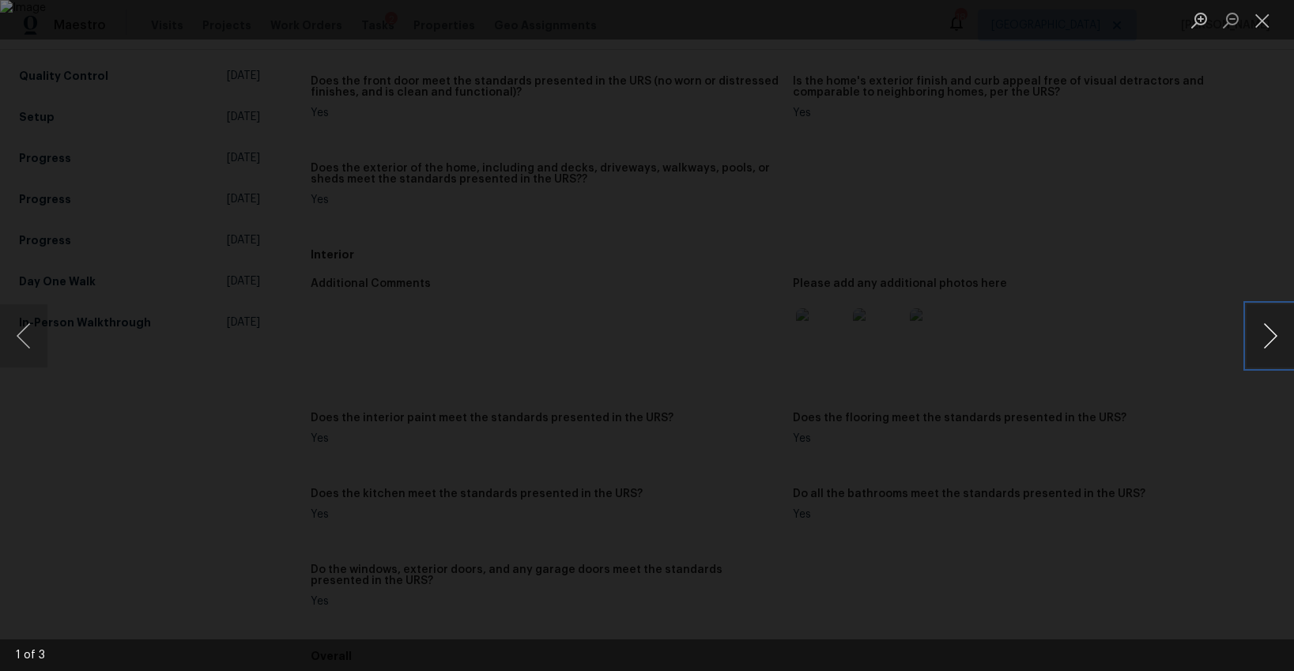
click at [1264, 339] on button "Next image" at bounding box center [1270, 335] width 47 height 63
click at [1257, 23] on button "Close lightbox" at bounding box center [1263, 20] width 32 height 28
